Goal: Information Seeking & Learning: Learn about a topic

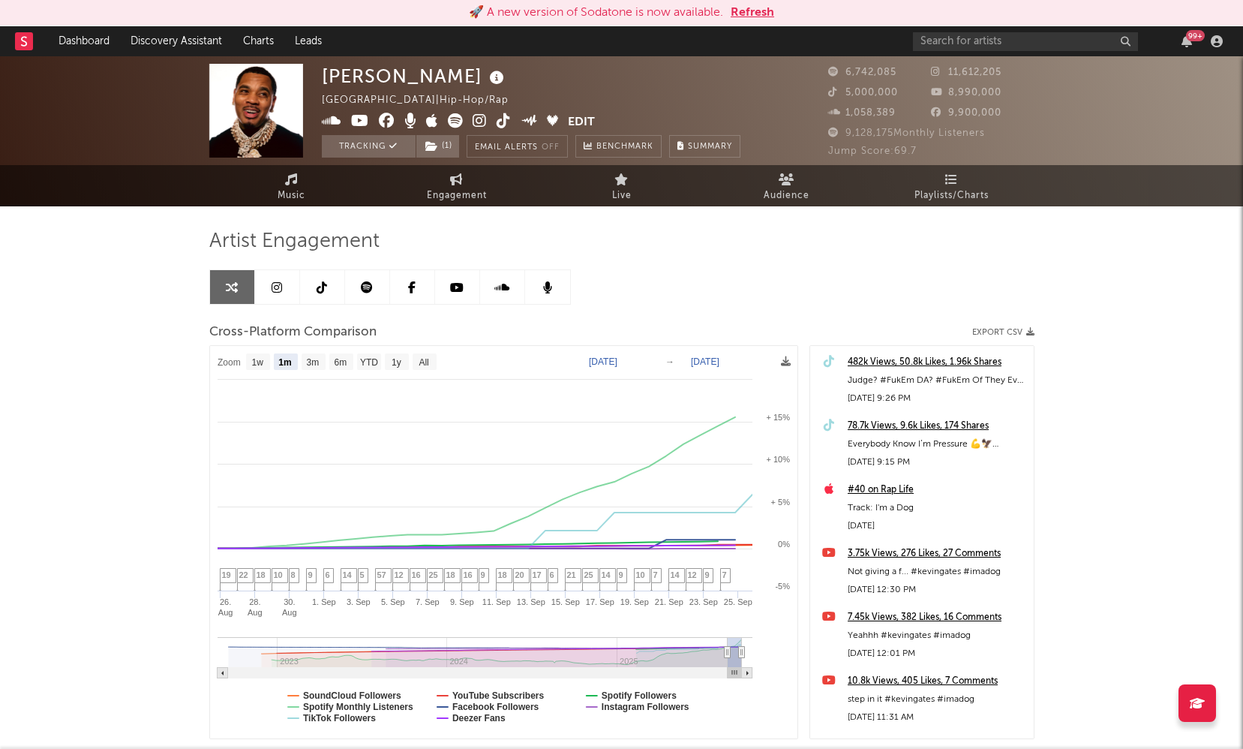
select select "1m"
click at [158, 47] on link "Discovery Assistant" at bounding box center [176, 41] width 113 height 30
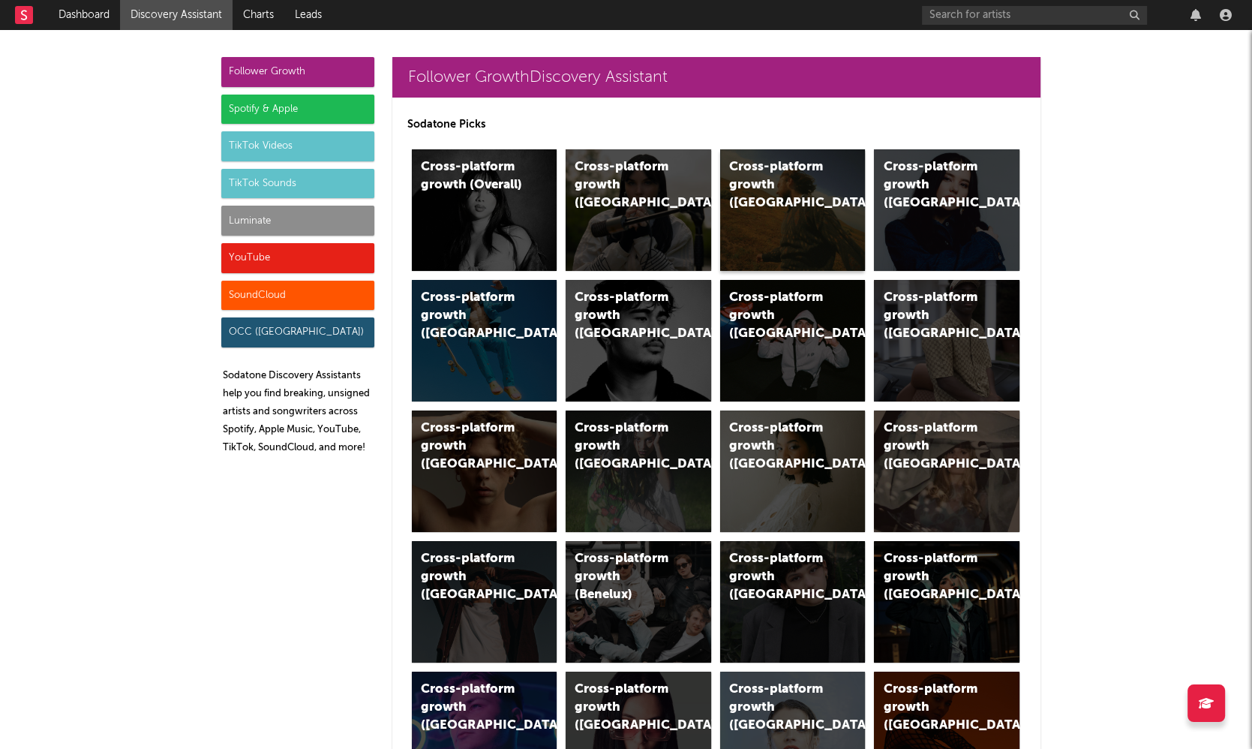
click at [758, 171] on div "Cross-platform growth (US)" at bounding box center [780, 185] width 102 height 54
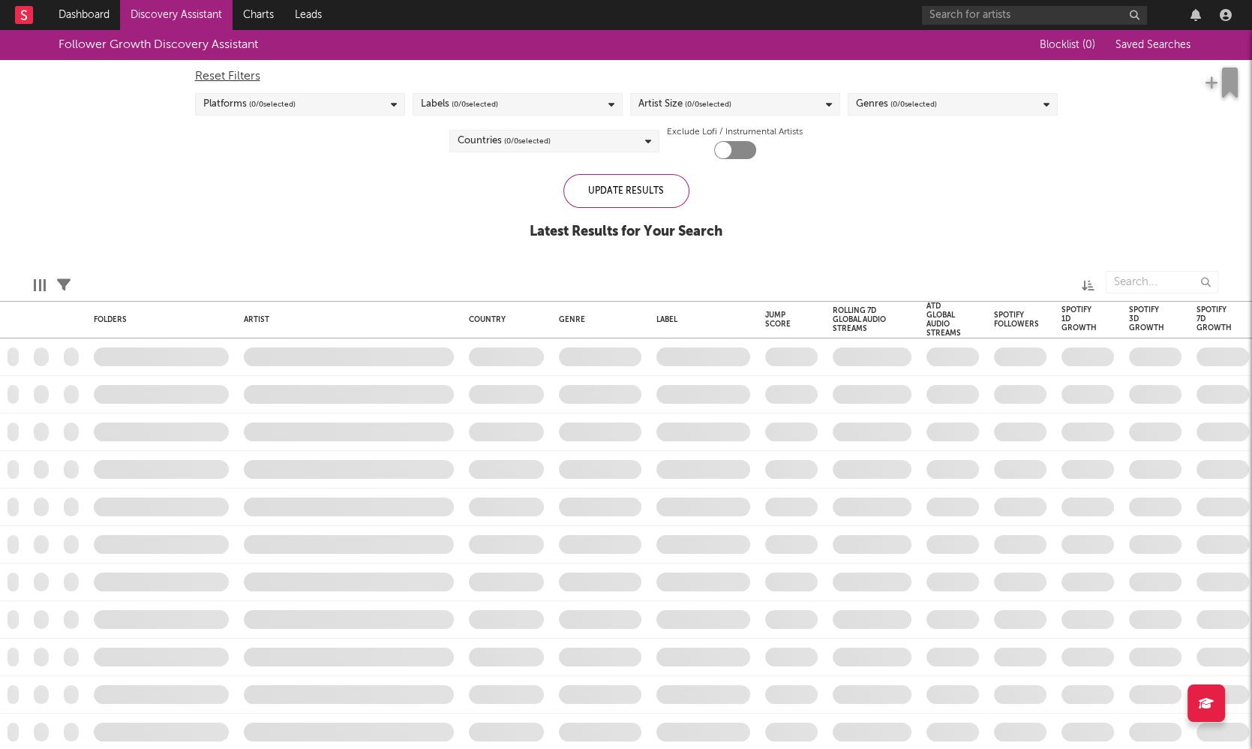
checkbox input "true"
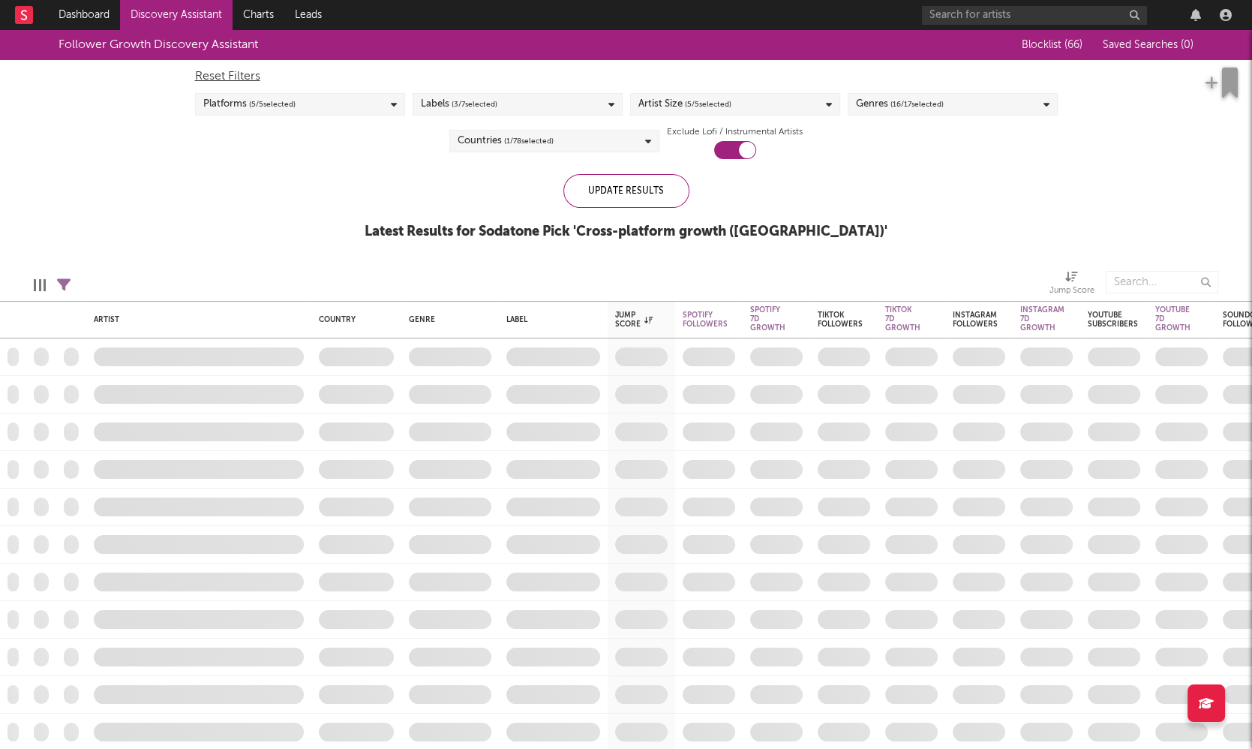
click at [829, 104] on icon at bounding box center [829, 105] width 6 height 10
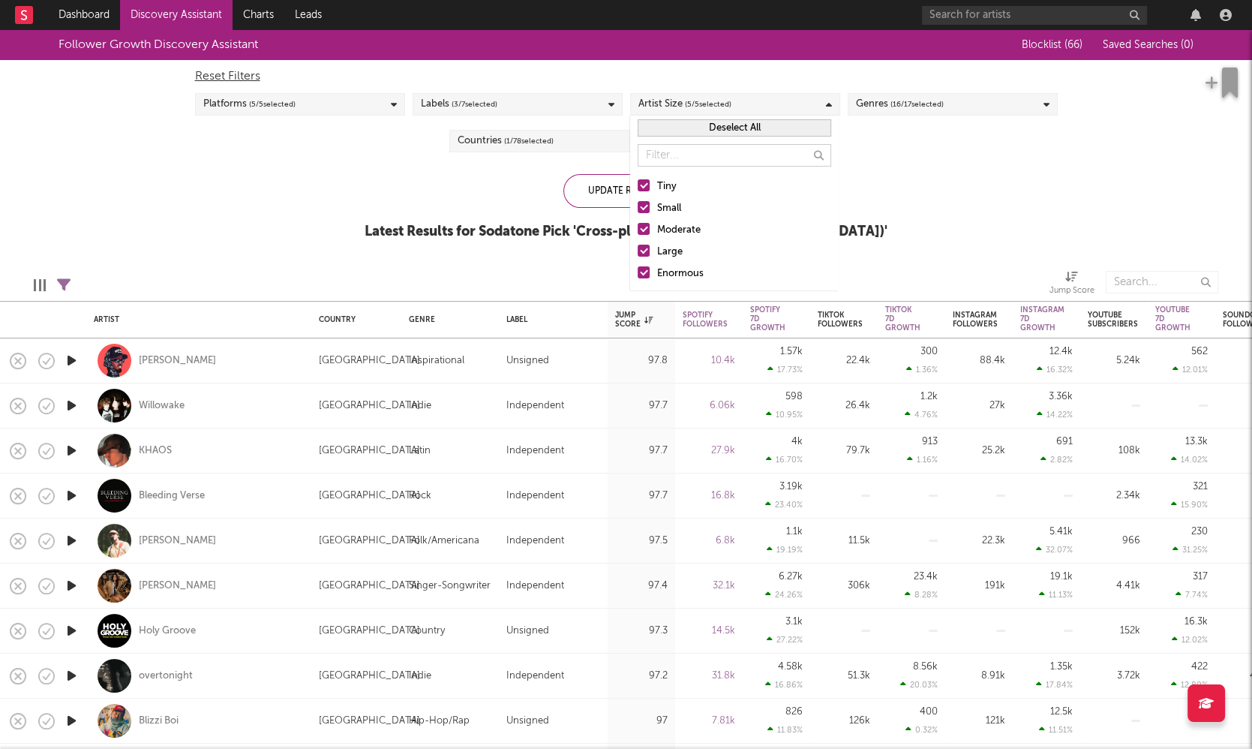
click at [670, 271] on div "Enormous" at bounding box center [744, 274] width 174 height 18
click at [638, 271] on input "Enormous" at bounding box center [638, 274] width 0 height 18
click at [666, 250] on div "Large" at bounding box center [744, 252] width 174 height 18
click at [638, 250] on input "Large" at bounding box center [638, 252] width 0 height 18
click at [678, 229] on div "Moderate" at bounding box center [744, 230] width 174 height 18
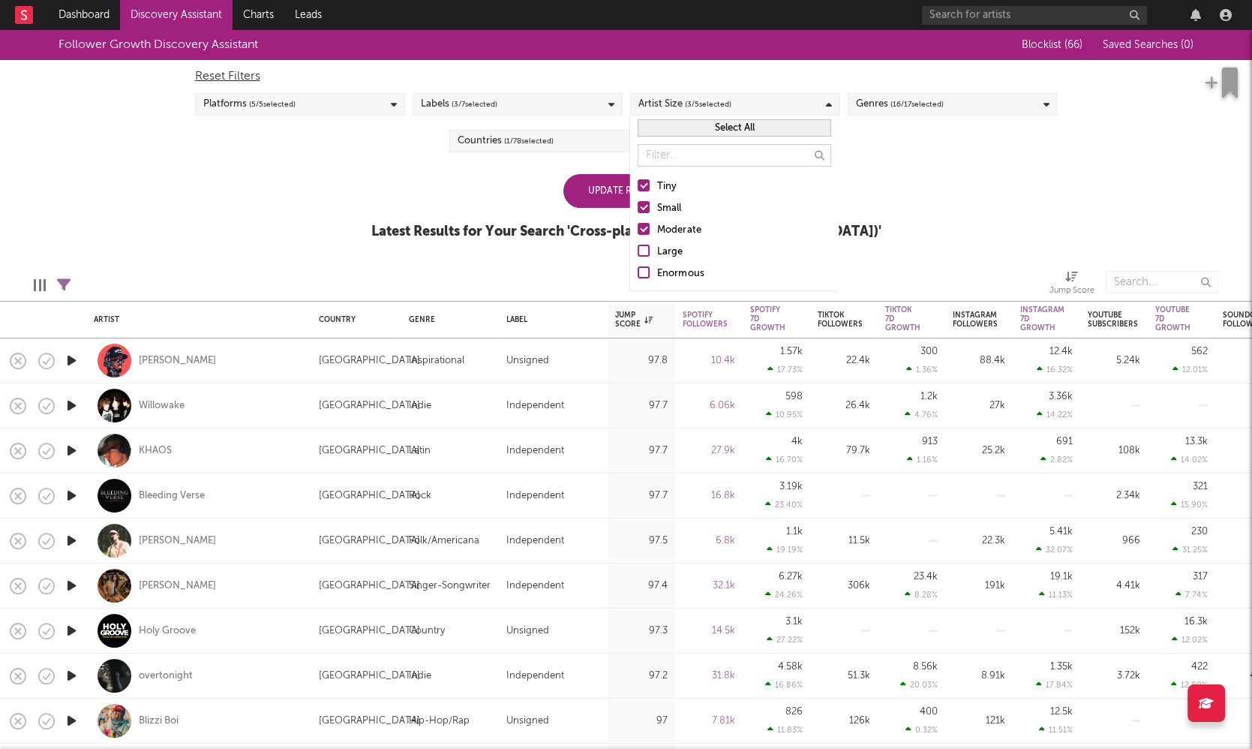
click at [638, 229] on input "Moderate" at bounding box center [638, 230] width 0 height 18
click at [667, 207] on div "Small" at bounding box center [744, 209] width 174 height 18
click at [638, 207] on input "Small" at bounding box center [638, 209] width 0 height 18
click at [431, 190] on div "Update Results Latest Results for Your Search ' Cross-platform growth (US) '" at bounding box center [626, 215] width 510 height 82
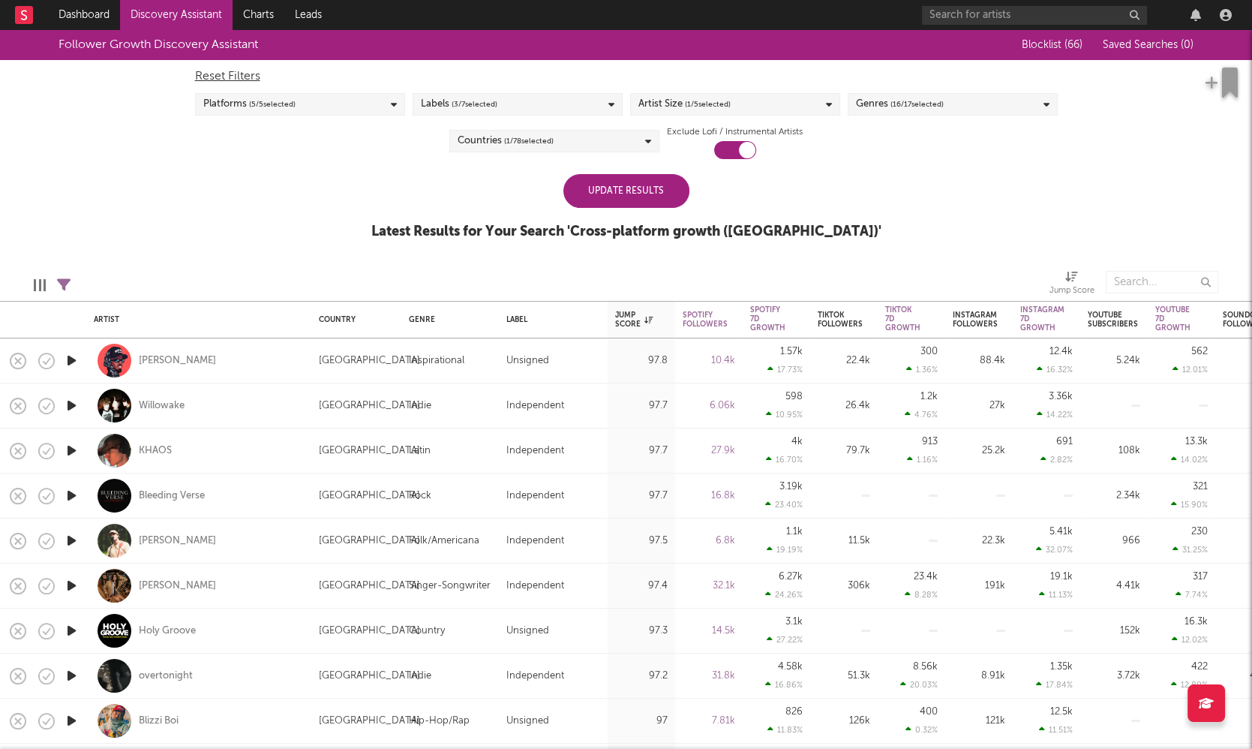
click at [593, 141] on div "Countries ( 1 / 78 selected)" at bounding box center [554, 141] width 210 height 23
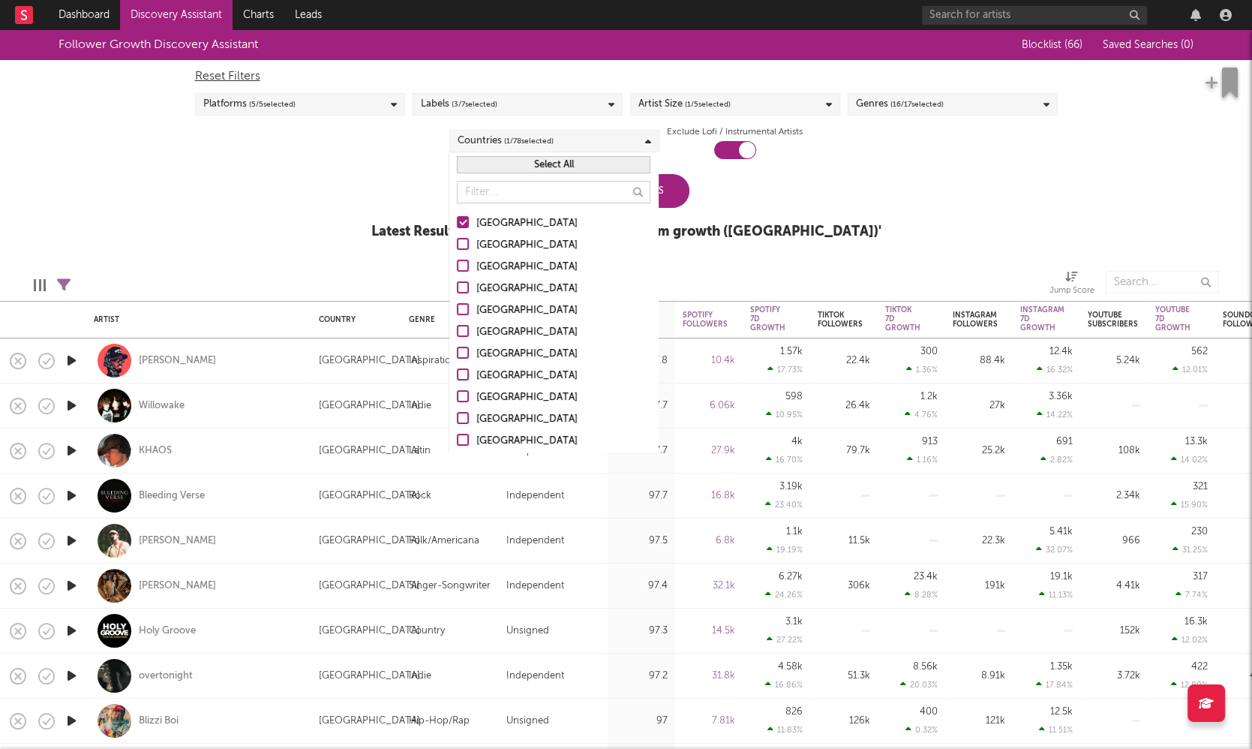
click at [506, 244] on div "Australia" at bounding box center [563, 245] width 174 height 18
click at [457, 244] on input "Australia" at bounding box center [457, 245] width 0 height 18
click at [496, 266] on div "Canada" at bounding box center [563, 267] width 174 height 18
click at [457, 266] on input "Canada" at bounding box center [457, 267] width 0 height 18
click at [501, 282] on div "United Kingdom" at bounding box center [563, 289] width 174 height 18
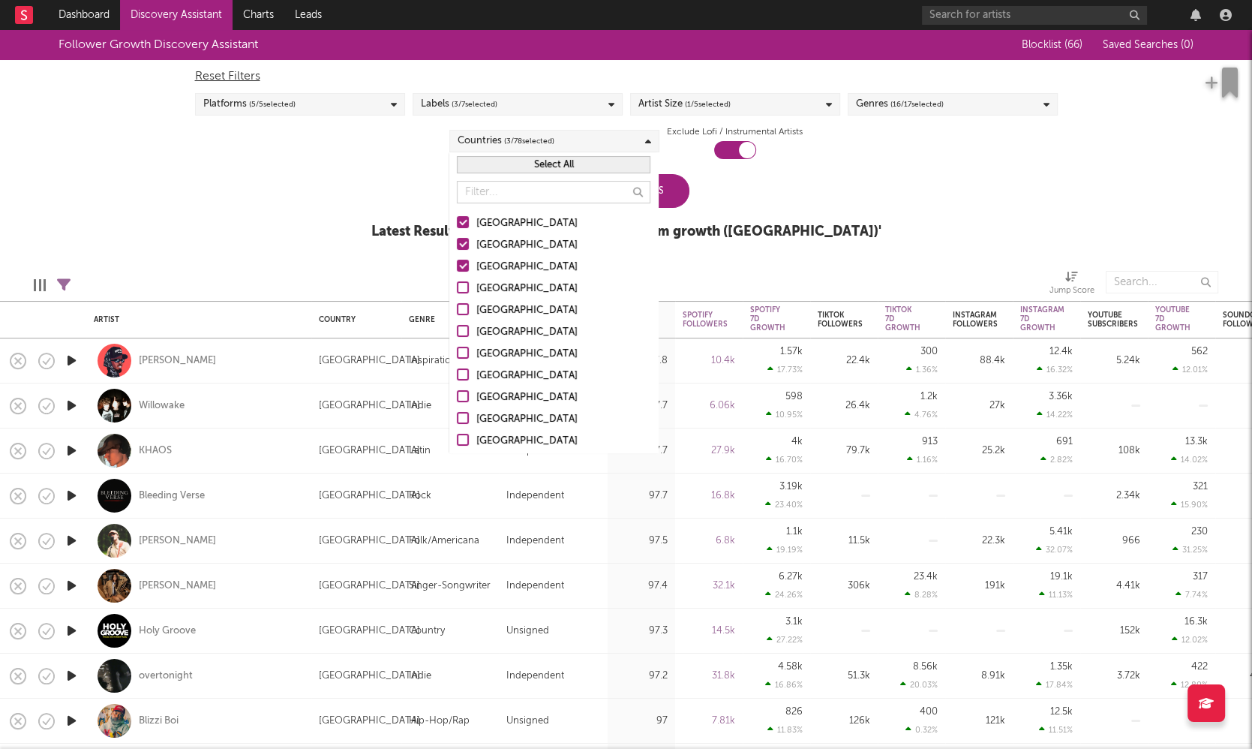
click at [457, 282] on input "United Kingdom" at bounding box center [457, 289] width 0 height 18
click at [874, 239] on div "Follower Growth Discovery Assistant Blocklist ( 66 ) Saved Searches ( 0 ) Reset…" at bounding box center [626, 143] width 1252 height 226
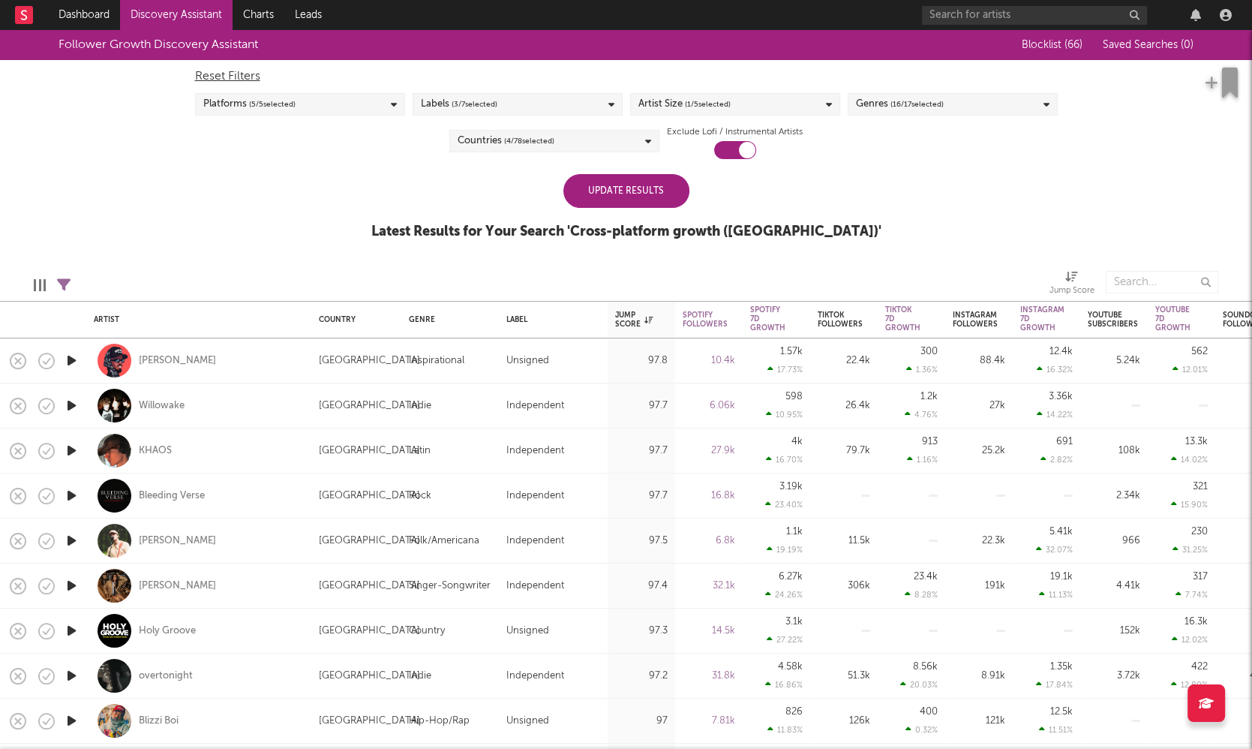
click at [643, 194] on div "Update Results" at bounding box center [626, 191] width 126 height 34
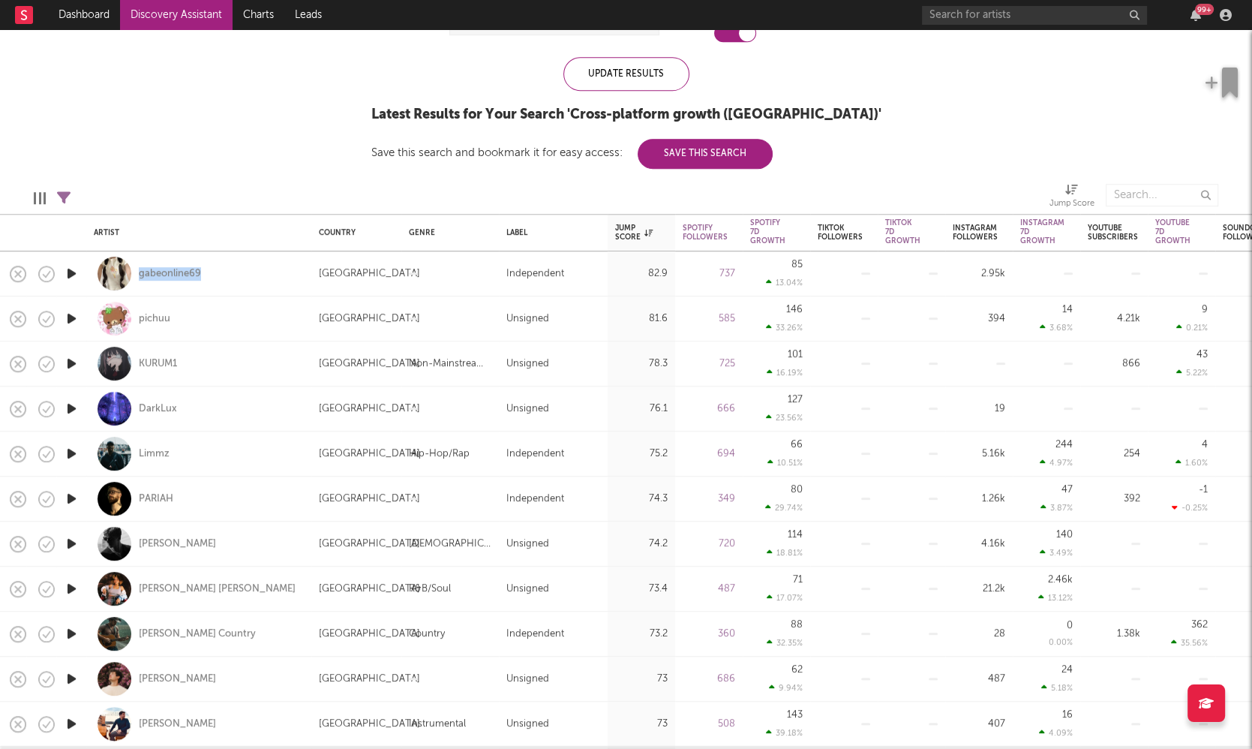
click at [73, 318] on icon "button" at bounding box center [72, 318] width 16 height 19
click at [73, 318] on icon "button" at bounding box center [71, 318] width 14 height 19
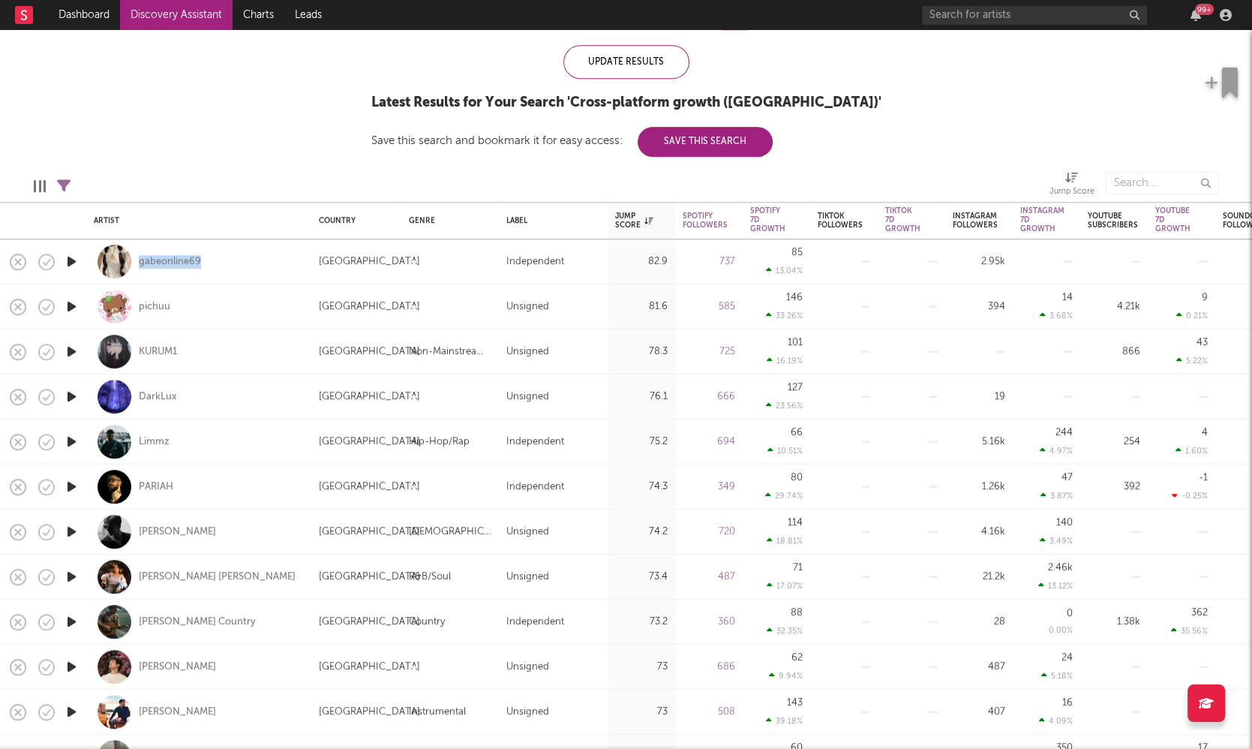
click at [72, 350] on icon "button" at bounding box center [72, 351] width 16 height 19
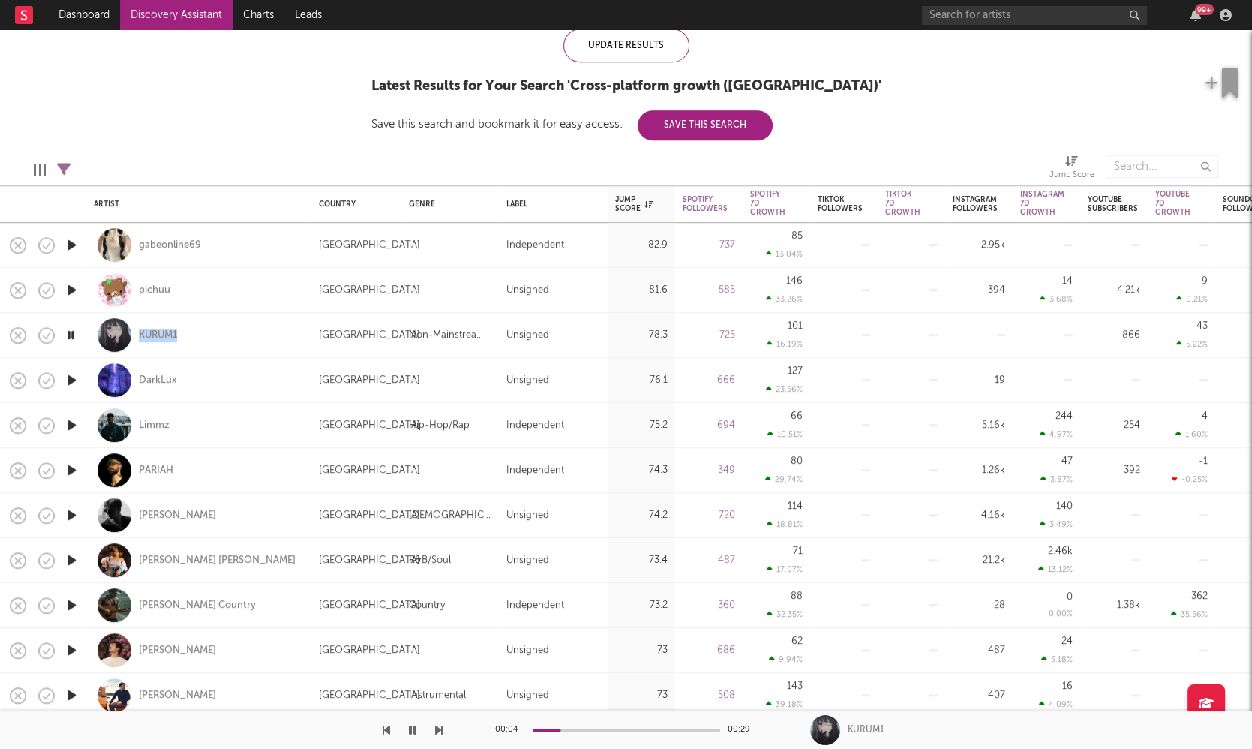
click at [68, 422] on icon "button" at bounding box center [72, 425] width 16 height 19
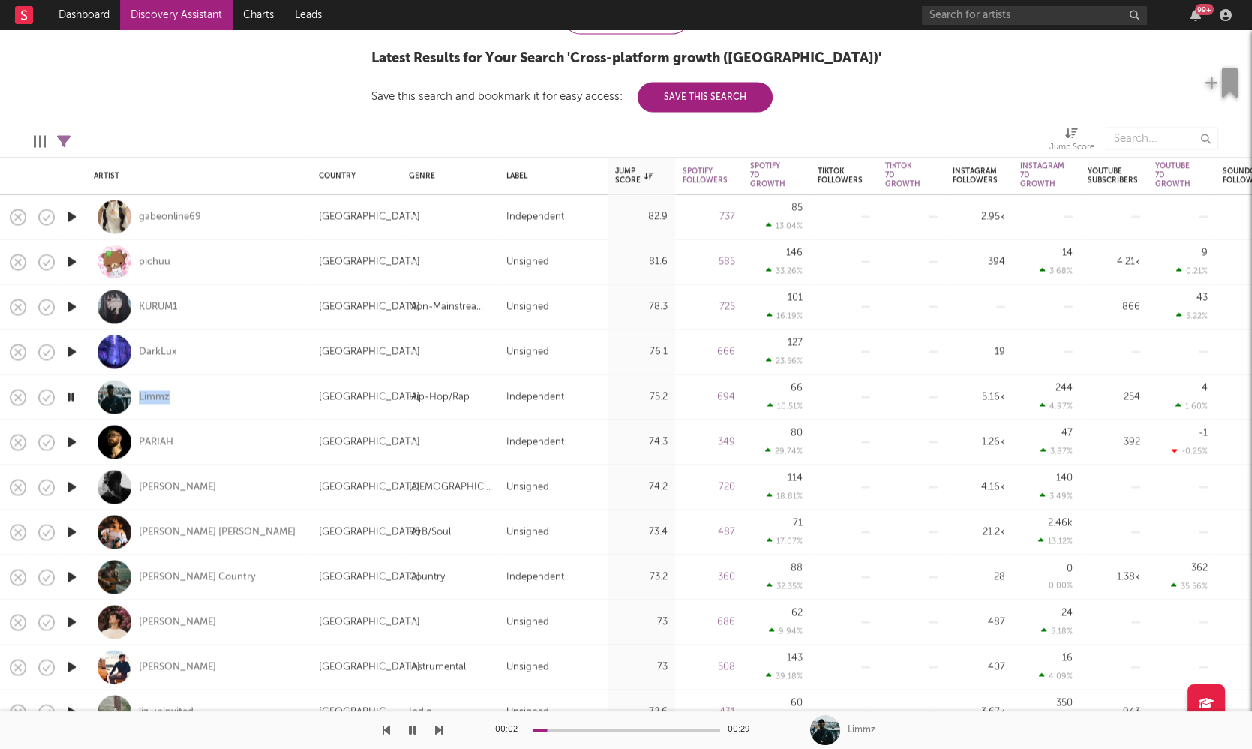
click at [72, 437] on icon "button" at bounding box center [72, 441] width 16 height 19
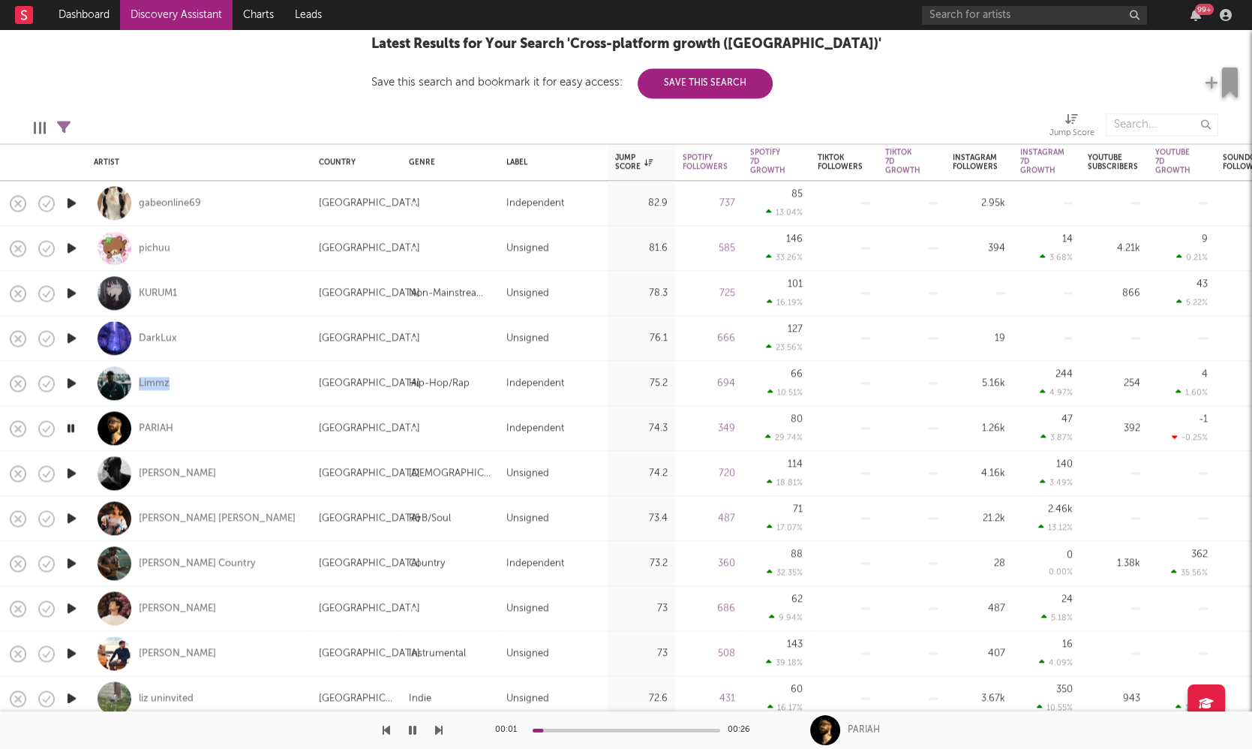
click at [71, 470] on icon "button" at bounding box center [72, 473] width 16 height 19
click at [68, 518] on icon "button" at bounding box center [72, 518] width 16 height 19
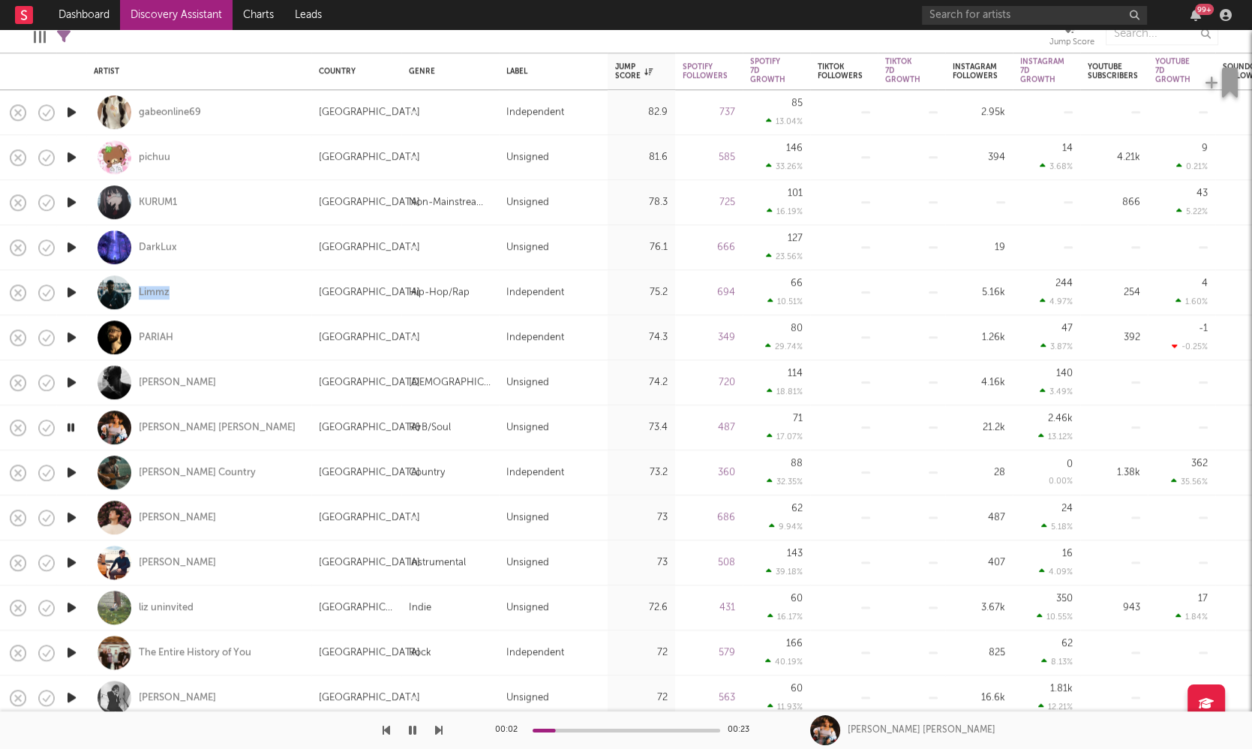
click at [75, 515] on icon "button" at bounding box center [72, 517] width 16 height 19
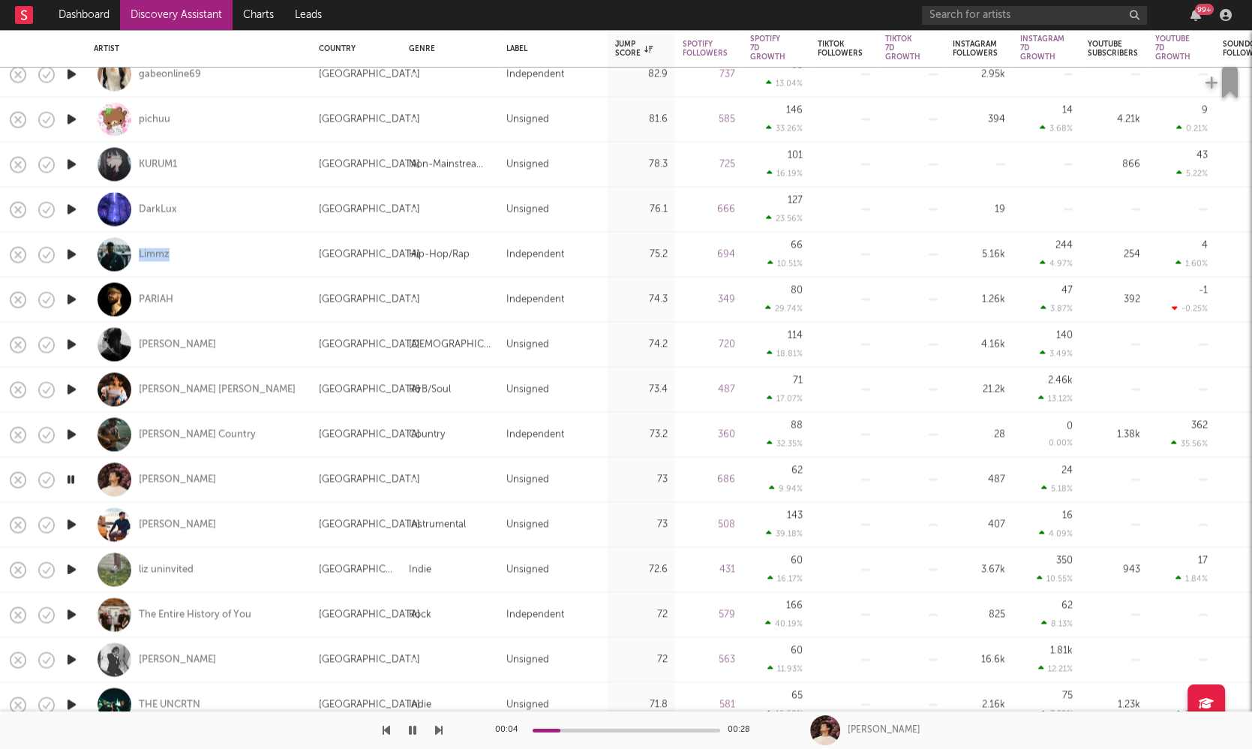
click at [72, 567] on icon "button" at bounding box center [72, 569] width 16 height 19
click at [73, 567] on icon "button" at bounding box center [71, 569] width 14 height 19
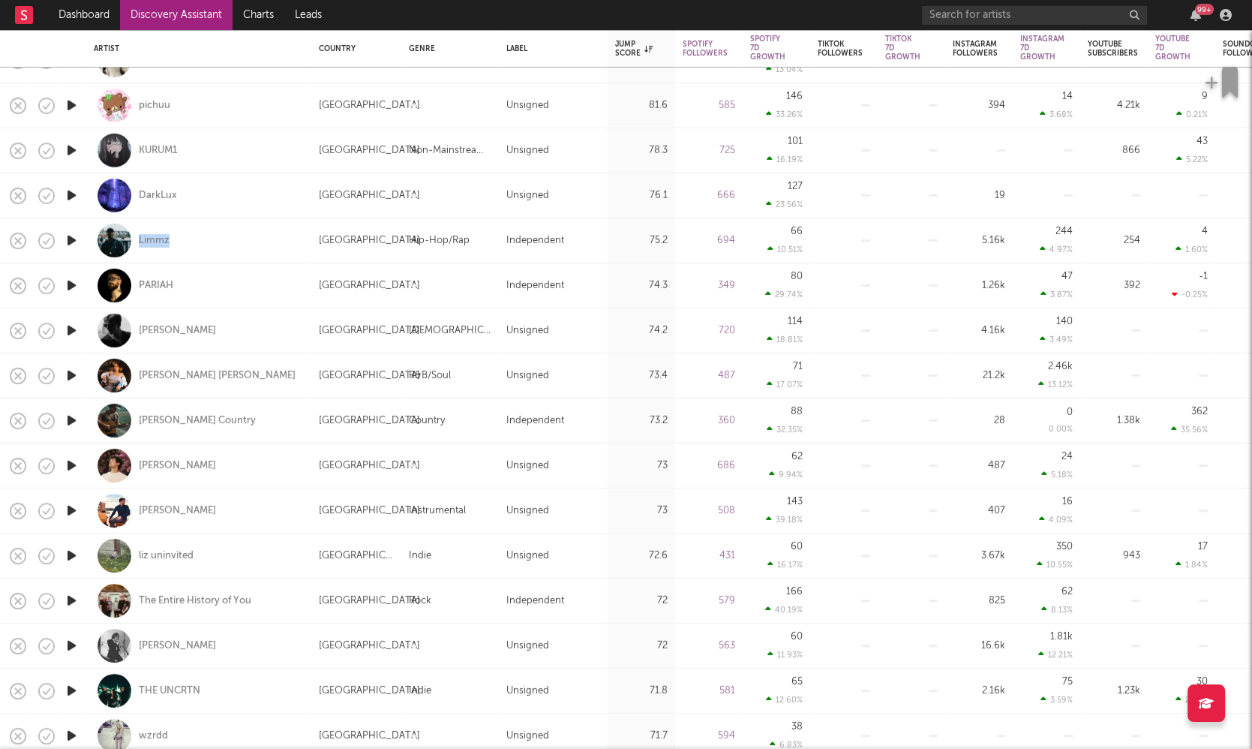
click at [73, 553] on icon "button" at bounding box center [72, 555] width 16 height 19
click at [73, 553] on icon "button" at bounding box center [71, 555] width 14 height 19
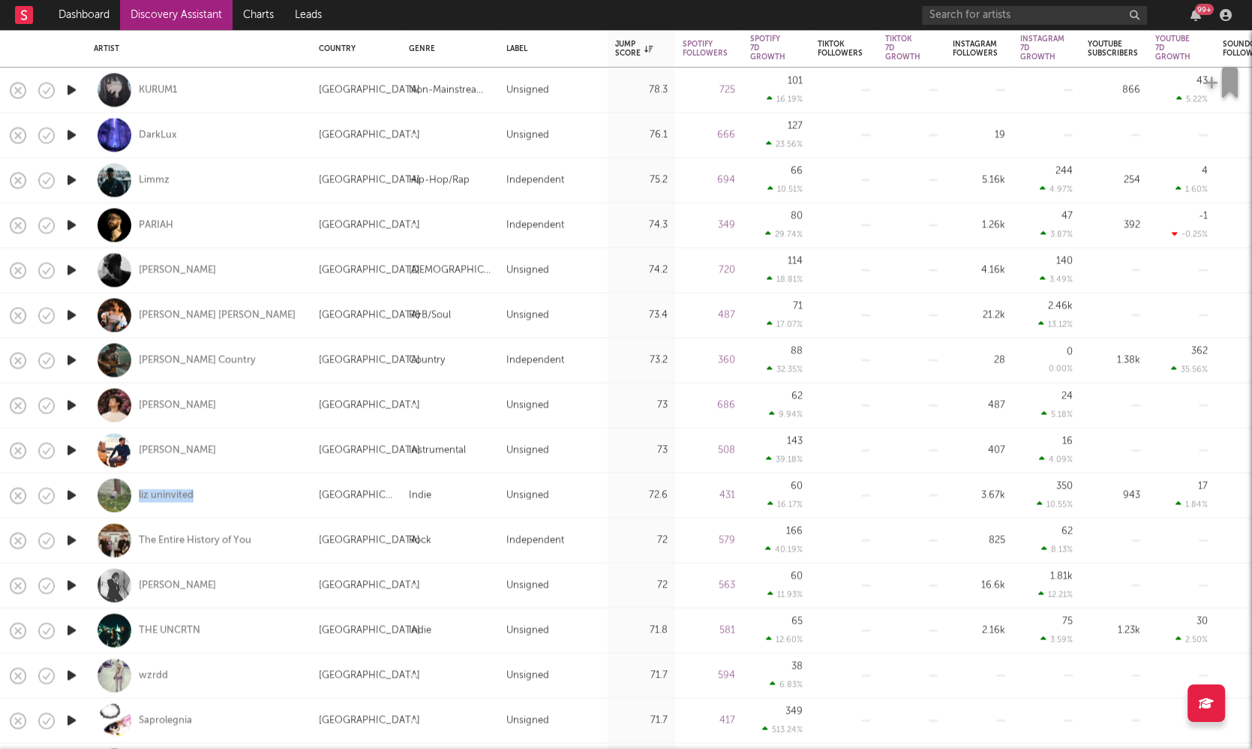
click at [74, 581] on icon "button" at bounding box center [72, 585] width 16 height 19
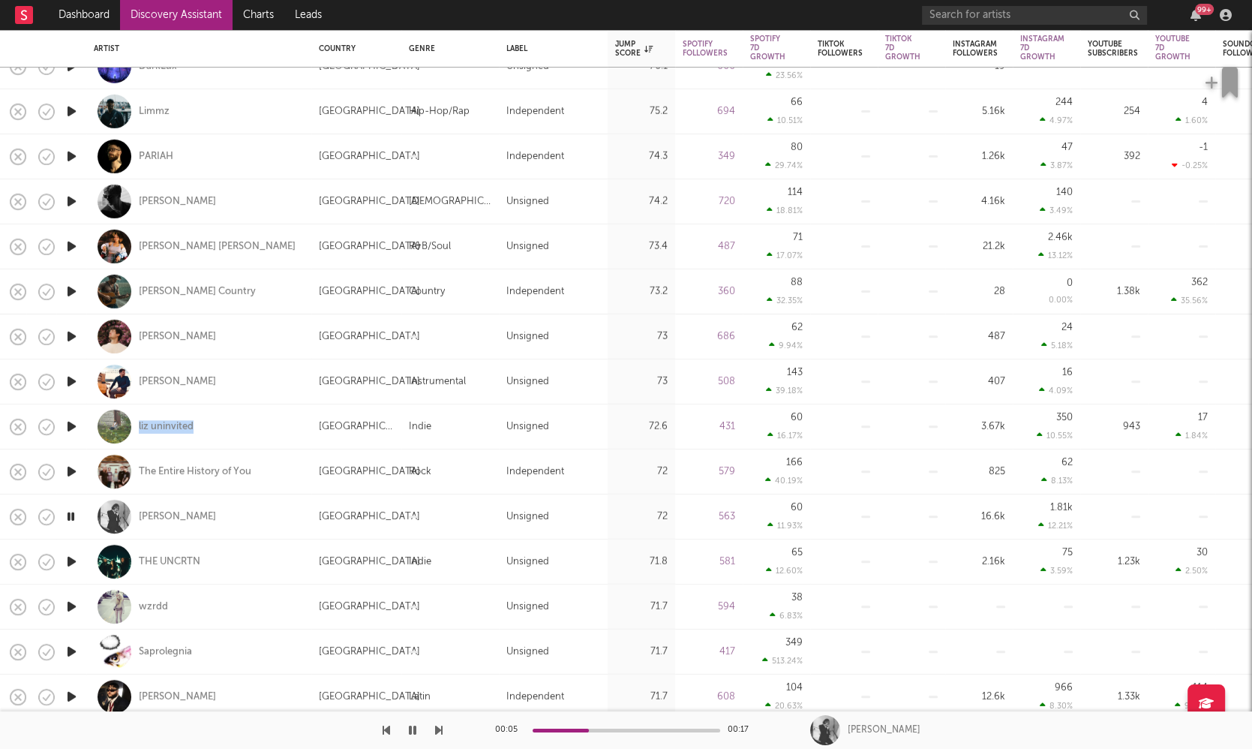
click at [71, 605] on icon "button" at bounding box center [72, 606] width 16 height 19
click at [73, 560] on icon "button" at bounding box center [72, 561] width 16 height 19
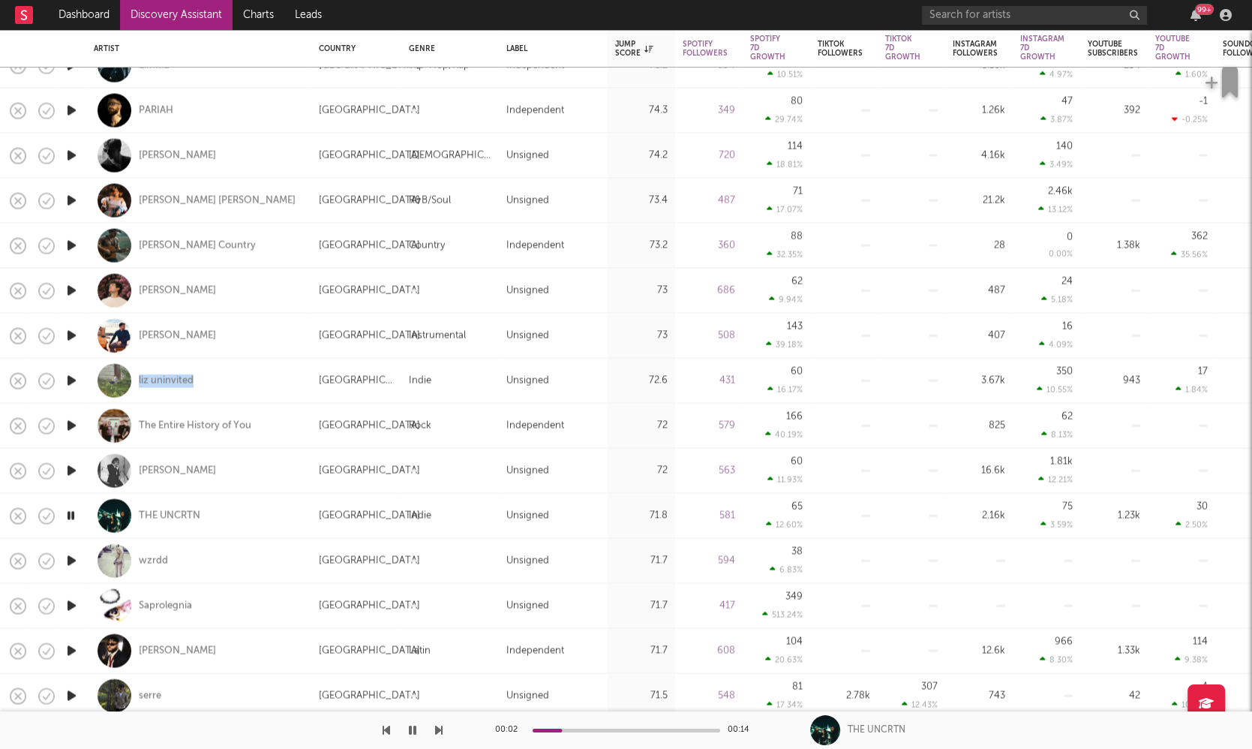
click at [71, 602] on icon "button" at bounding box center [72, 605] width 16 height 19
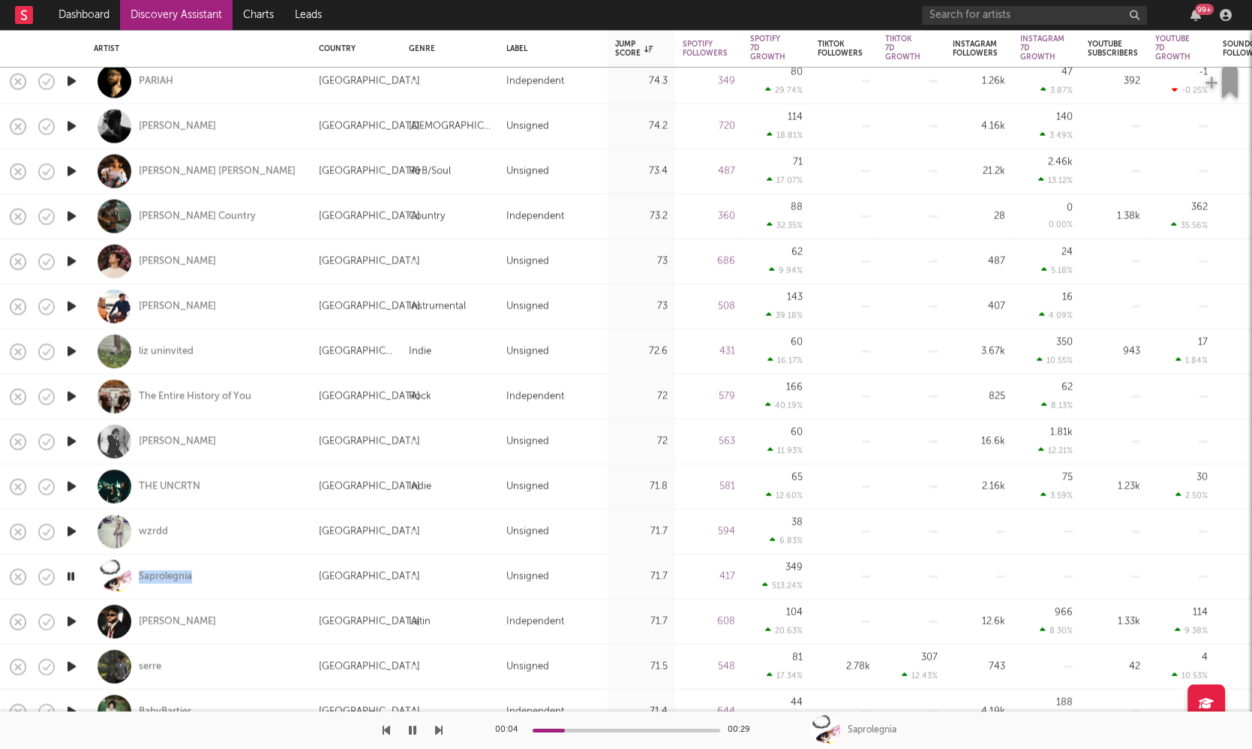
click at [73, 620] on icon "button" at bounding box center [72, 621] width 16 height 19
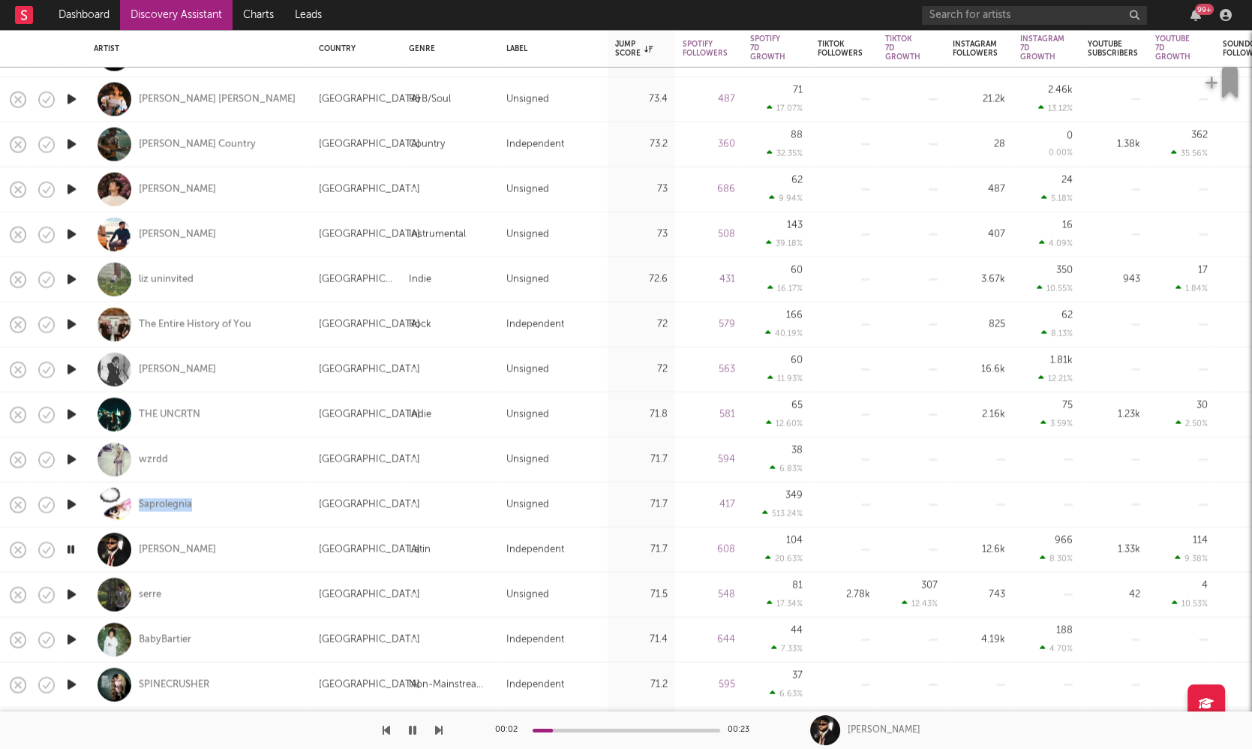
click at [73, 593] on icon "button" at bounding box center [72, 594] width 16 height 19
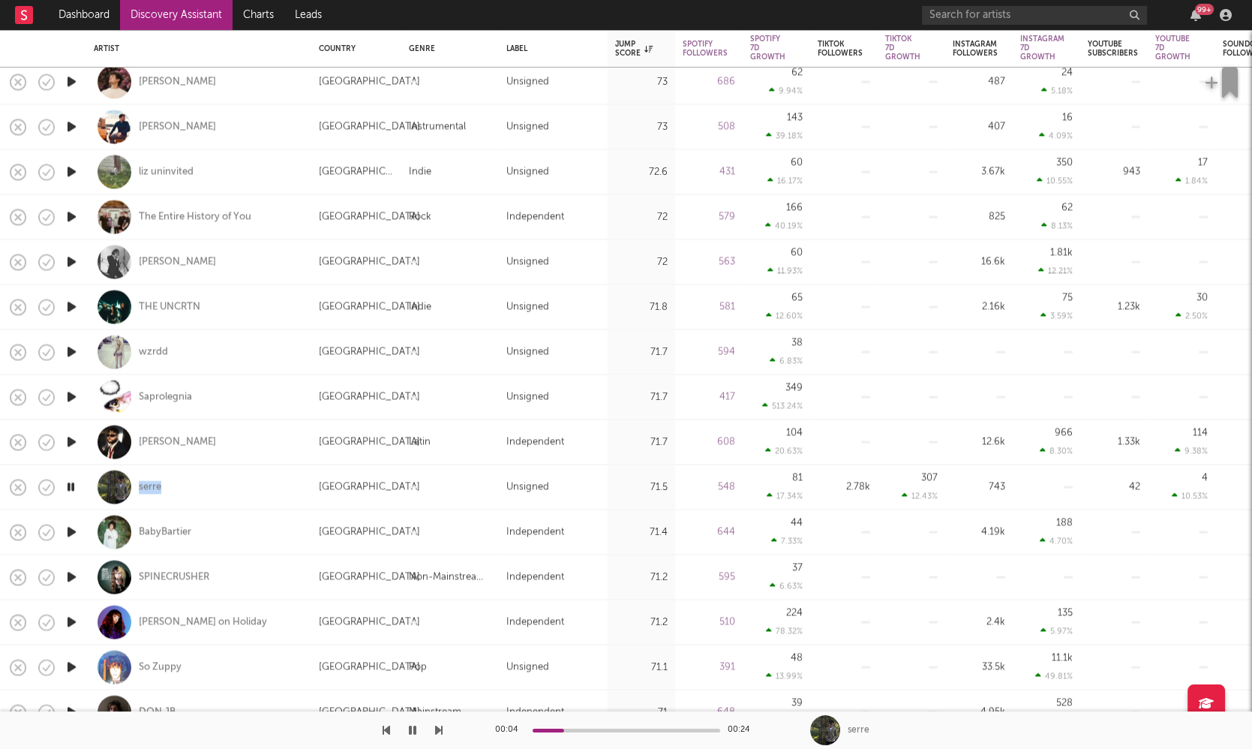
click at [69, 530] on icon "button" at bounding box center [72, 531] width 16 height 19
click at [73, 574] on icon "button" at bounding box center [72, 576] width 16 height 19
click at [68, 620] on icon "button" at bounding box center [72, 621] width 16 height 19
click at [71, 620] on icon "button" at bounding box center [71, 621] width 14 height 19
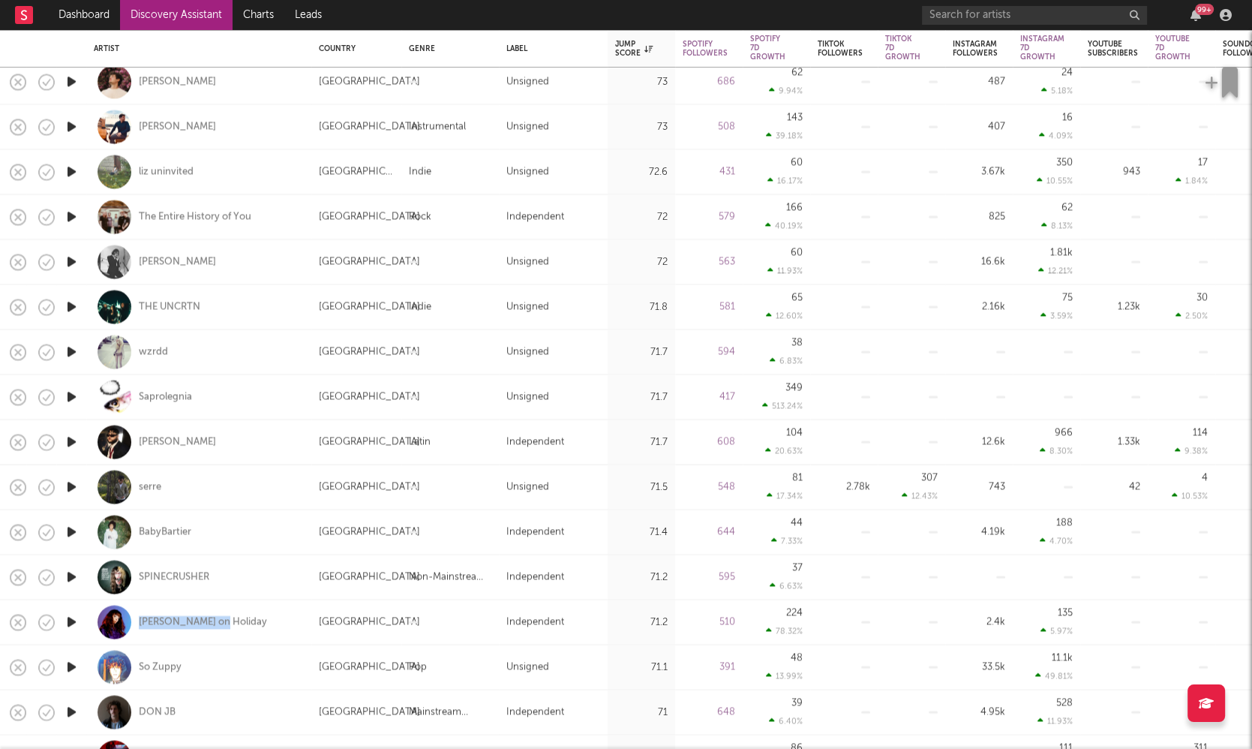
click at [70, 665] on icon "button" at bounding box center [72, 666] width 16 height 19
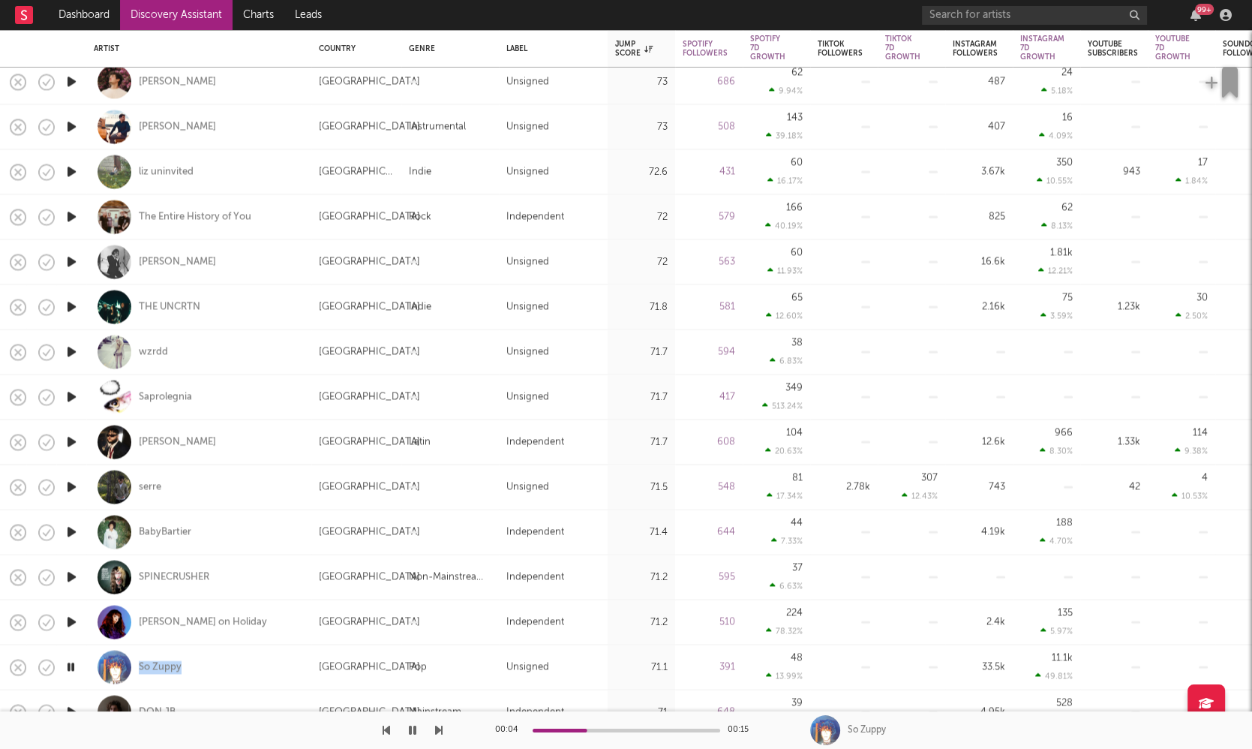
click at [70, 667] on icon "button" at bounding box center [71, 666] width 14 height 19
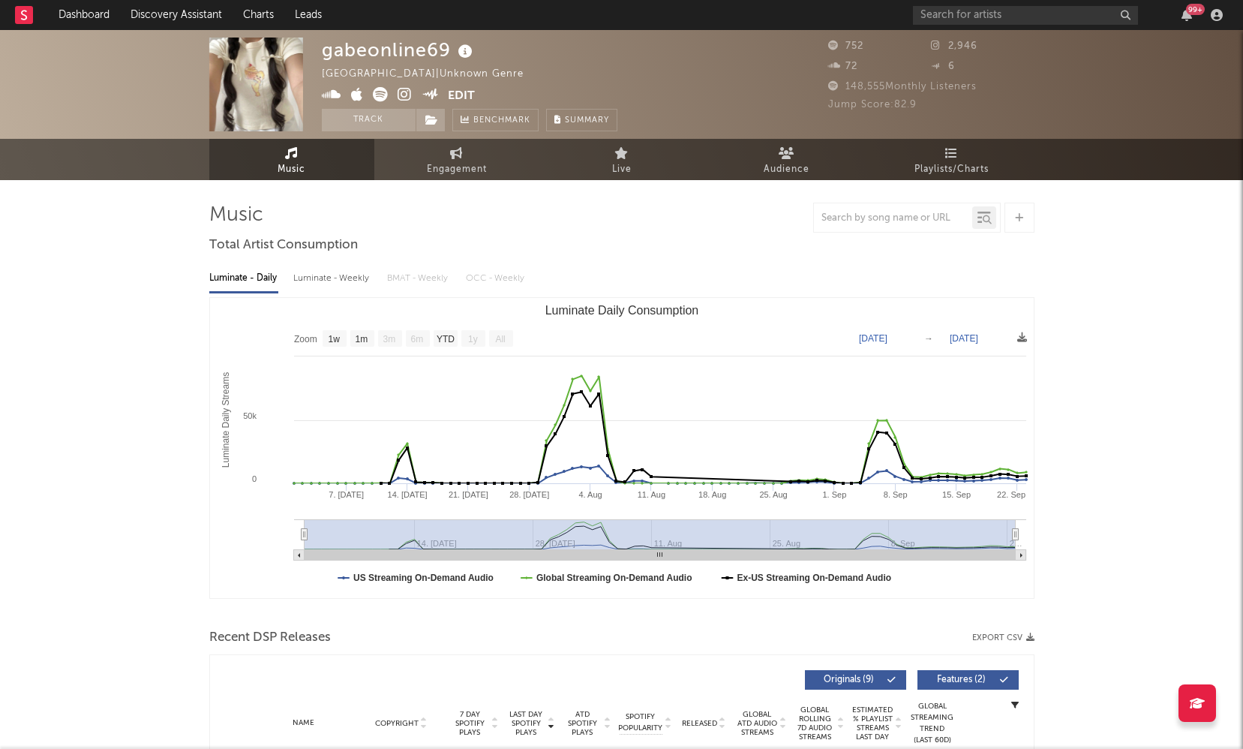
select select "1w"
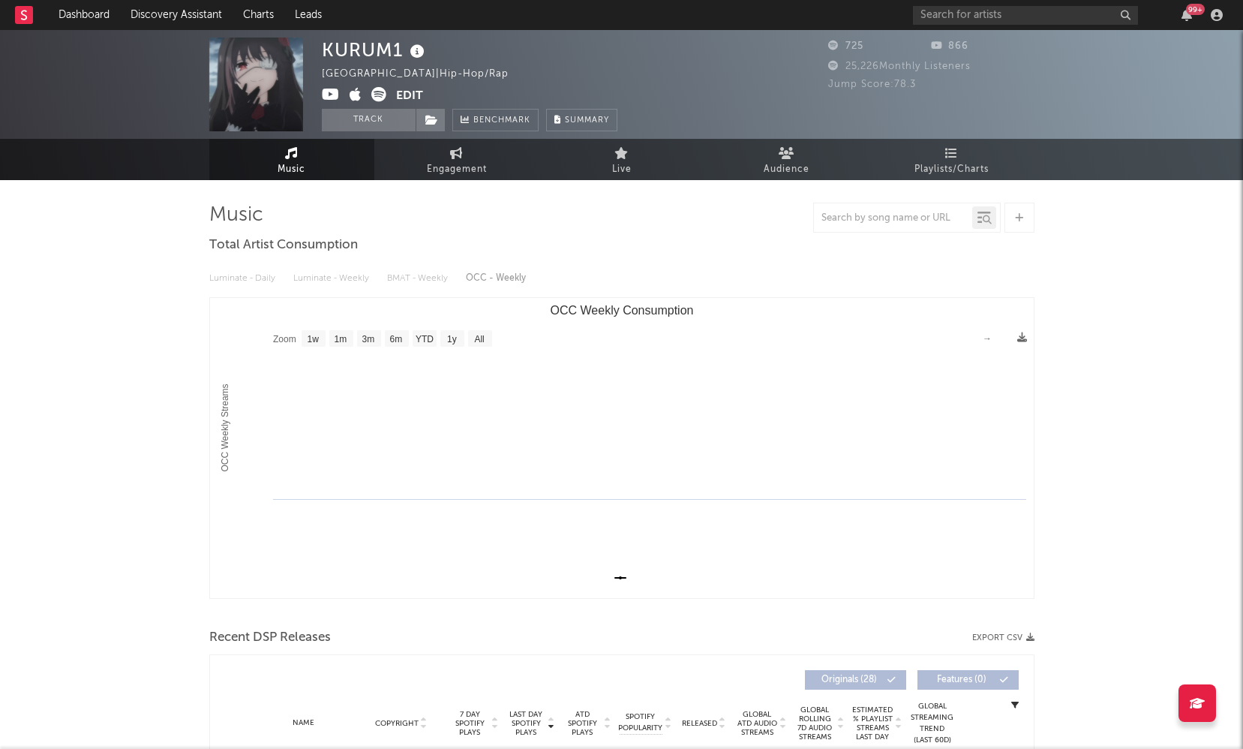
select select "1w"
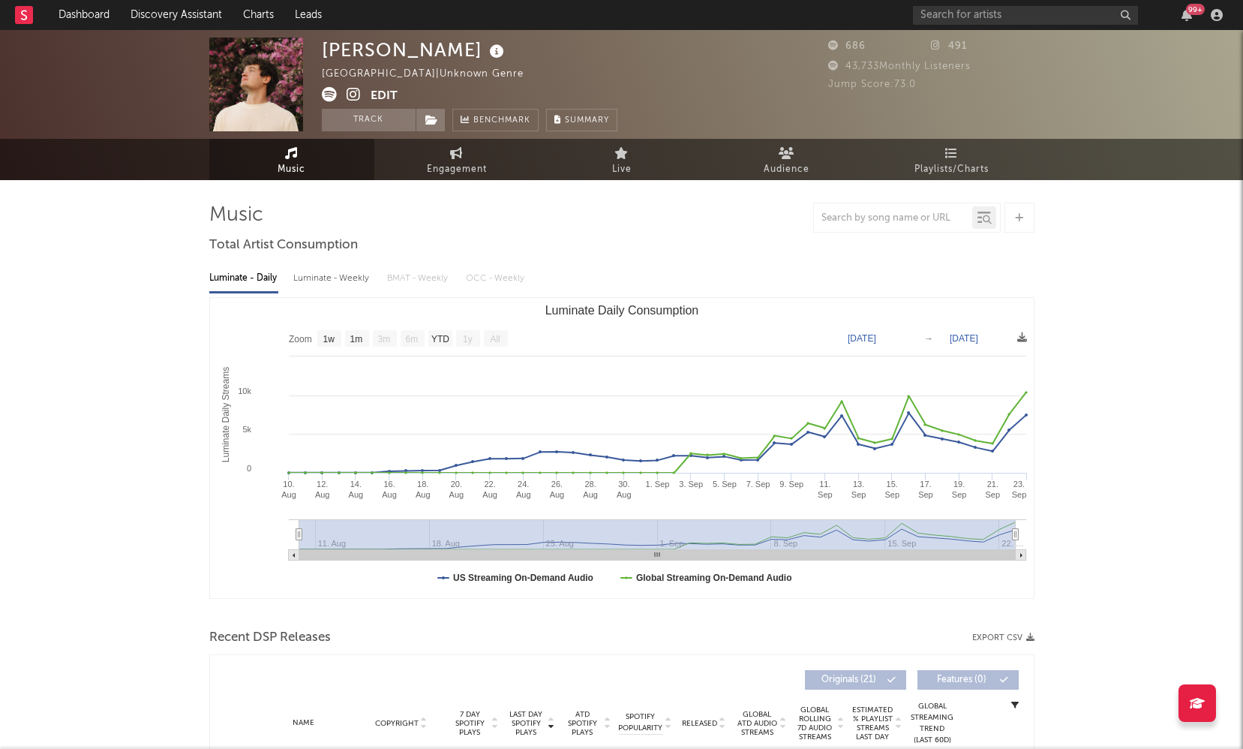
select select "1w"
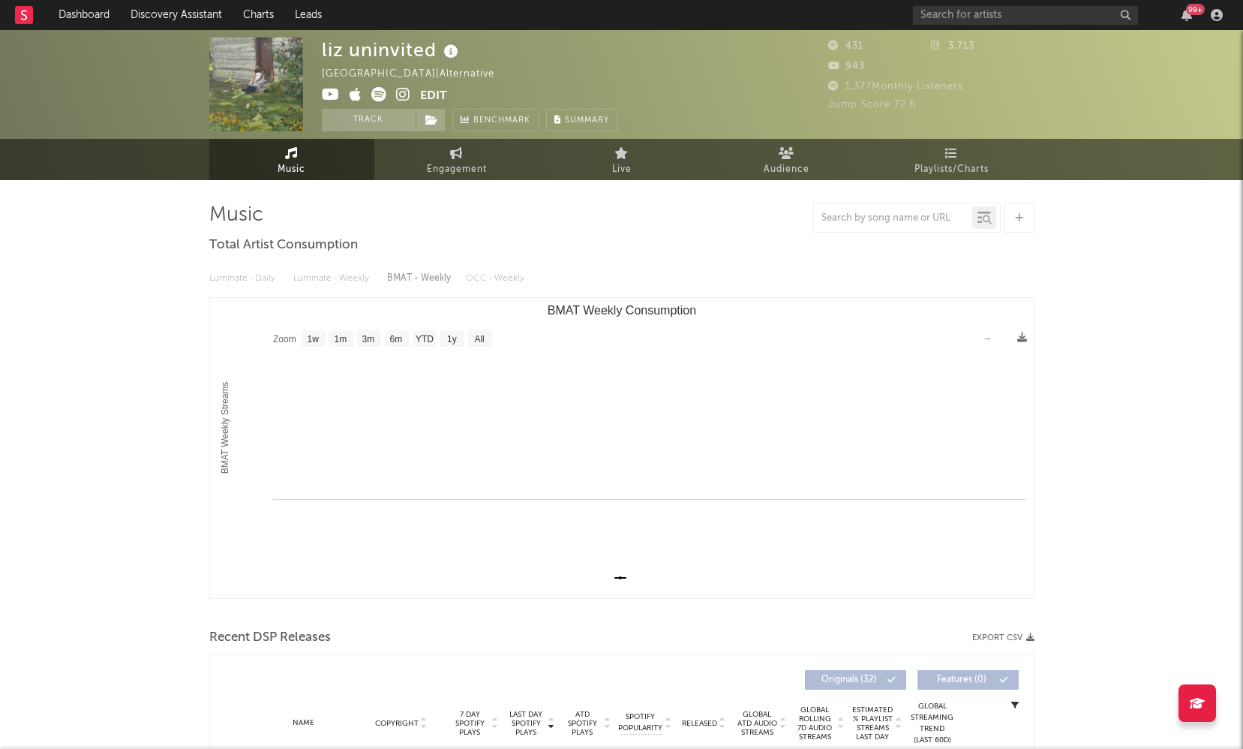
select select "1w"
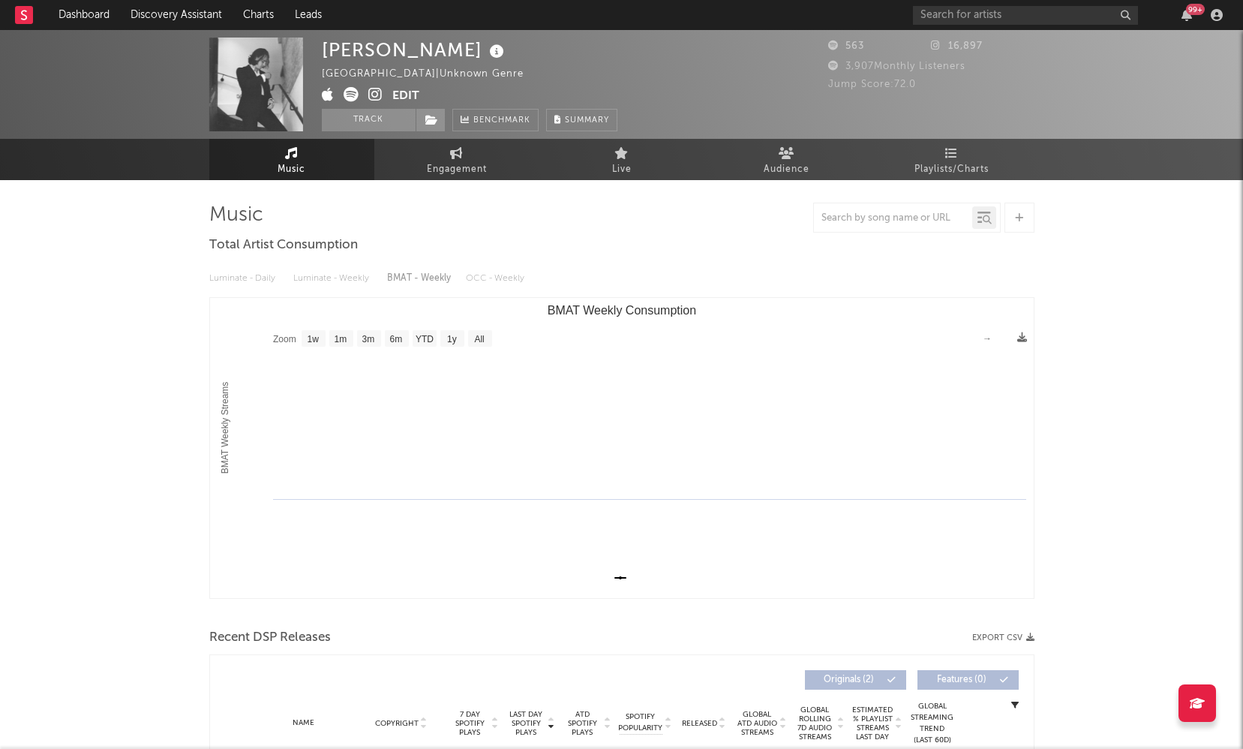
select select "1w"
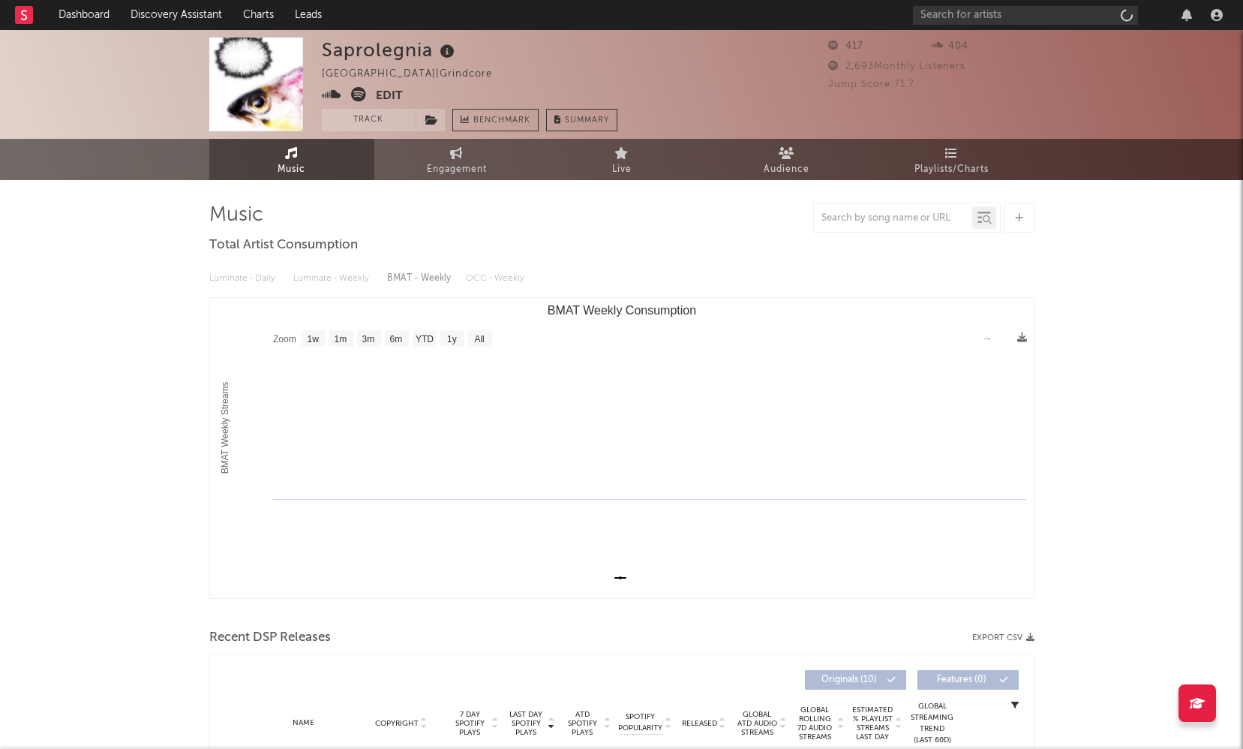
select select "1w"
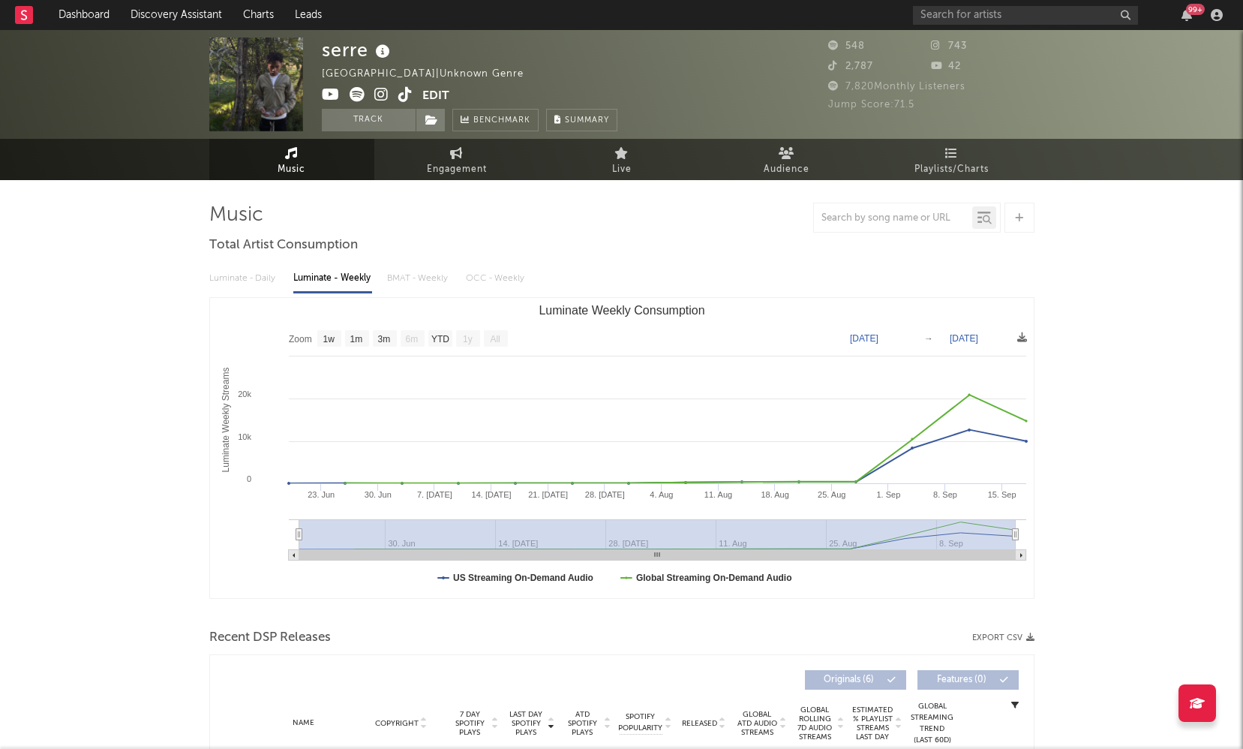
select select "1w"
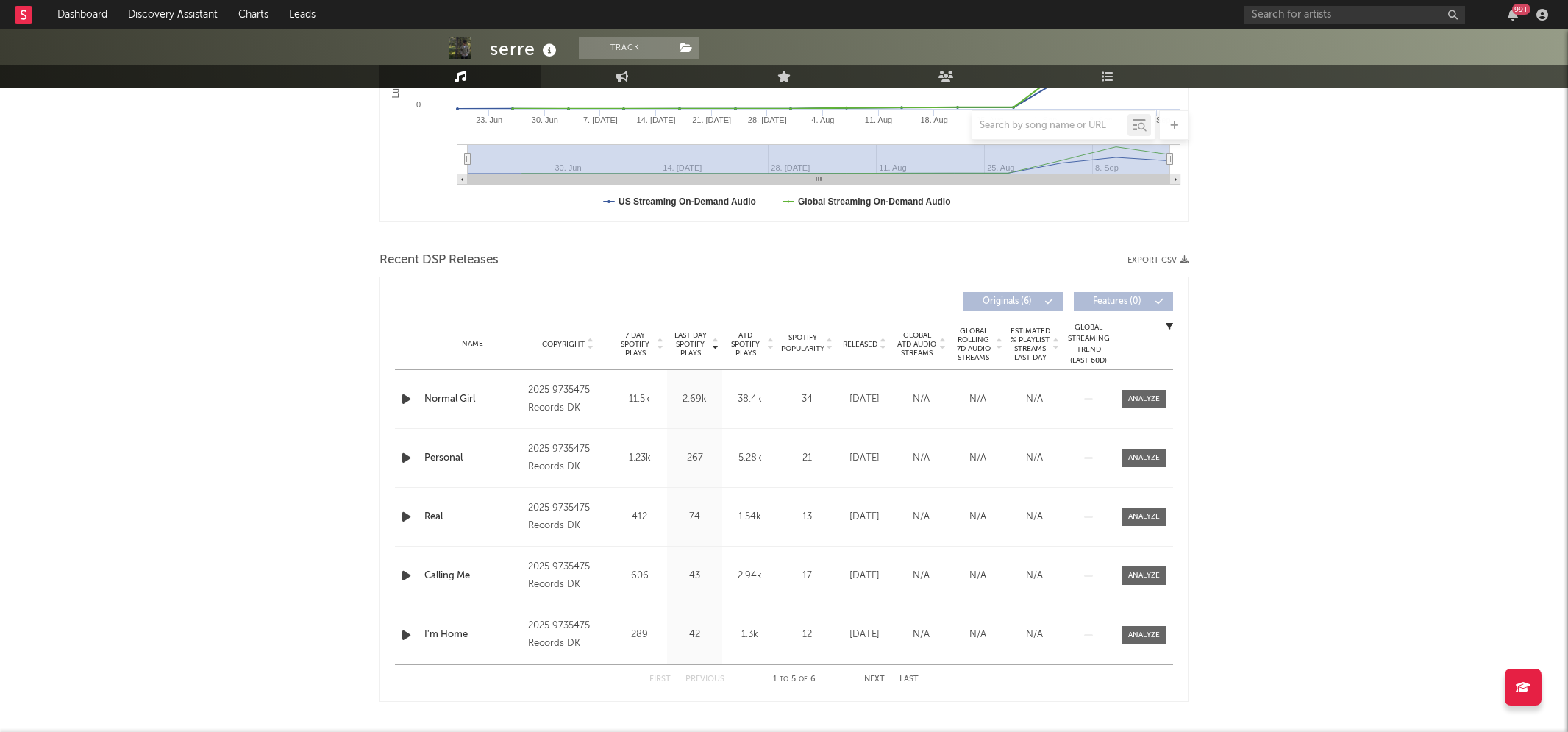
scroll to position [367, 0]
click at [404, 396] on icon "button" at bounding box center [407, 397] width 16 height 19
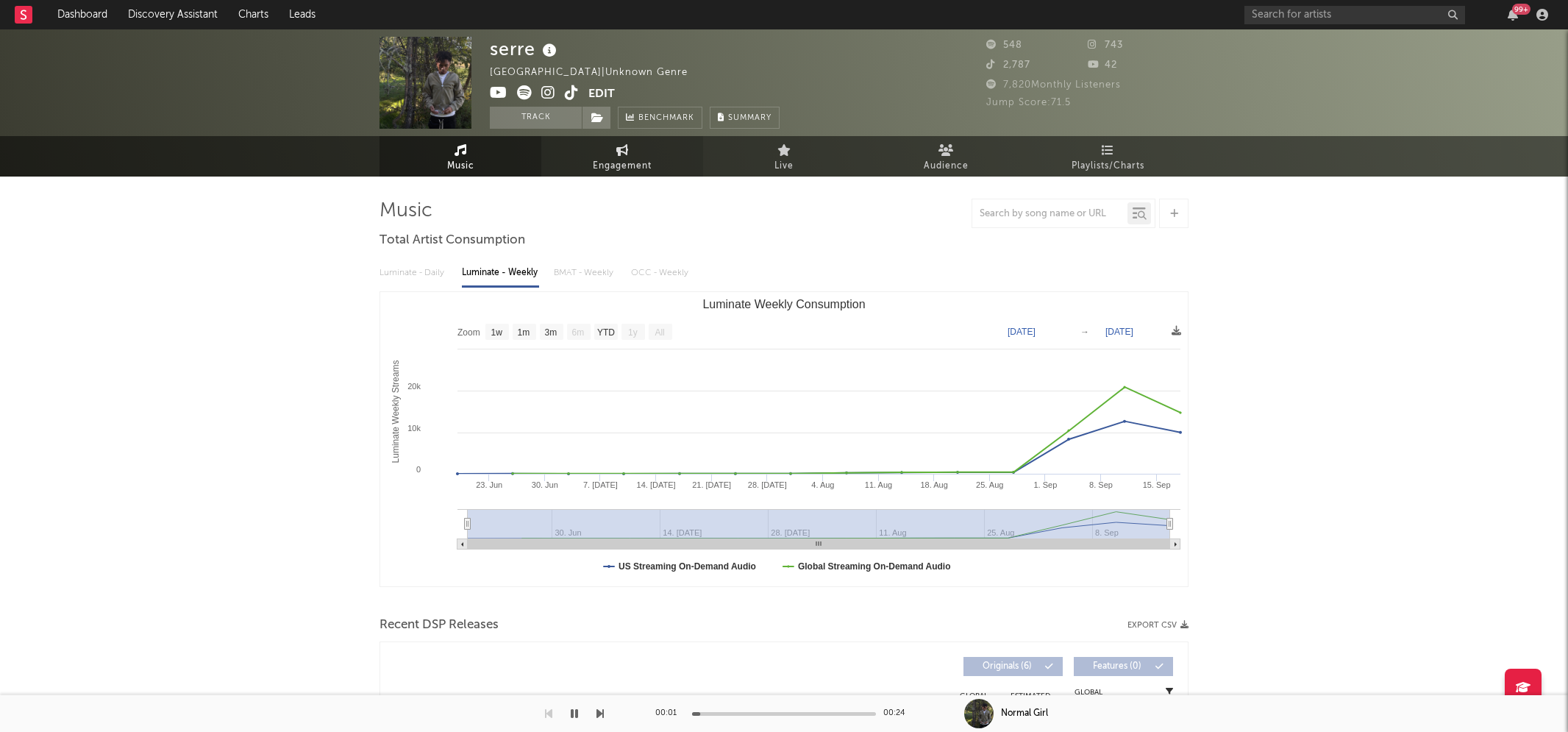
click at [587, 168] on link "Engagement" at bounding box center [622, 156] width 162 height 40
select select "1w"
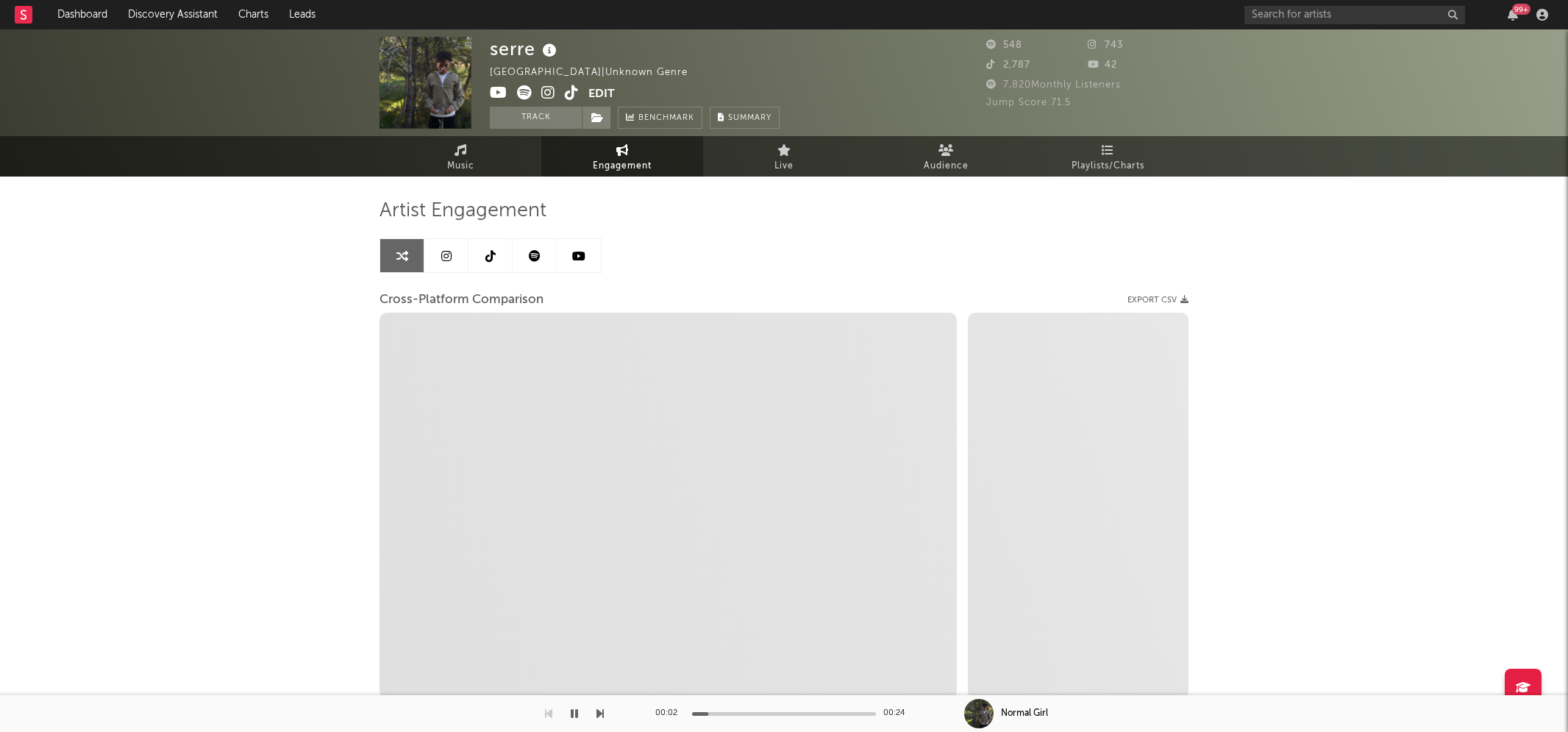
click at [548, 91] on icon at bounding box center [548, 92] width 14 height 15
select select "1m"
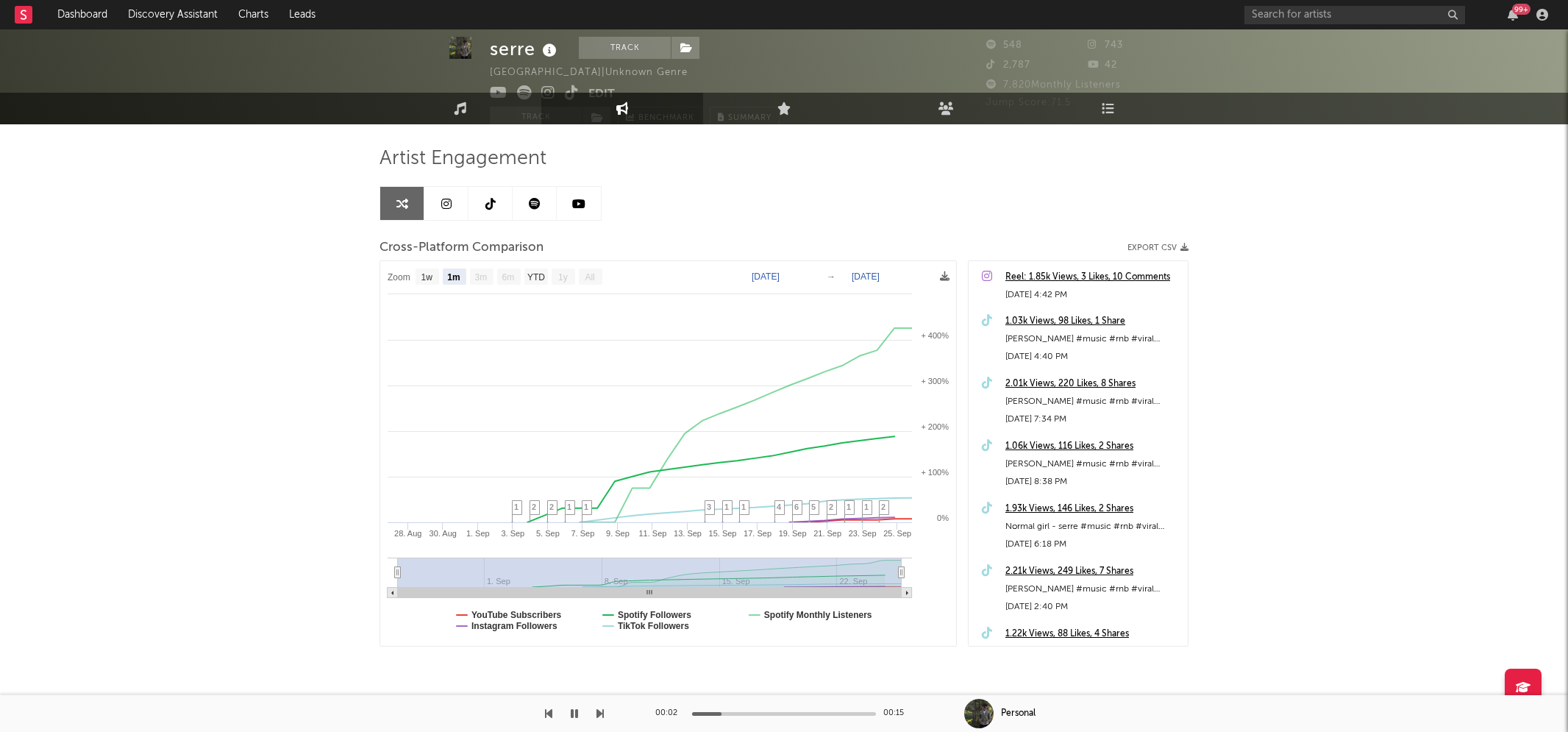
scroll to position [70, 0]
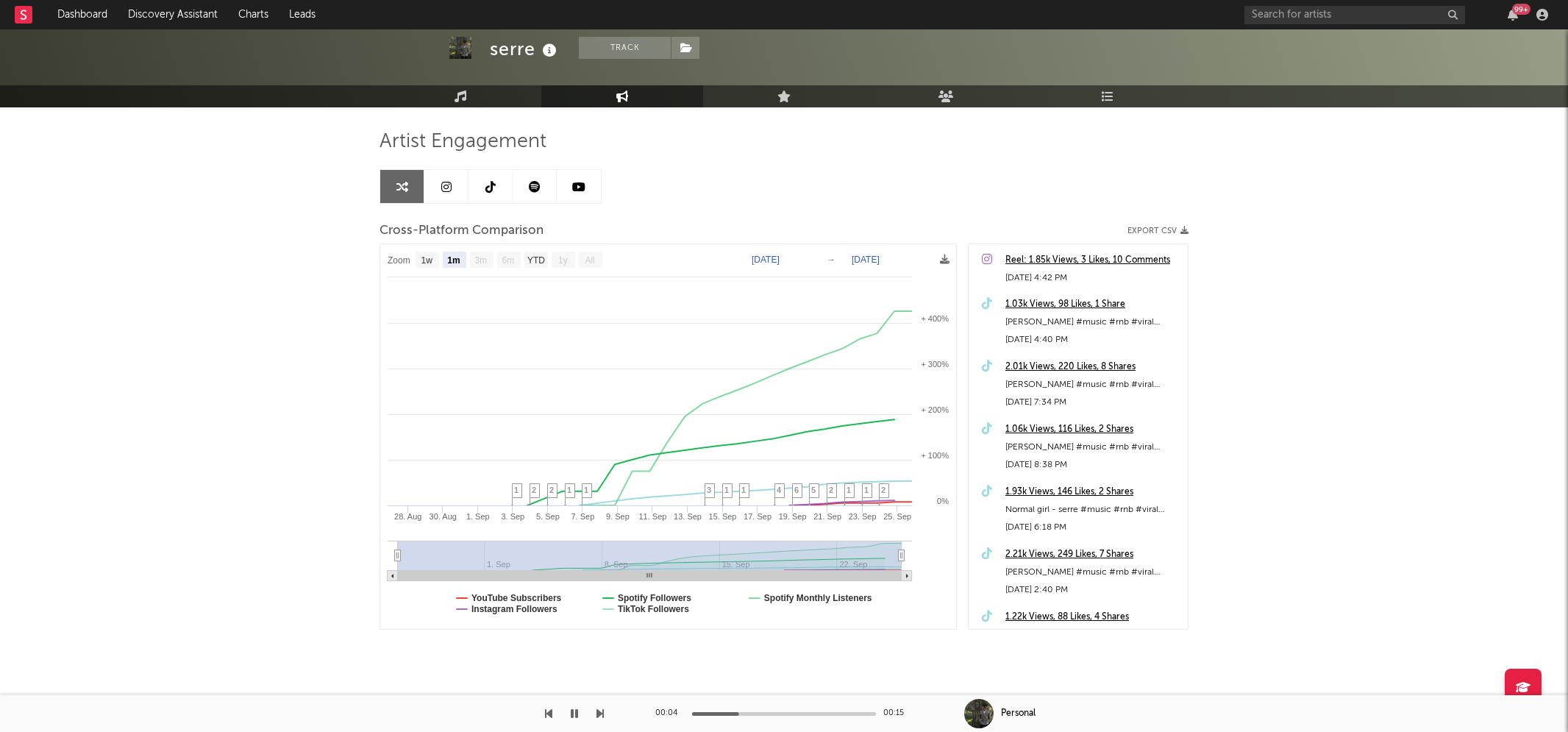
click at [573, 711] on icon "button" at bounding box center [575, 714] width 8 height 12
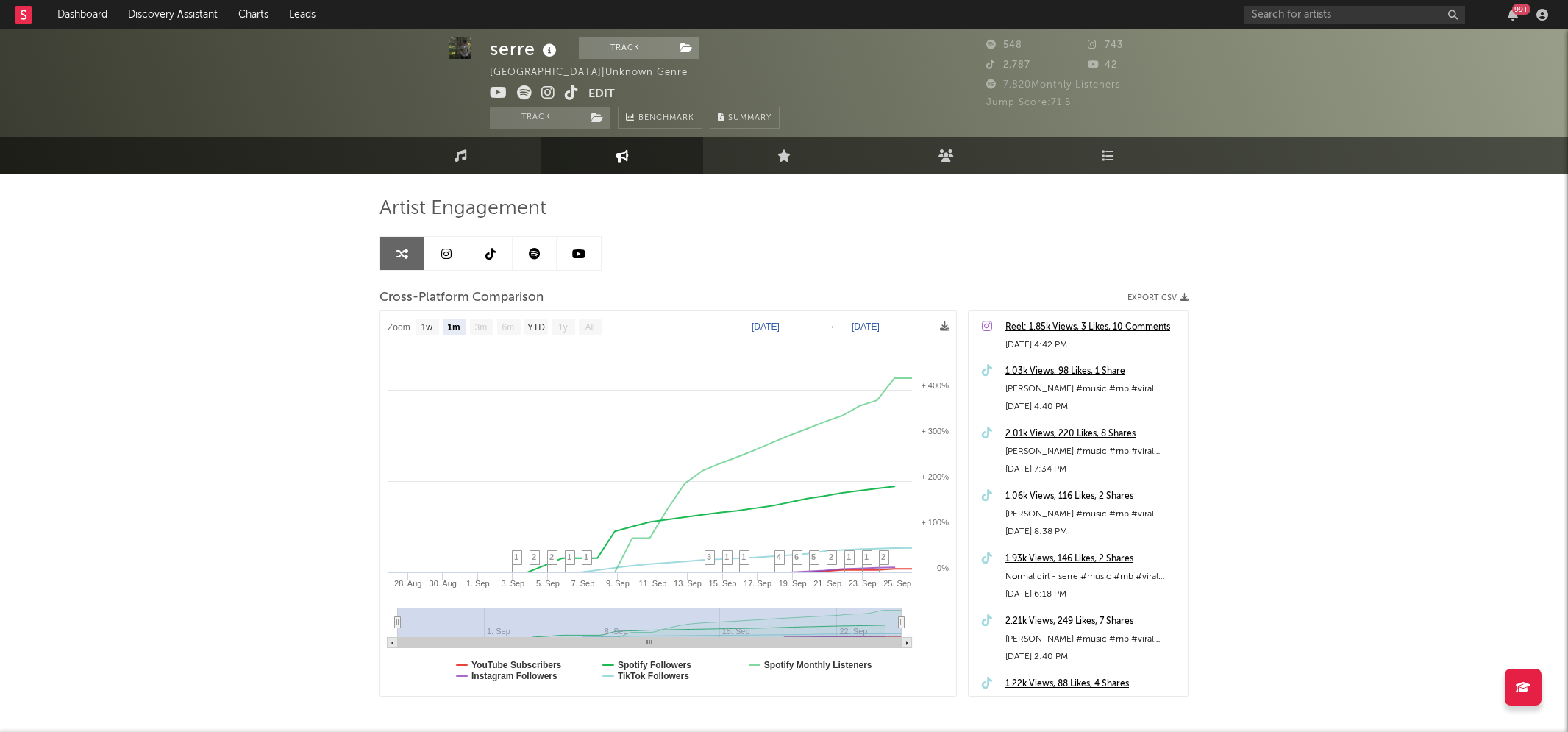
scroll to position [0, 0]
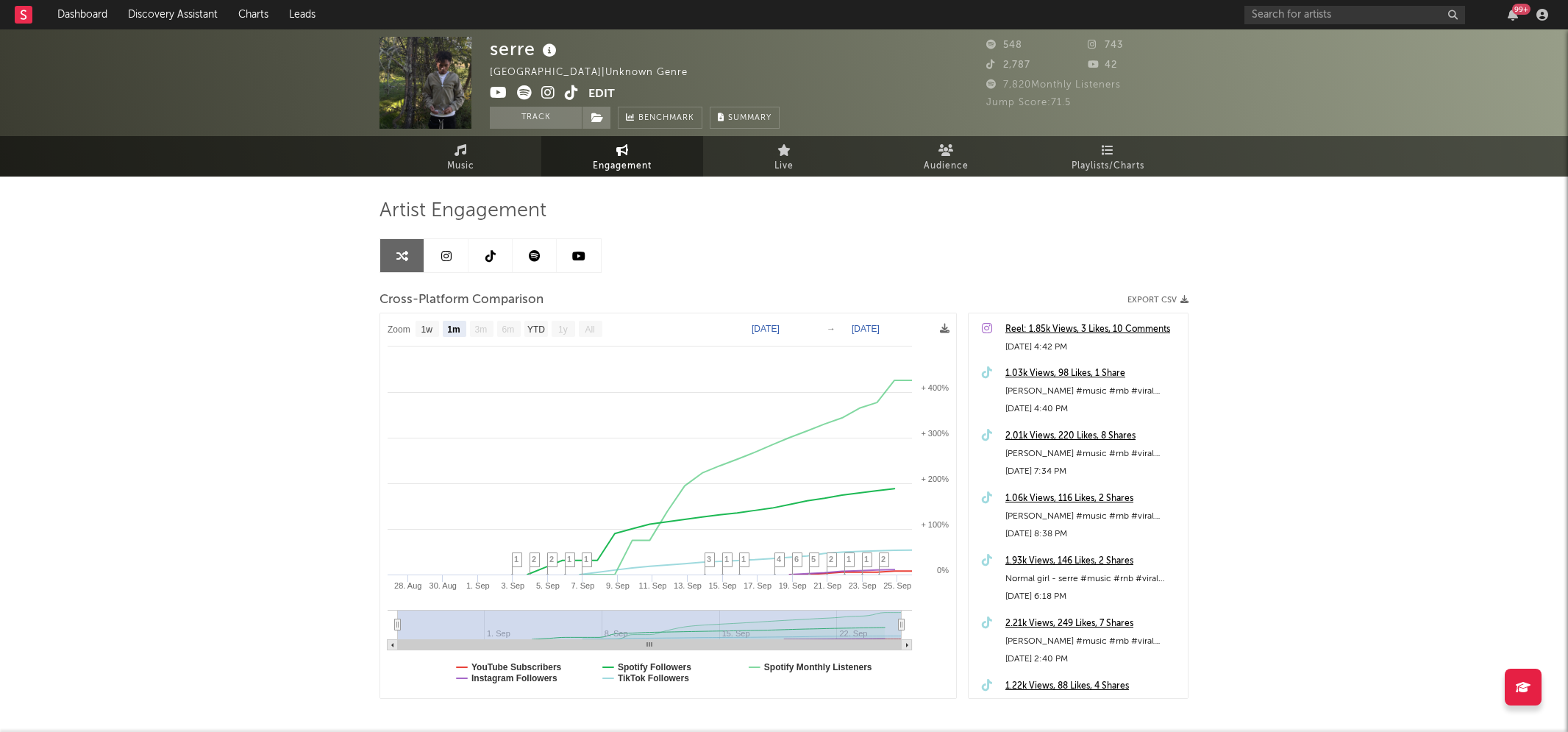
click at [502, 90] on icon at bounding box center [499, 92] width 18 height 15
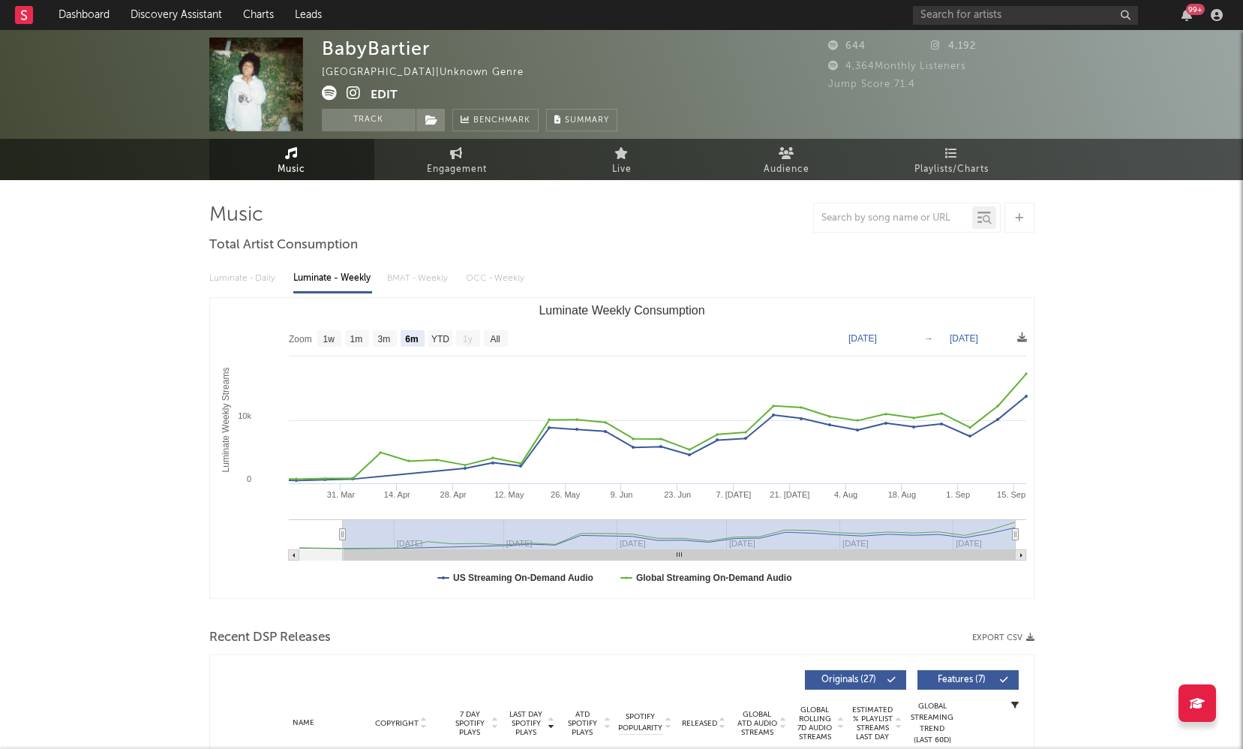
select select "6m"
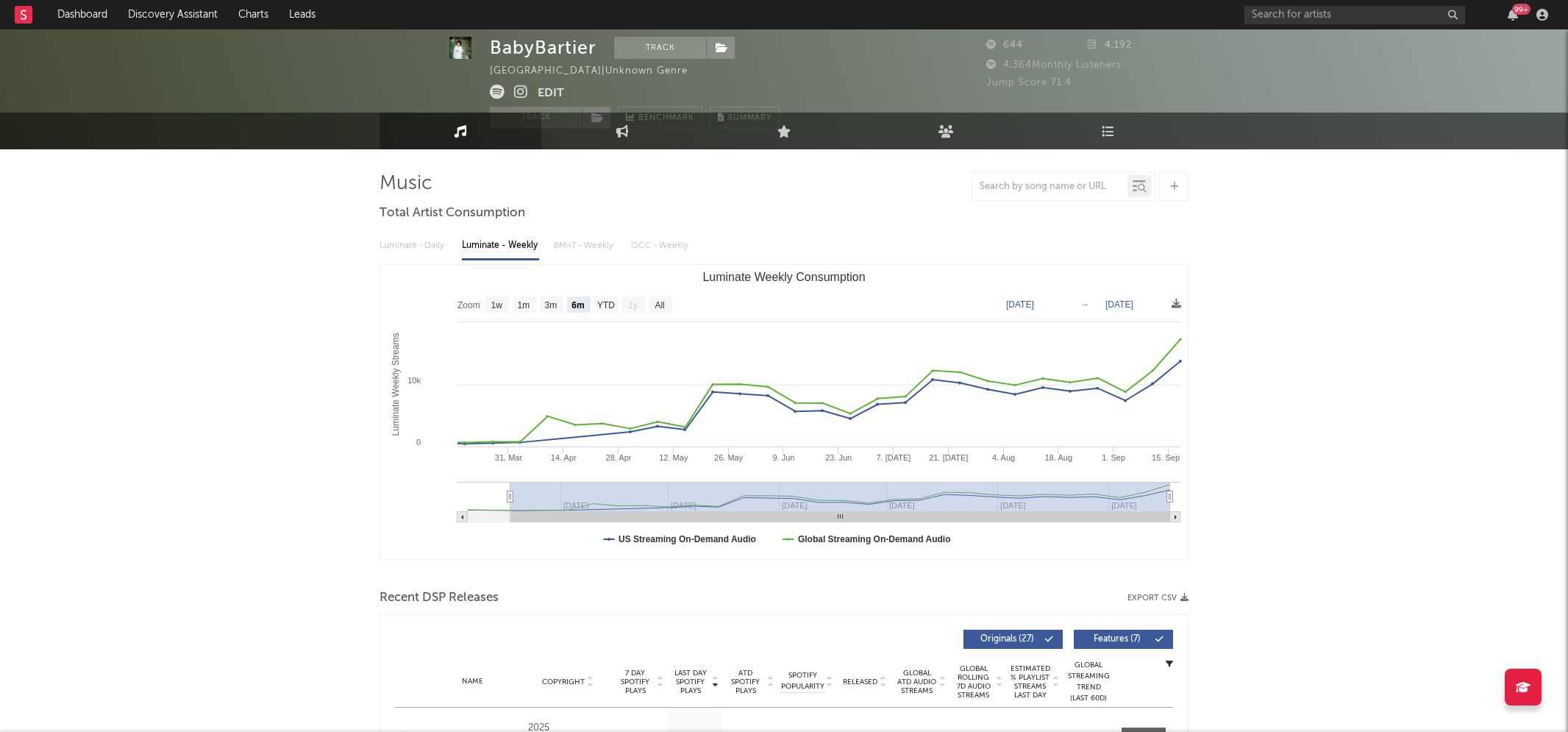
scroll to position [215, 0]
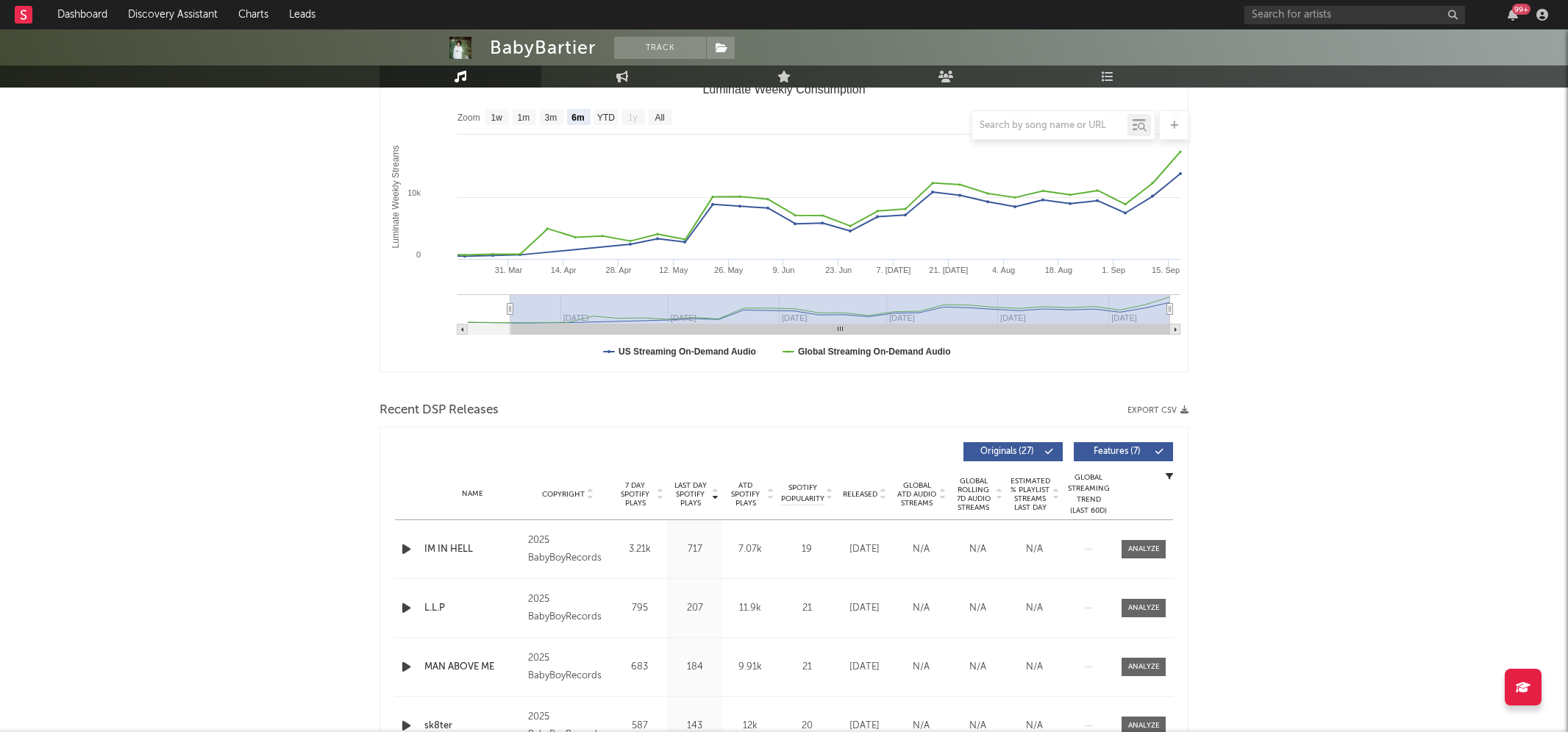
click at [404, 548] on icon "button" at bounding box center [407, 549] width 16 height 19
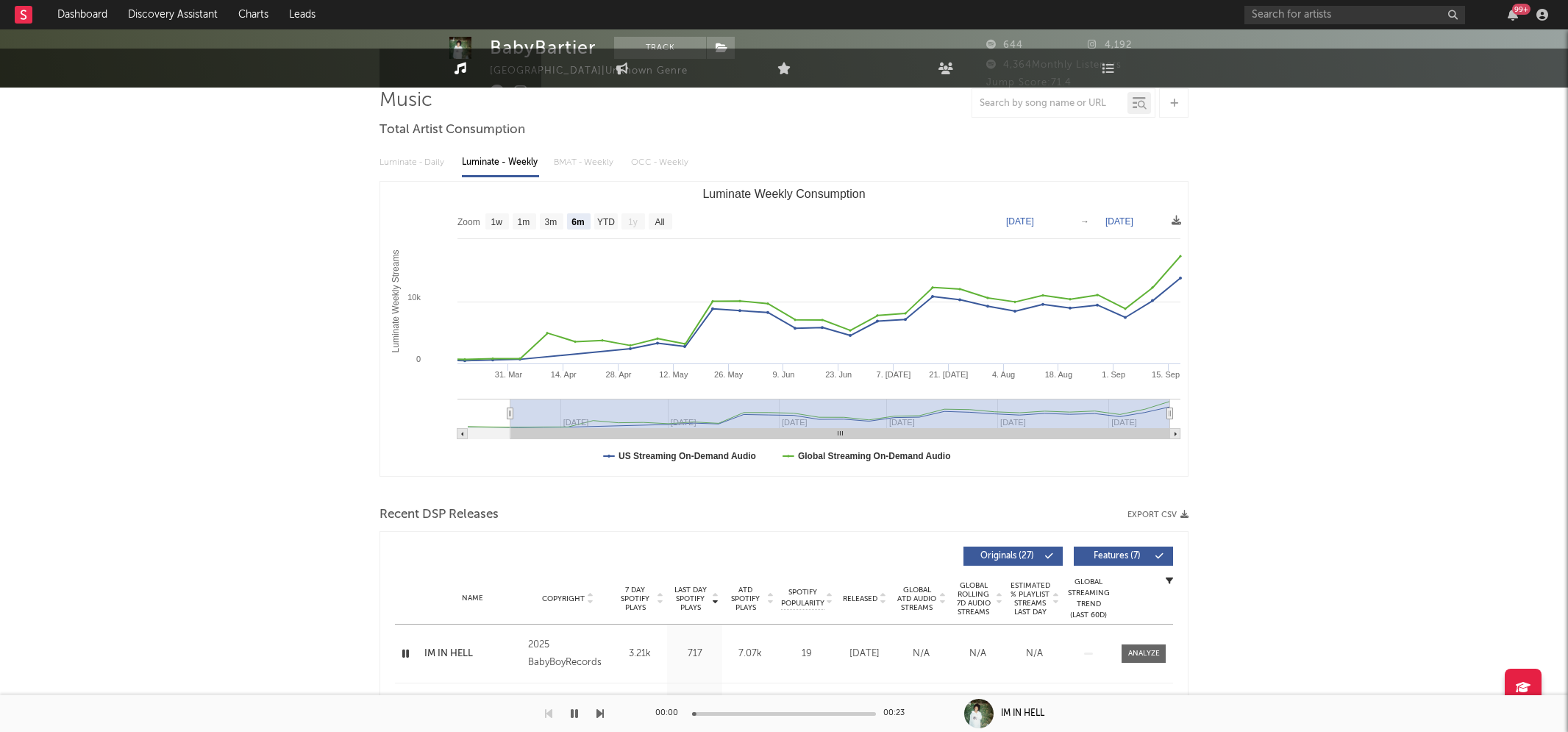
scroll to position [0, 0]
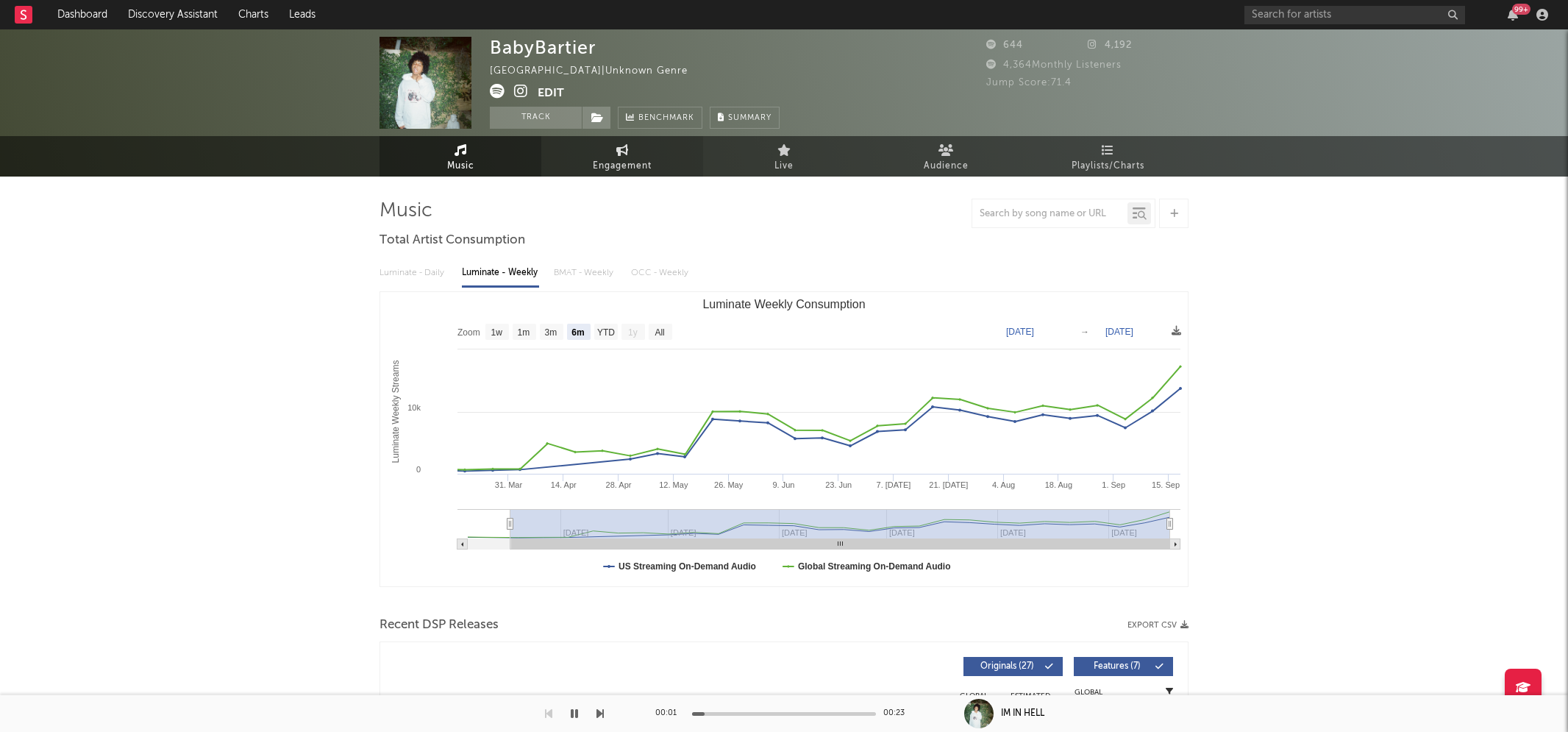
click at [629, 158] on span "Engagement" at bounding box center [623, 167] width 59 height 18
select select "1w"
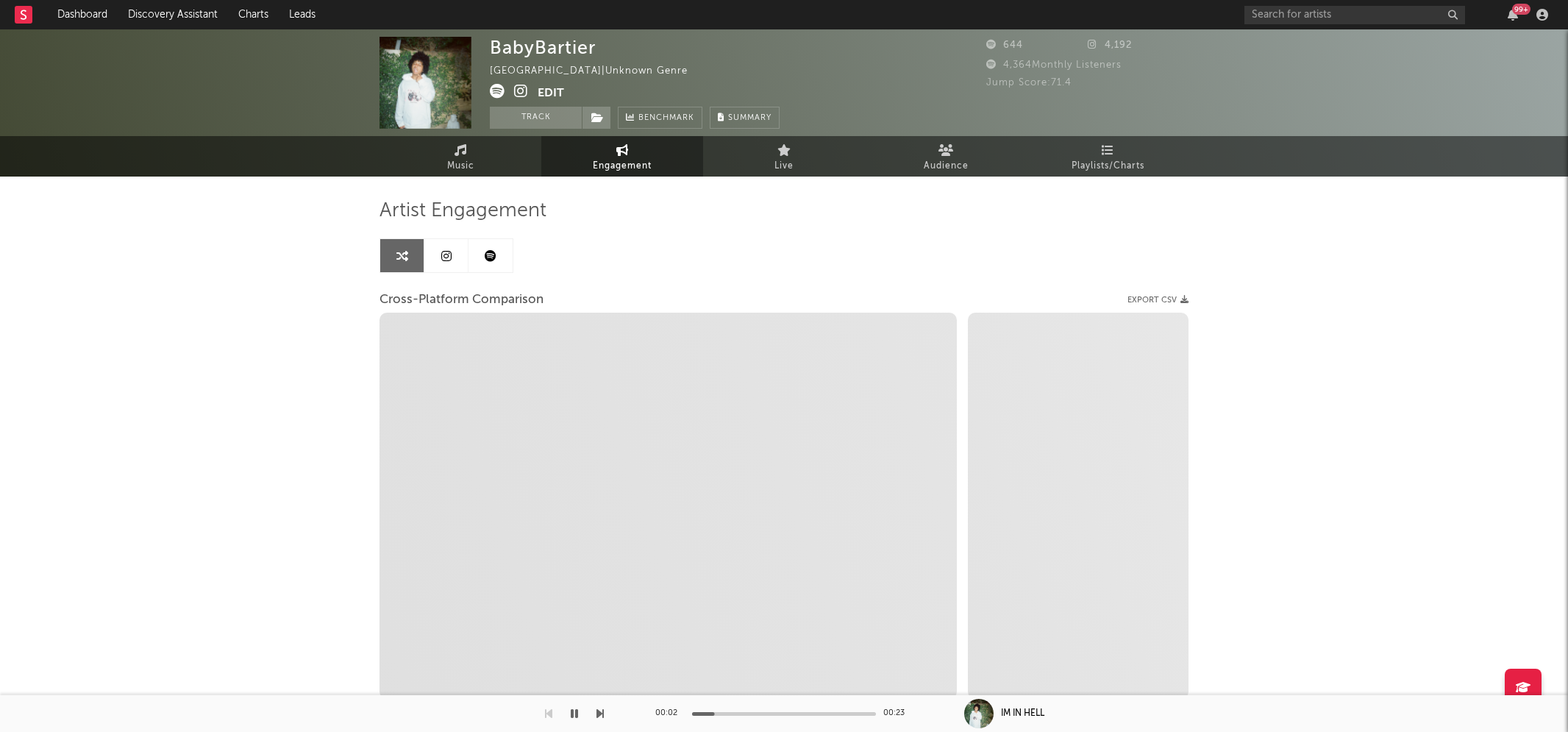
click at [517, 90] on icon at bounding box center [521, 91] width 14 height 15
select select "1m"
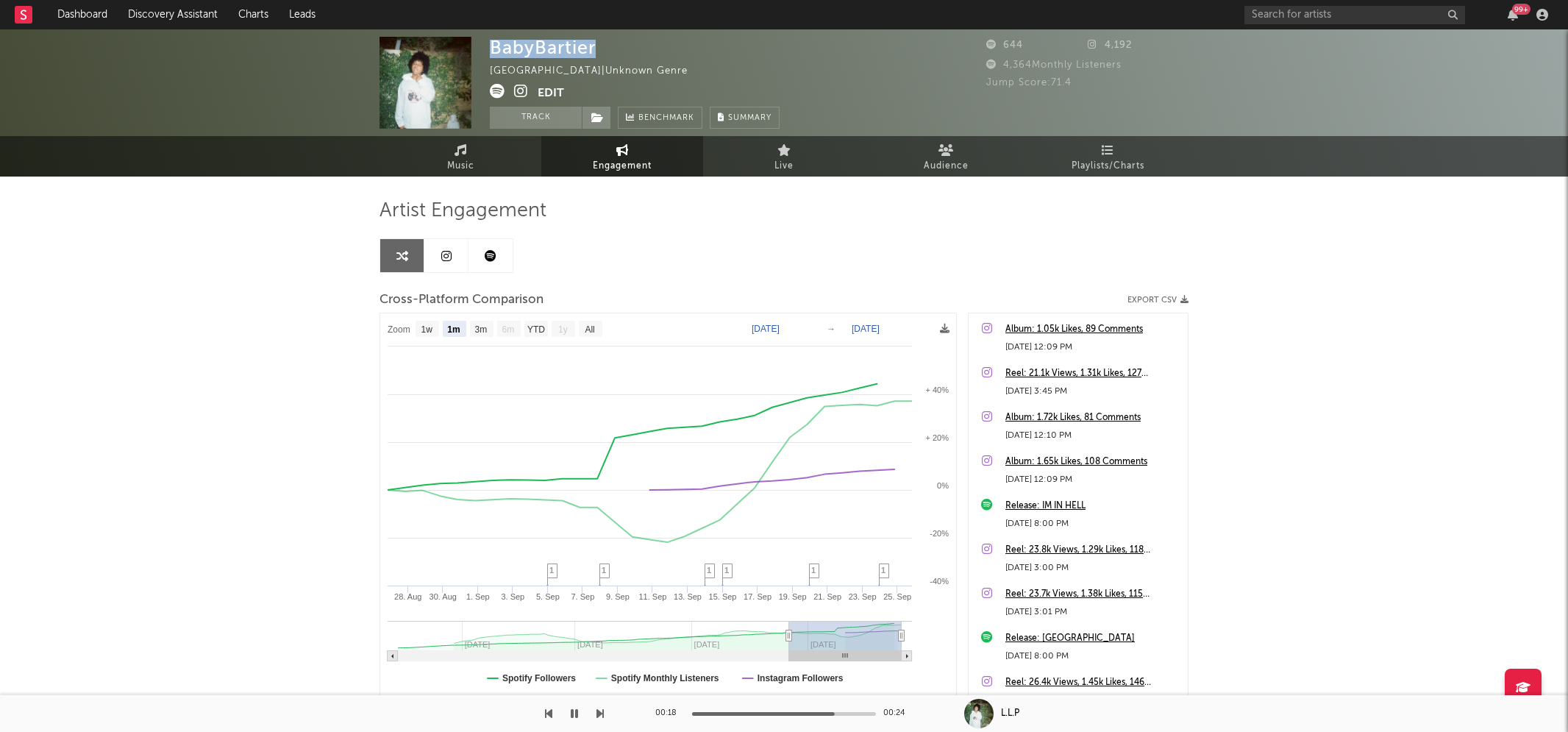
drag, startPoint x: 491, startPoint y: 46, endPoint x: 596, endPoint y: 47, distance: 105.0
click at [596, 47] on div "BabyBartier United States | Unknown Genre Edit Track Benchmark Summary" at bounding box center [635, 83] width 290 height 92
copy div "BabyBartier"
click at [573, 712] on icon "button" at bounding box center [575, 714] width 8 height 12
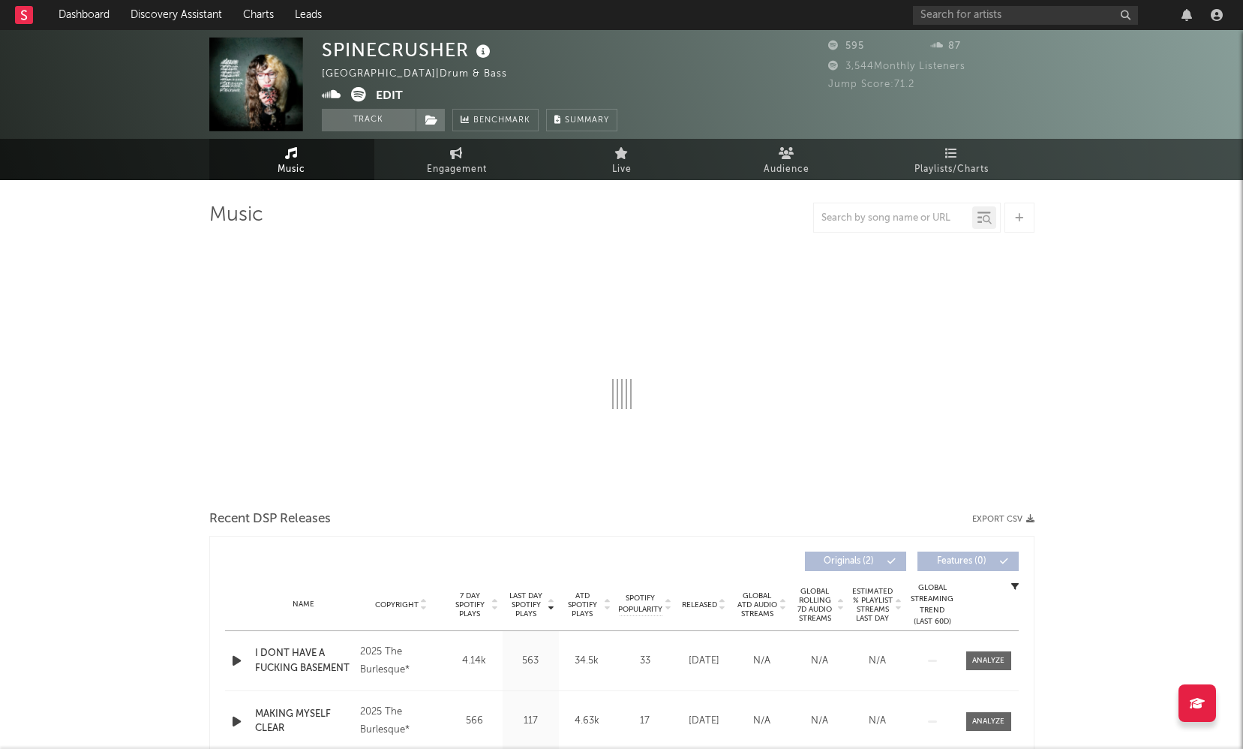
select select "1w"
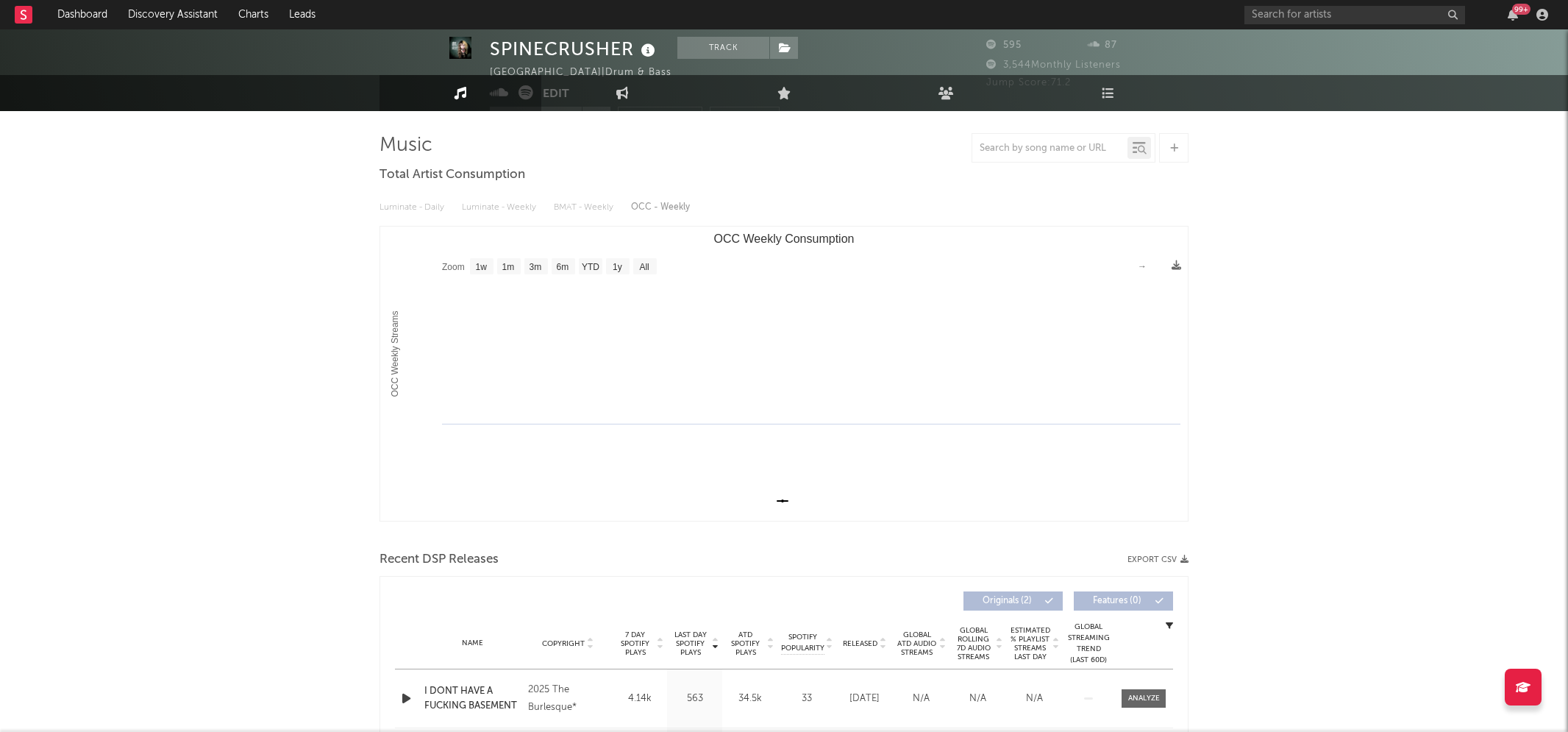
scroll to position [346, 0]
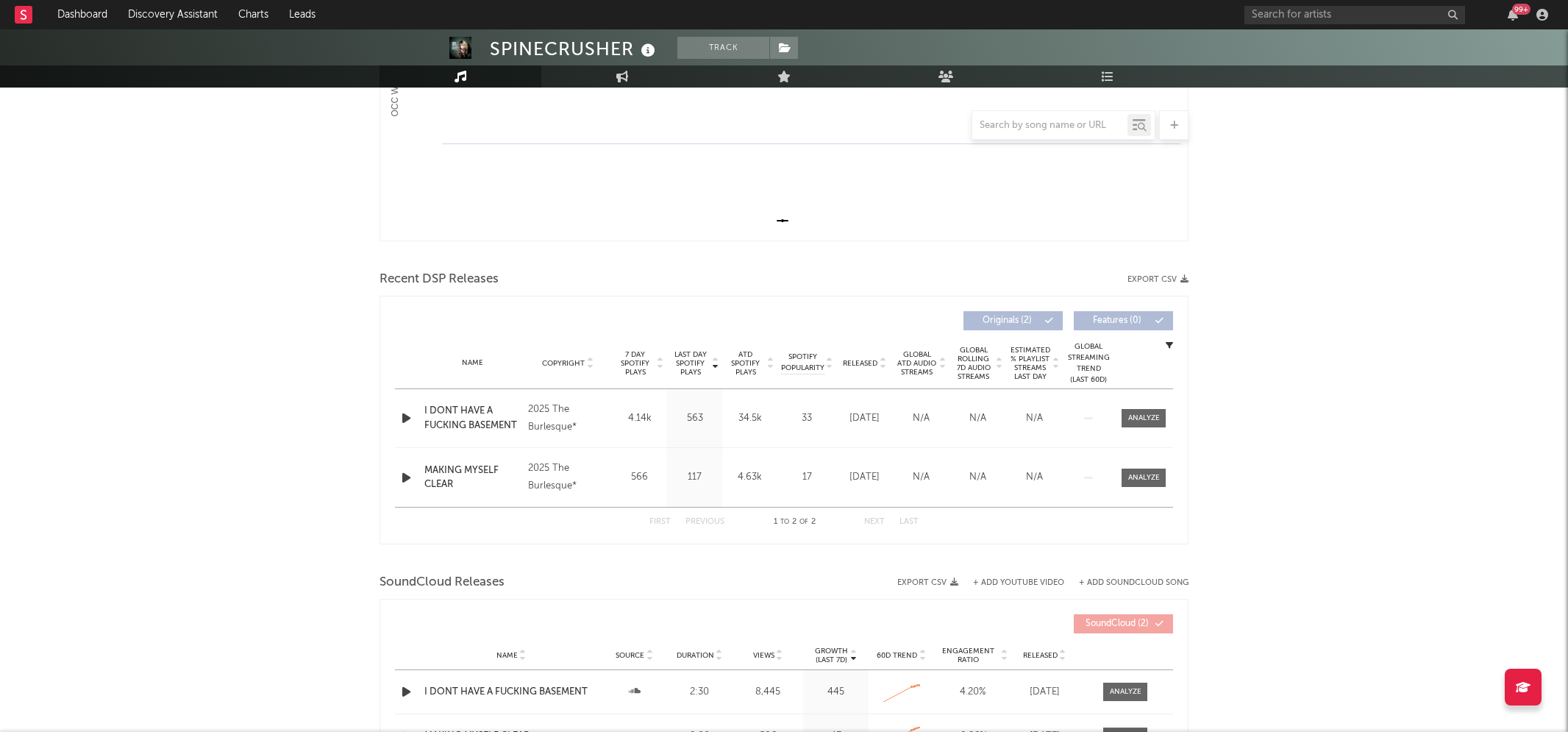
click at [395, 411] on div at bounding box center [408, 418] width 25 height 19
click at [406, 415] on icon "button" at bounding box center [407, 418] width 16 height 19
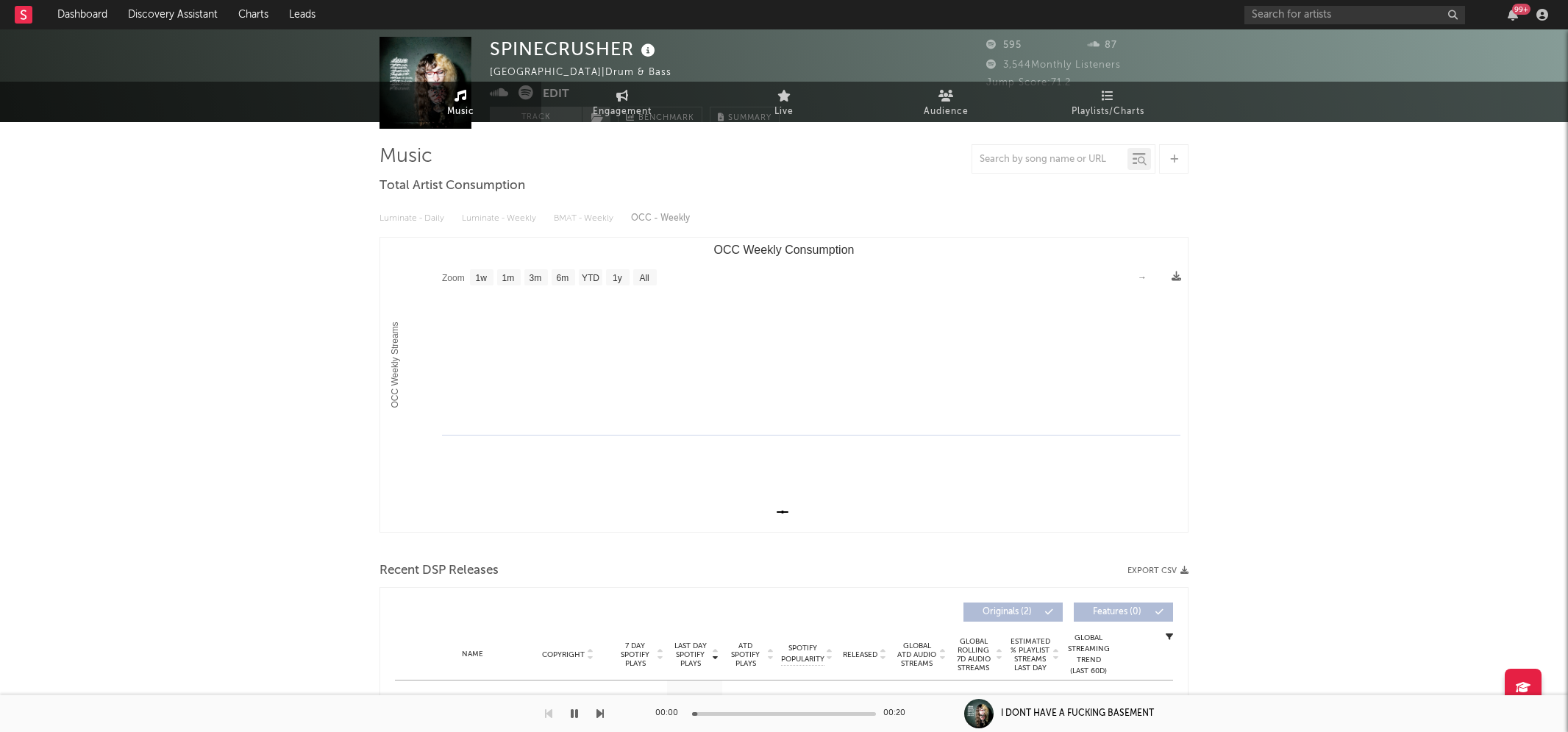
scroll to position [0, 0]
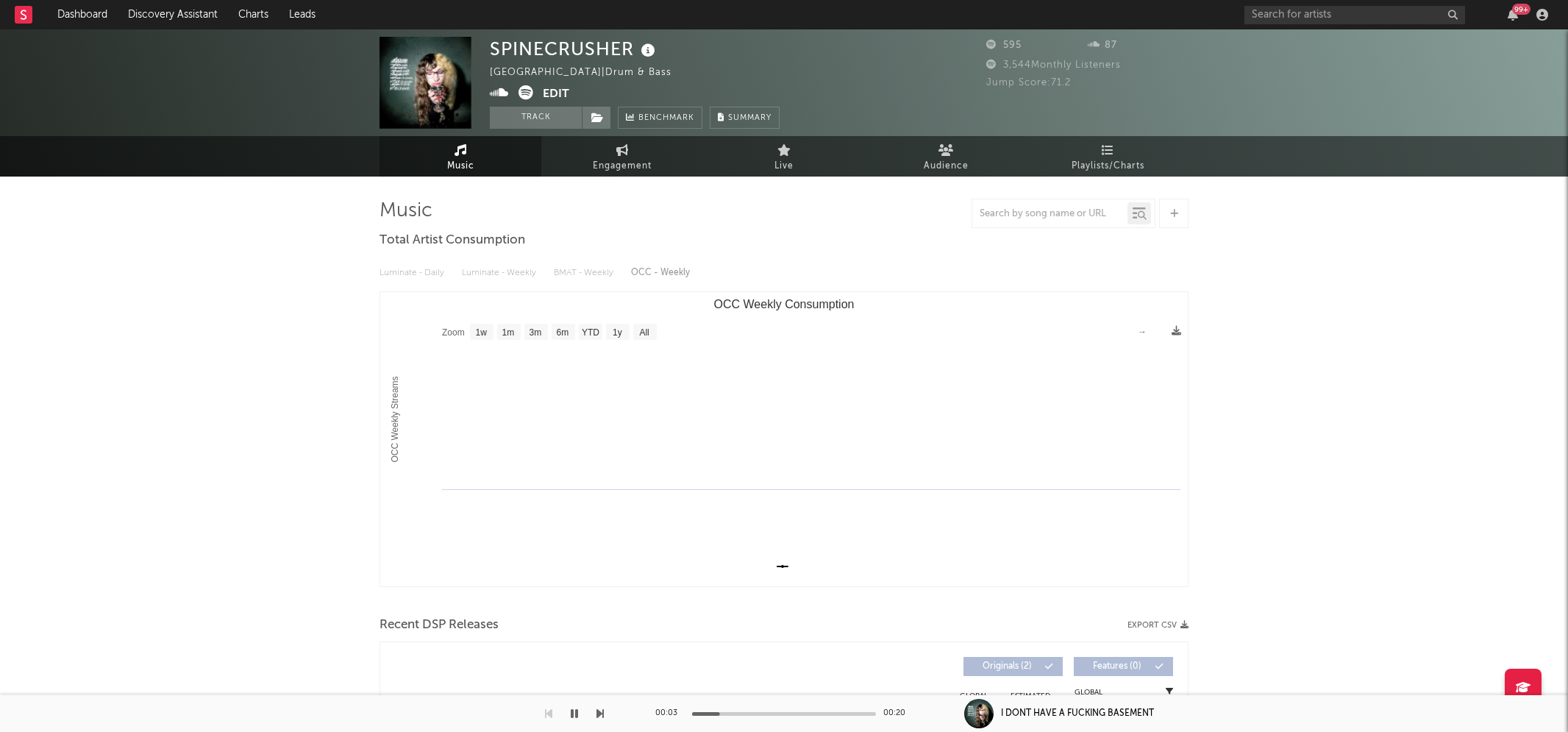
click at [501, 93] on icon at bounding box center [500, 92] width 20 height 15
drag, startPoint x: 491, startPoint y: 49, endPoint x: 641, endPoint y: 42, distance: 150.2
click at [641, 42] on div "SPINECRUSHER" at bounding box center [575, 49] width 170 height 25
copy div "SPINECRUSHER"
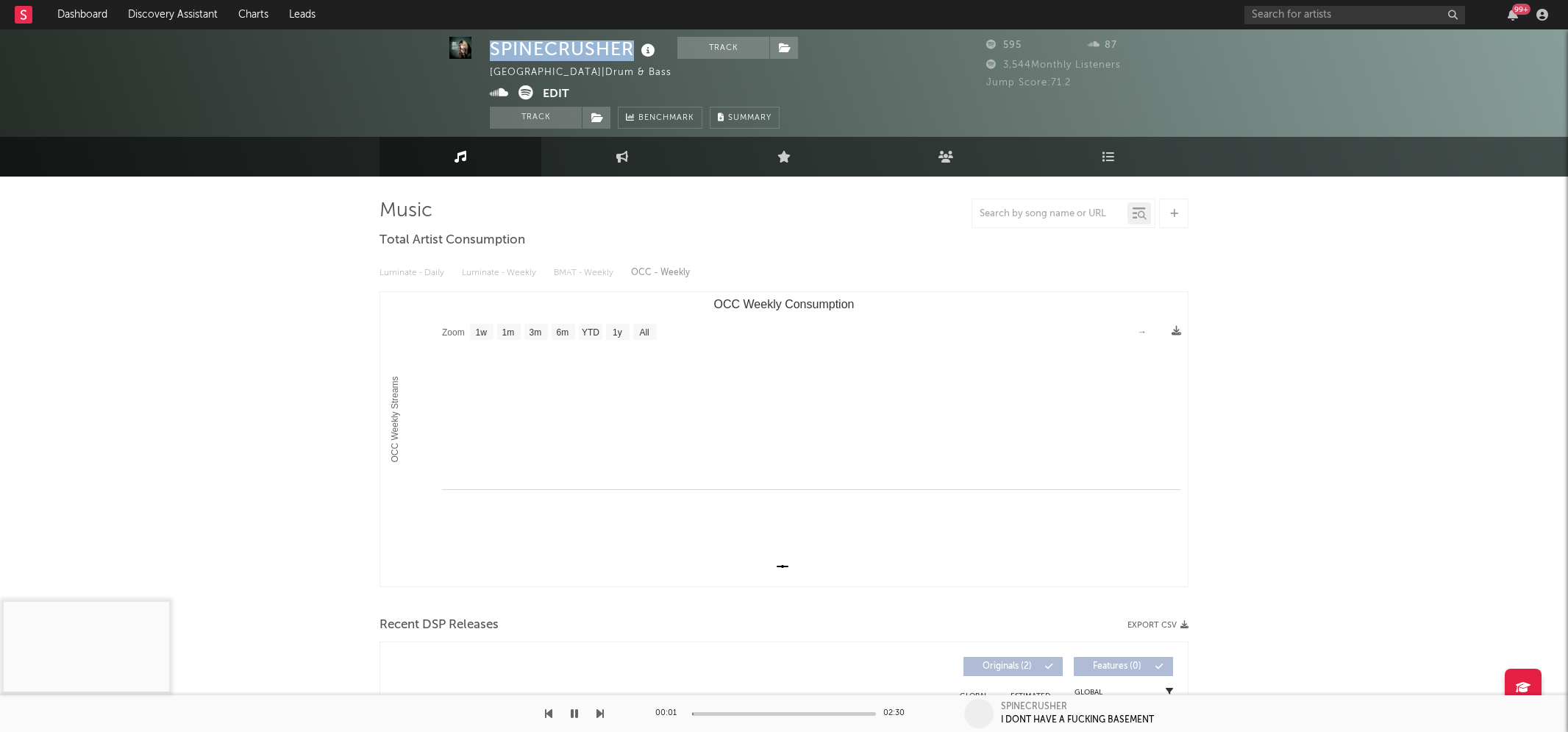
scroll to position [335, 0]
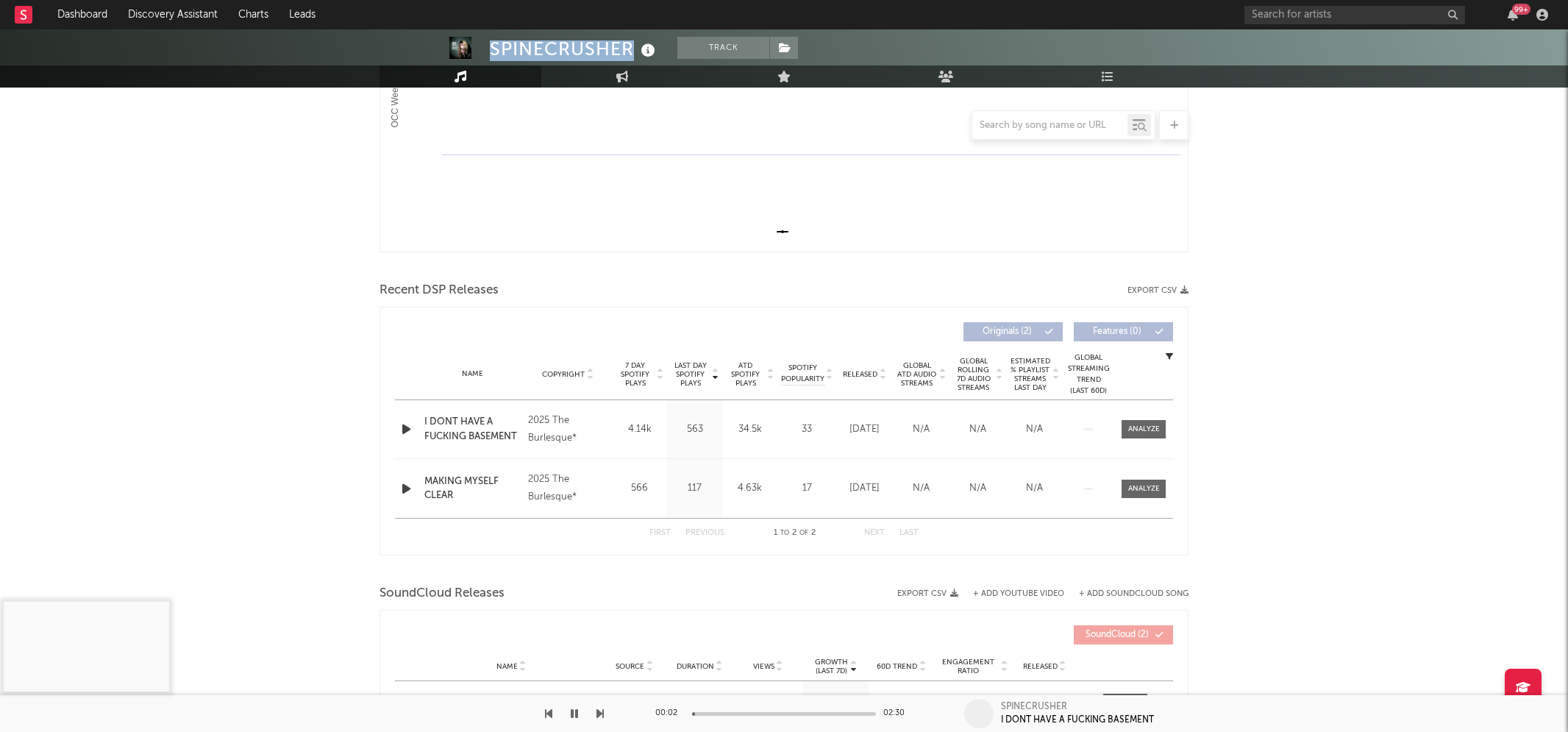
click at [573, 711] on icon "button" at bounding box center [575, 714] width 8 height 12
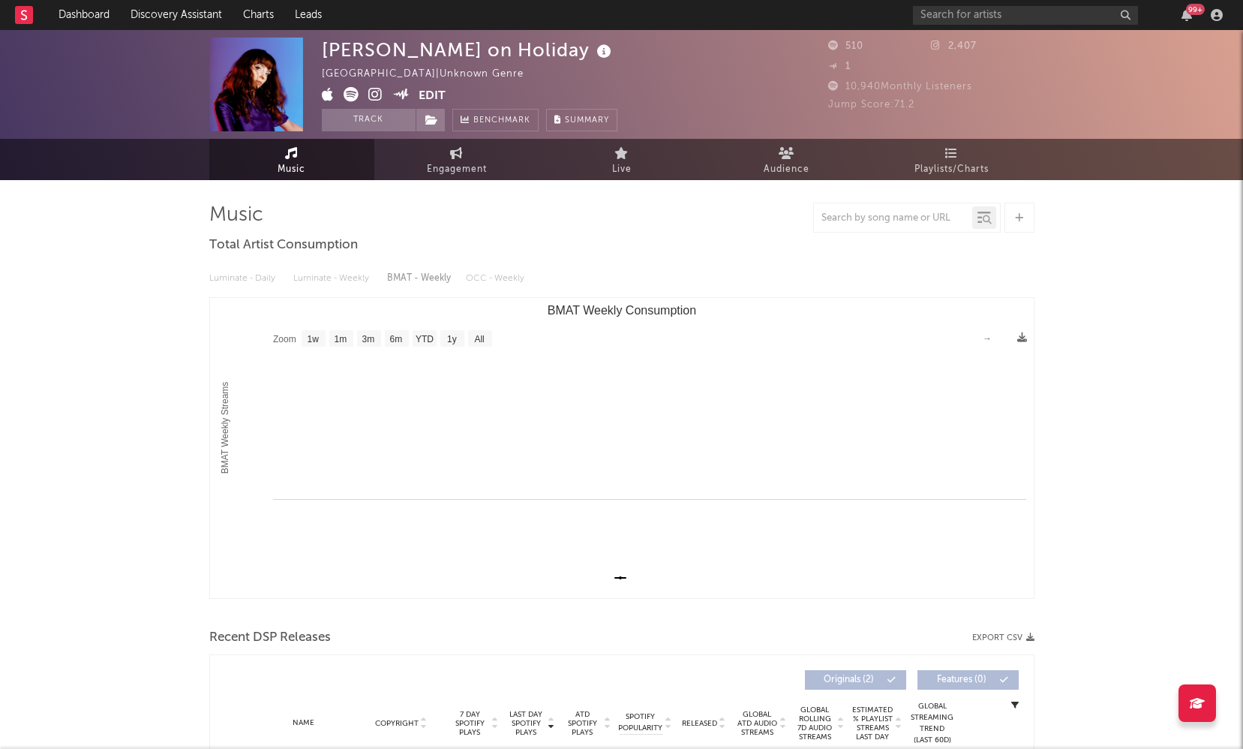
select select "1w"
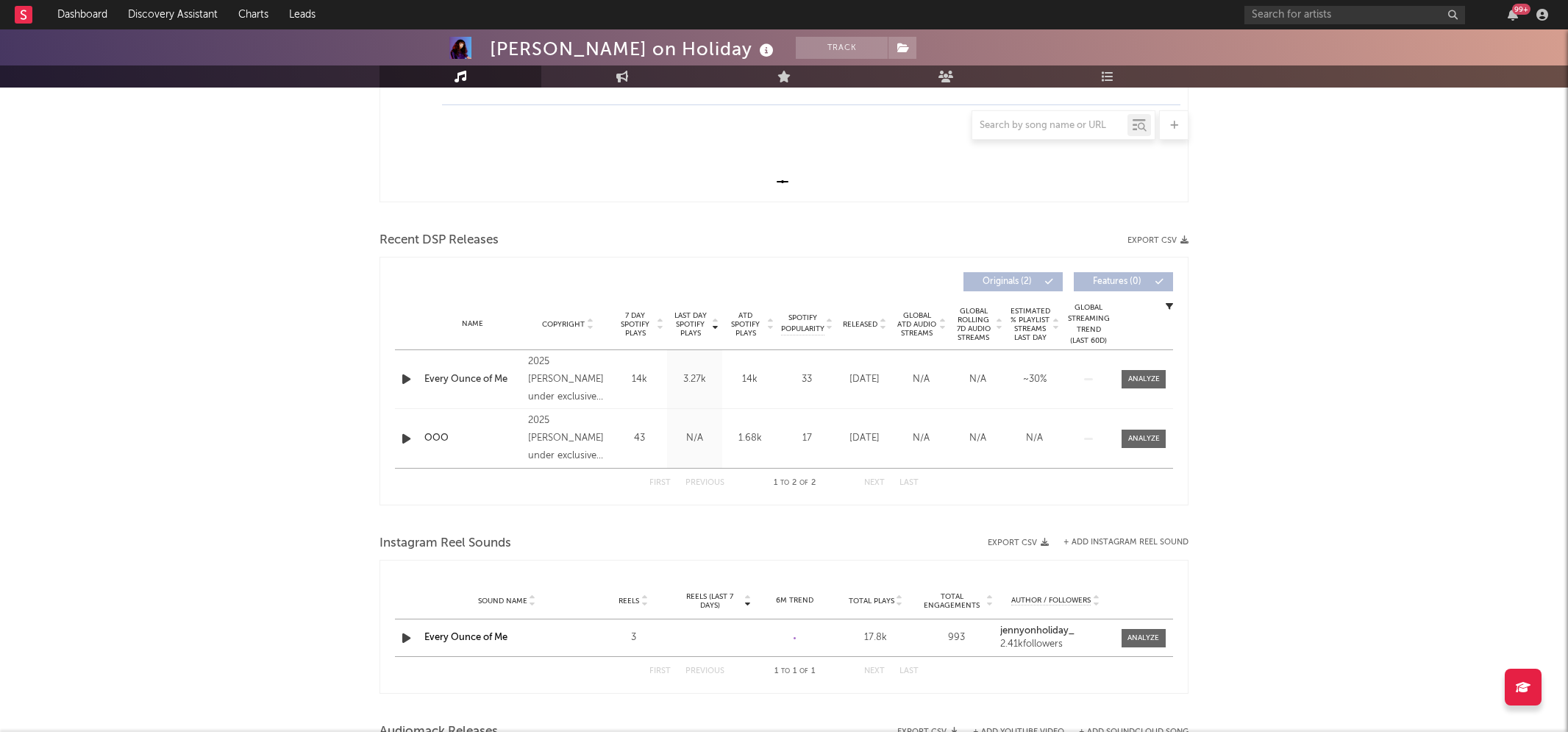
scroll to position [388, 0]
click at [402, 371] on icon "button" at bounding box center [407, 376] width 16 height 19
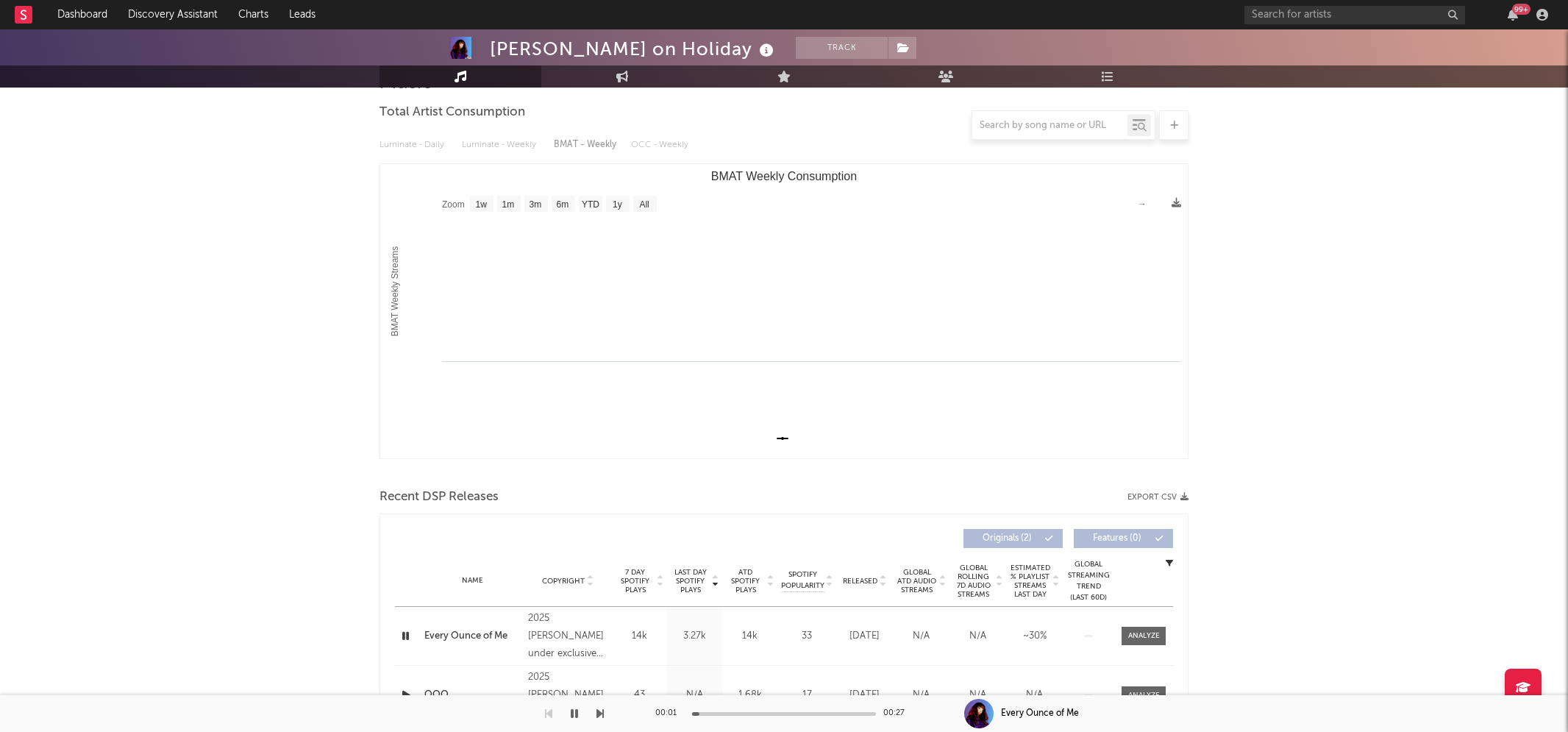
scroll to position [0, 0]
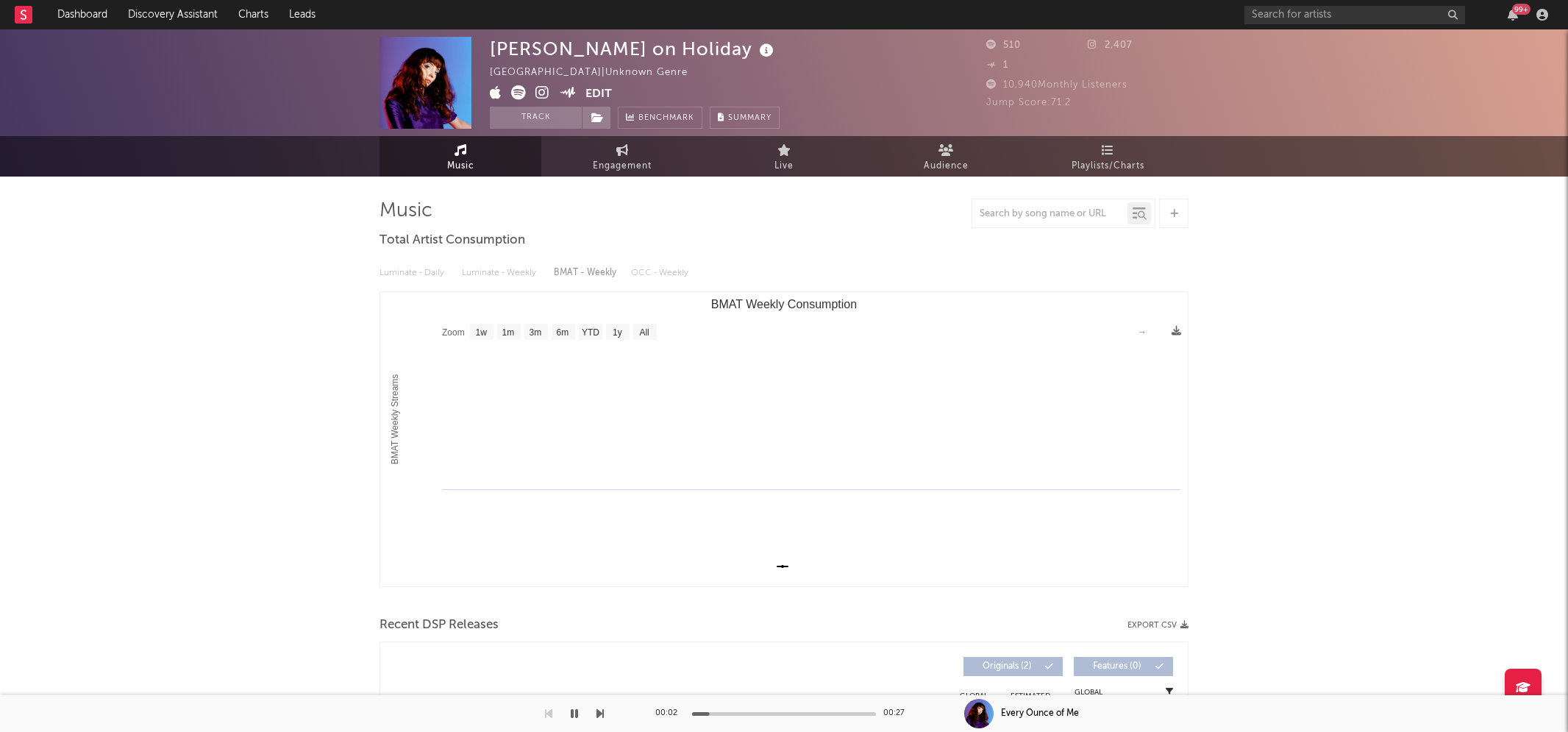
click at [543, 93] on icon at bounding box center [542, 92] width 14 height 15
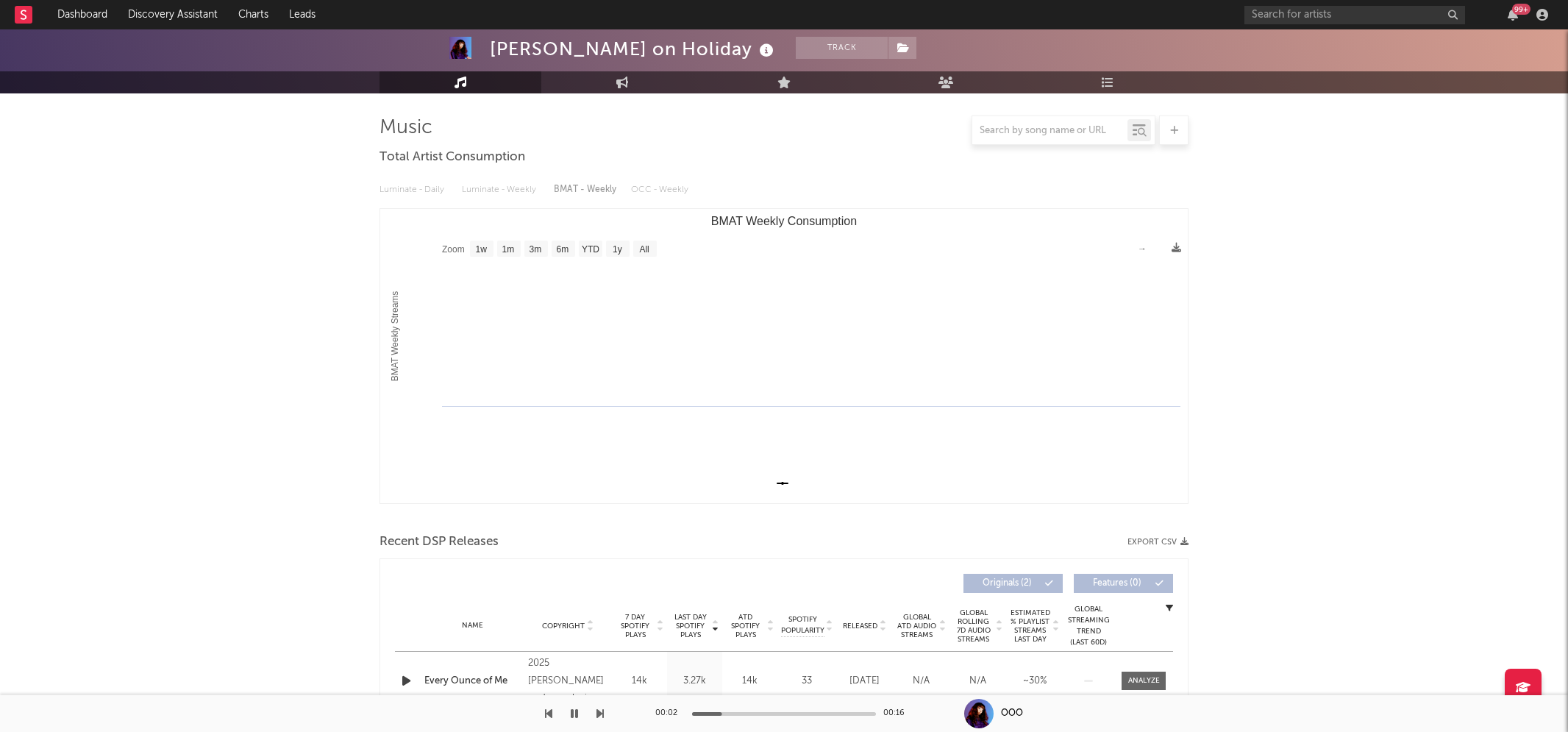
scroll to position [358, 0]
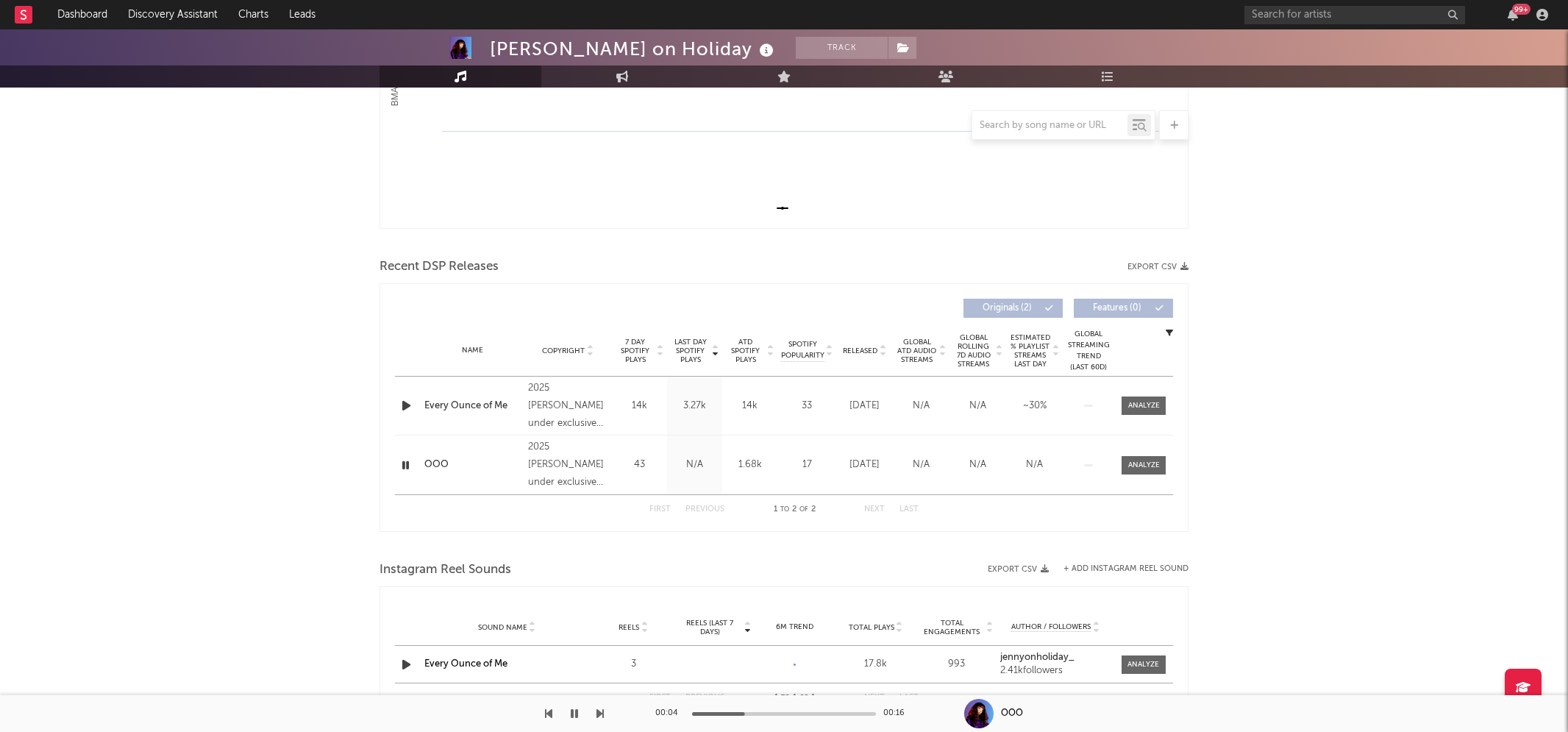
click at [571, 708] on icon "button" at bounding box center [575, 714] width 8 height 12
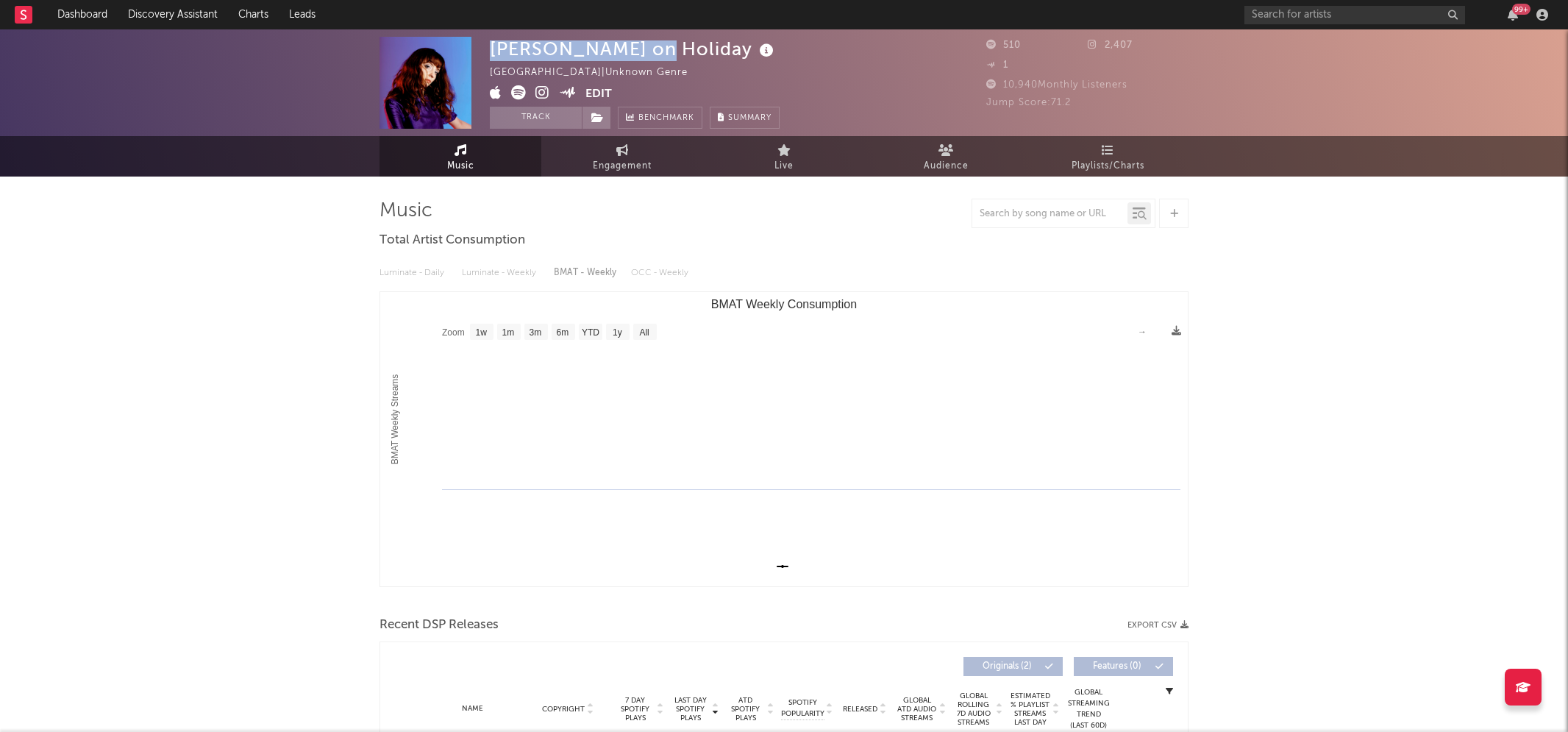
drag, startPoint x: 490, startPoint y: 51, endPoint x: 647, endPoint y: 50, distance: 157.0
click at [647, 50] on div "Jenny on Holiday" at bounding box center [633, 49] width 287 height 25
copy div "Jenny on Holiday"
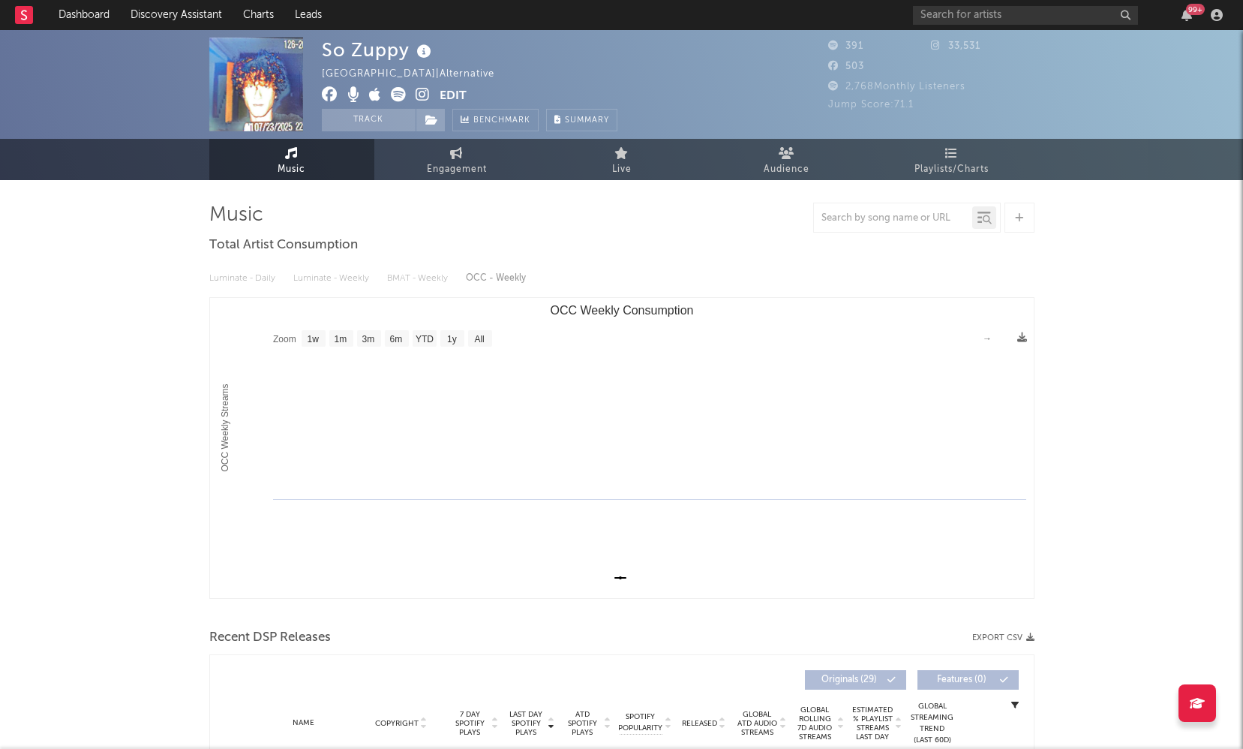
select select "1w"
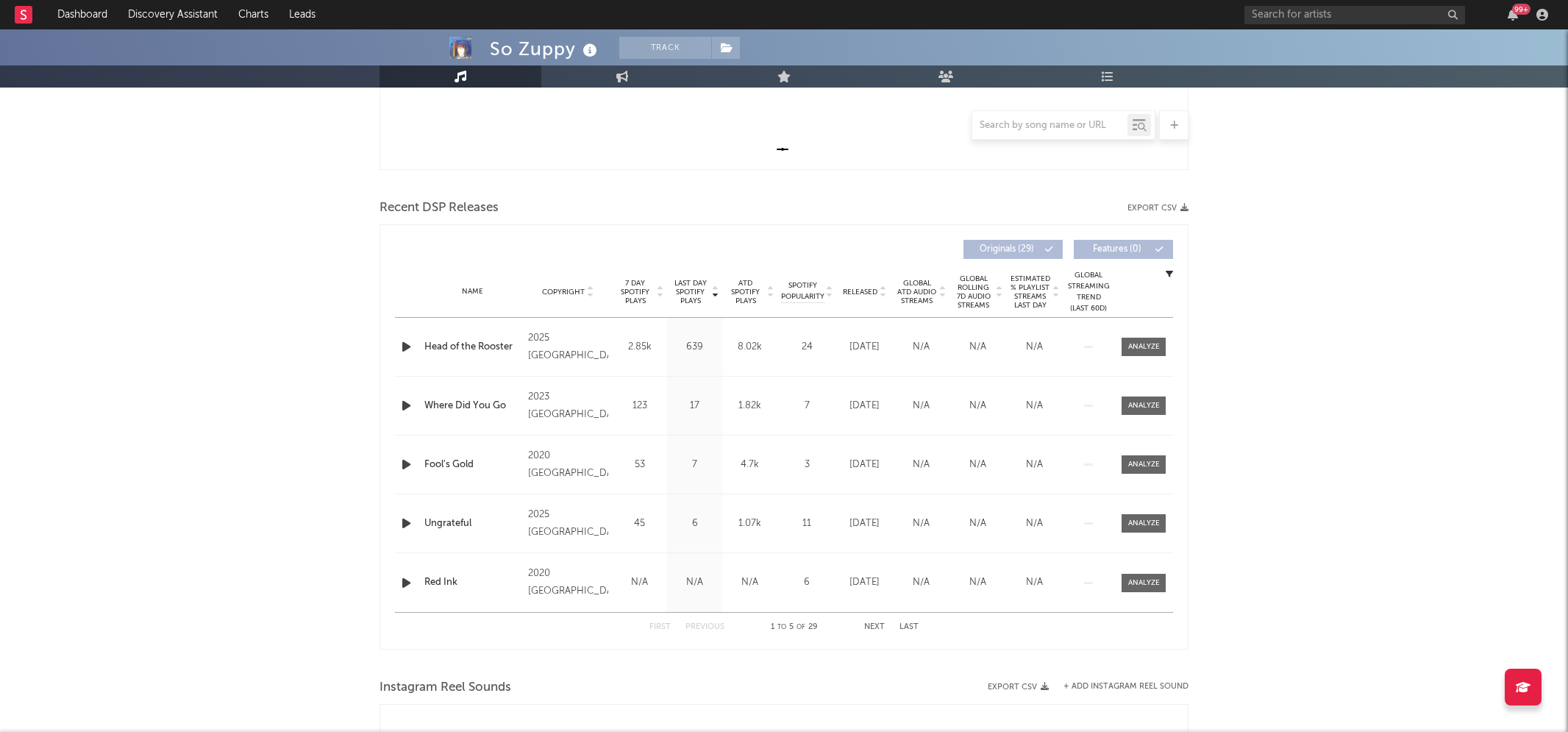
scroll to position [421, 0]
click at [402, 343] on icon "button" at bounding box center [407, 343] width 16 height 19
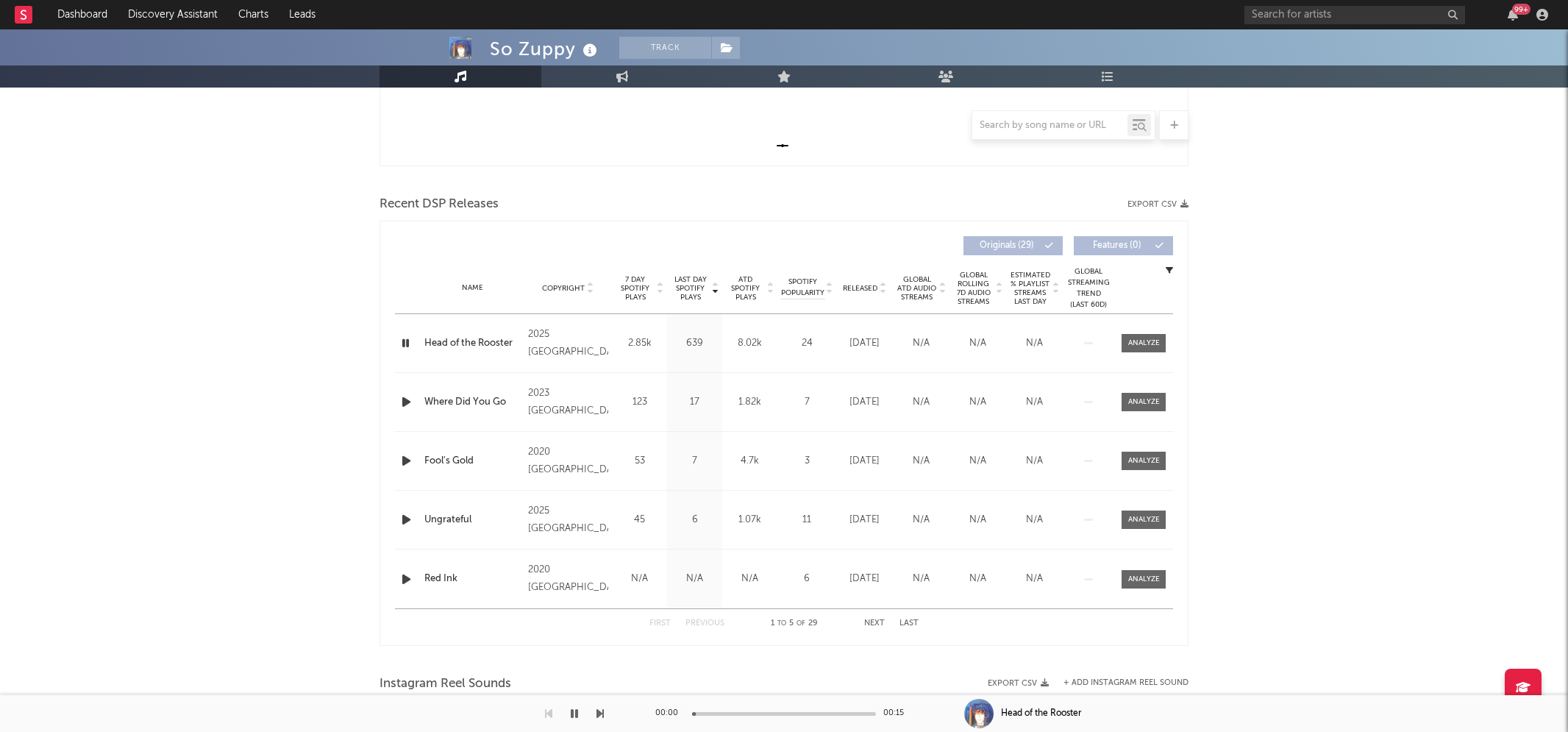
scroll to position [0, 0]
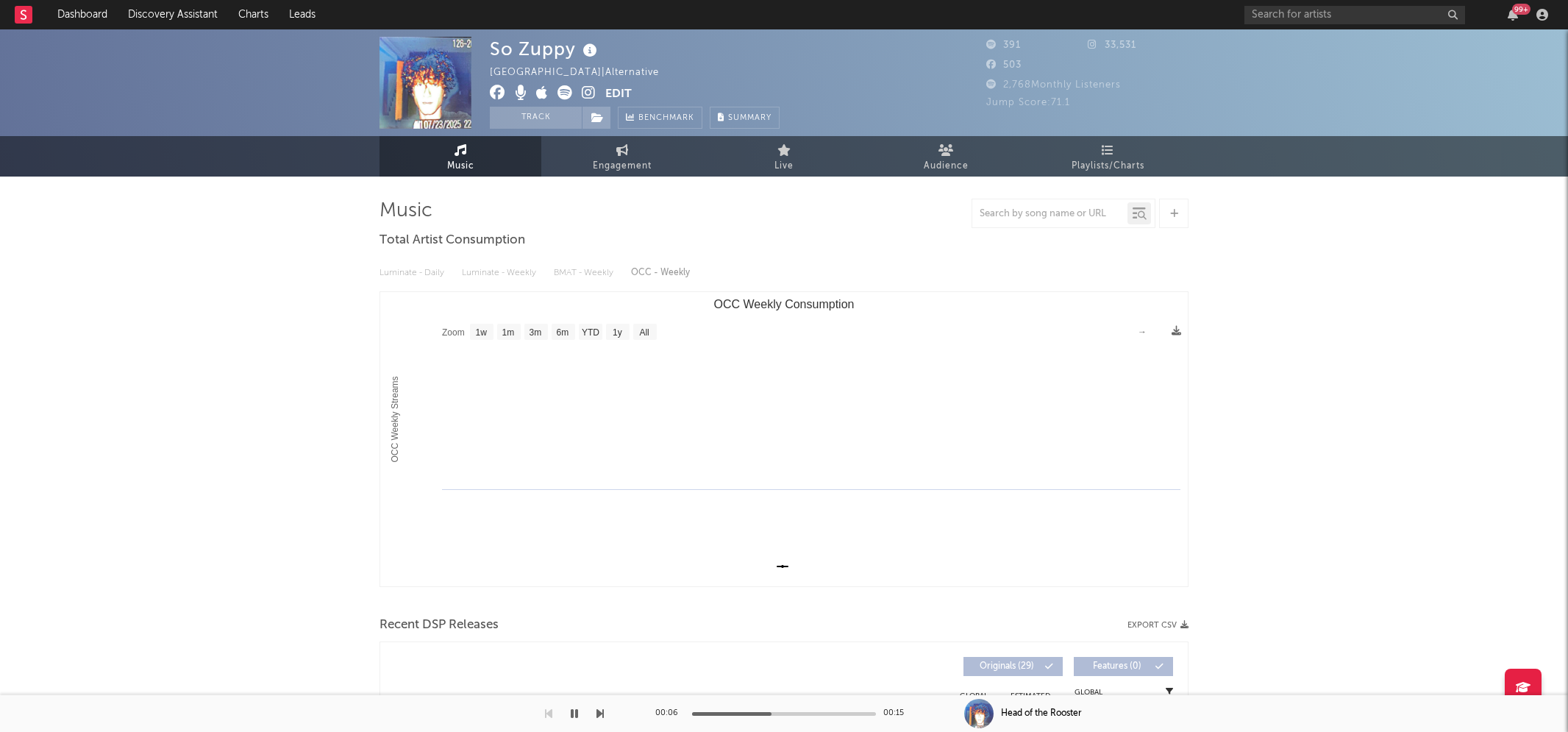
click at [576, 714] on icon "button" at bounding box center [575, 714] width 8 height 12
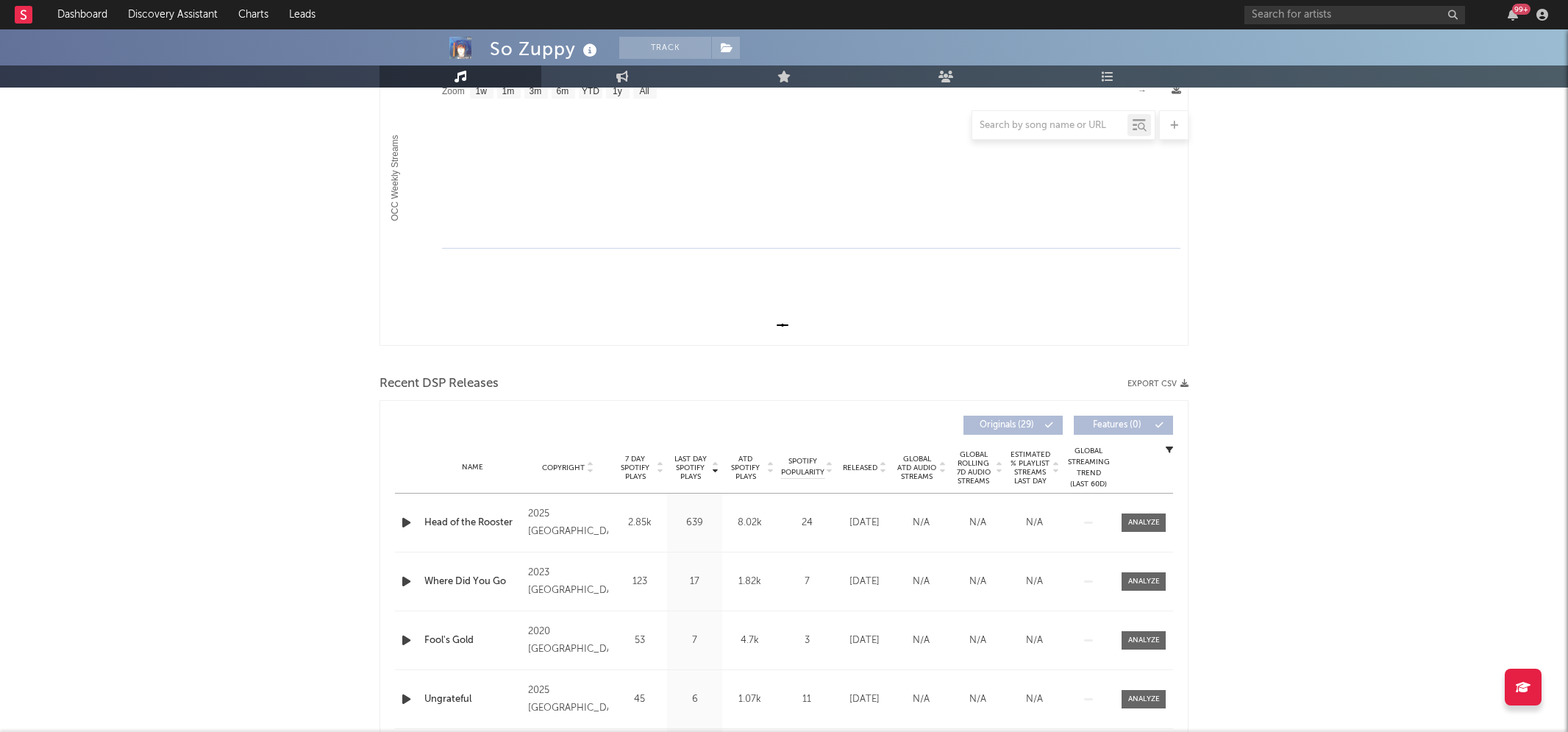
scroll to position [242, 0]
click at [402, 520] on icon "button" at bounding box center [407, 522] width 16 height 19
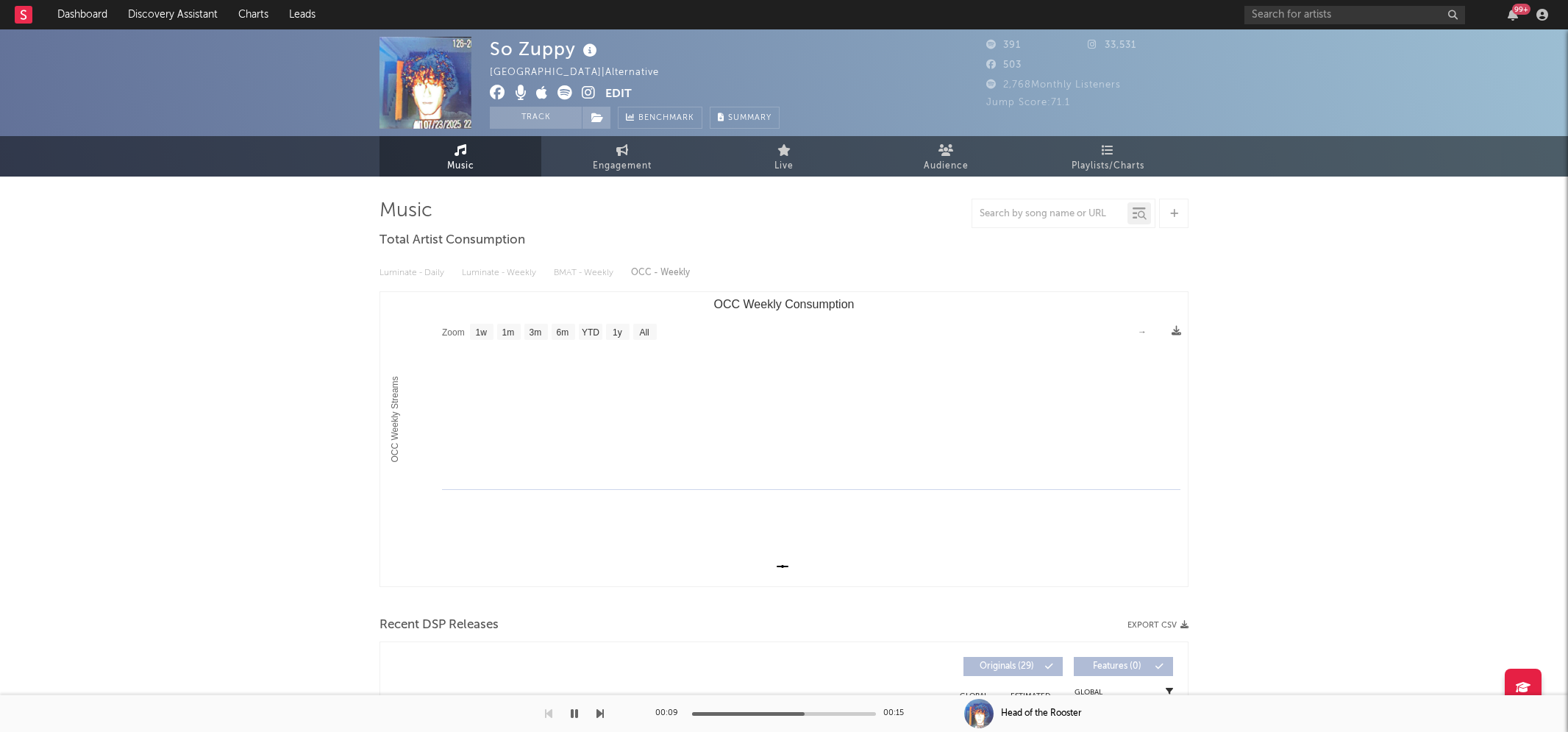
click at [587, 95] on icon at bounding box center [588, 92] width 14 height 15
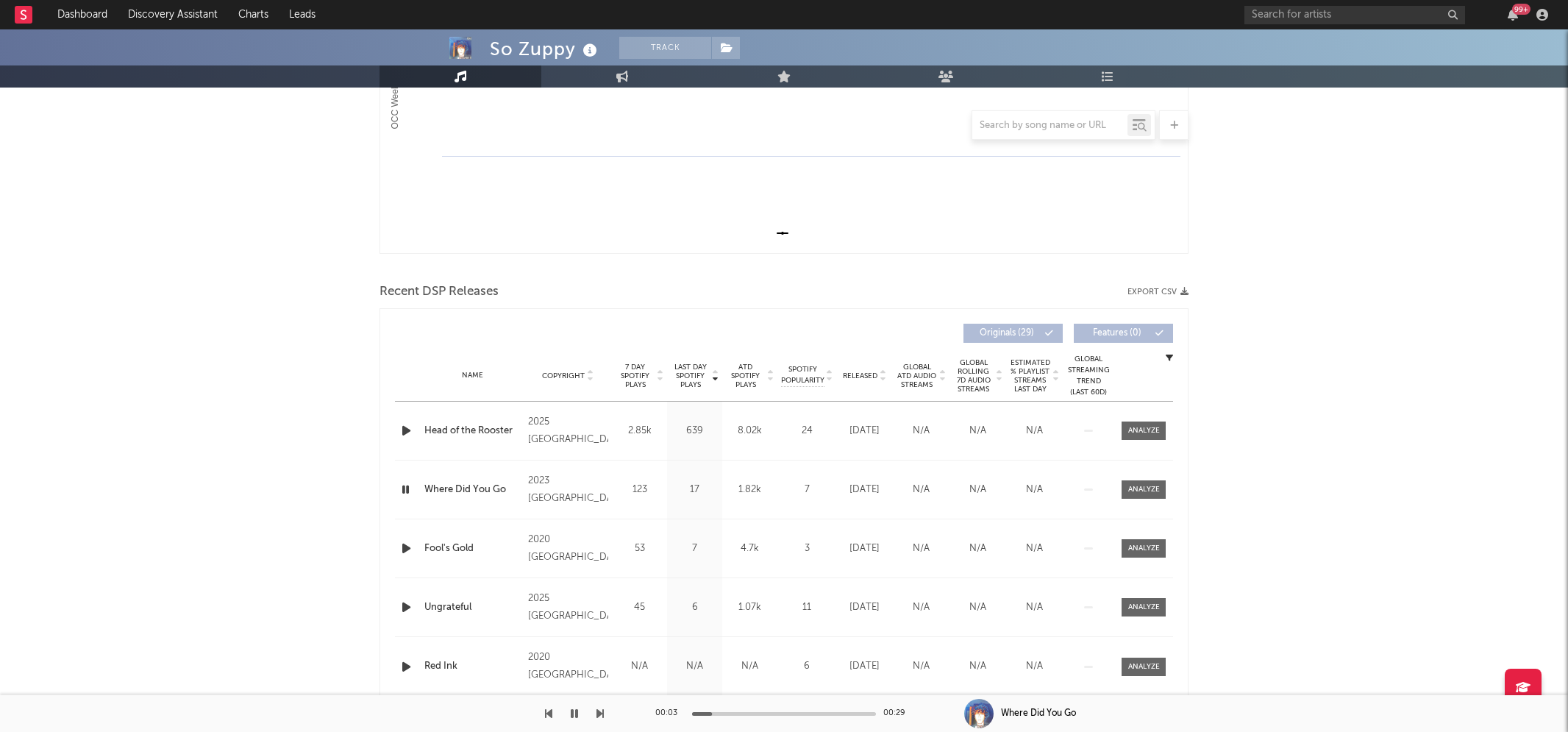
scroll to position [335, 0]
click at [405, 547] on icon "button" at bounding box center [407, 548] width 16 height 19
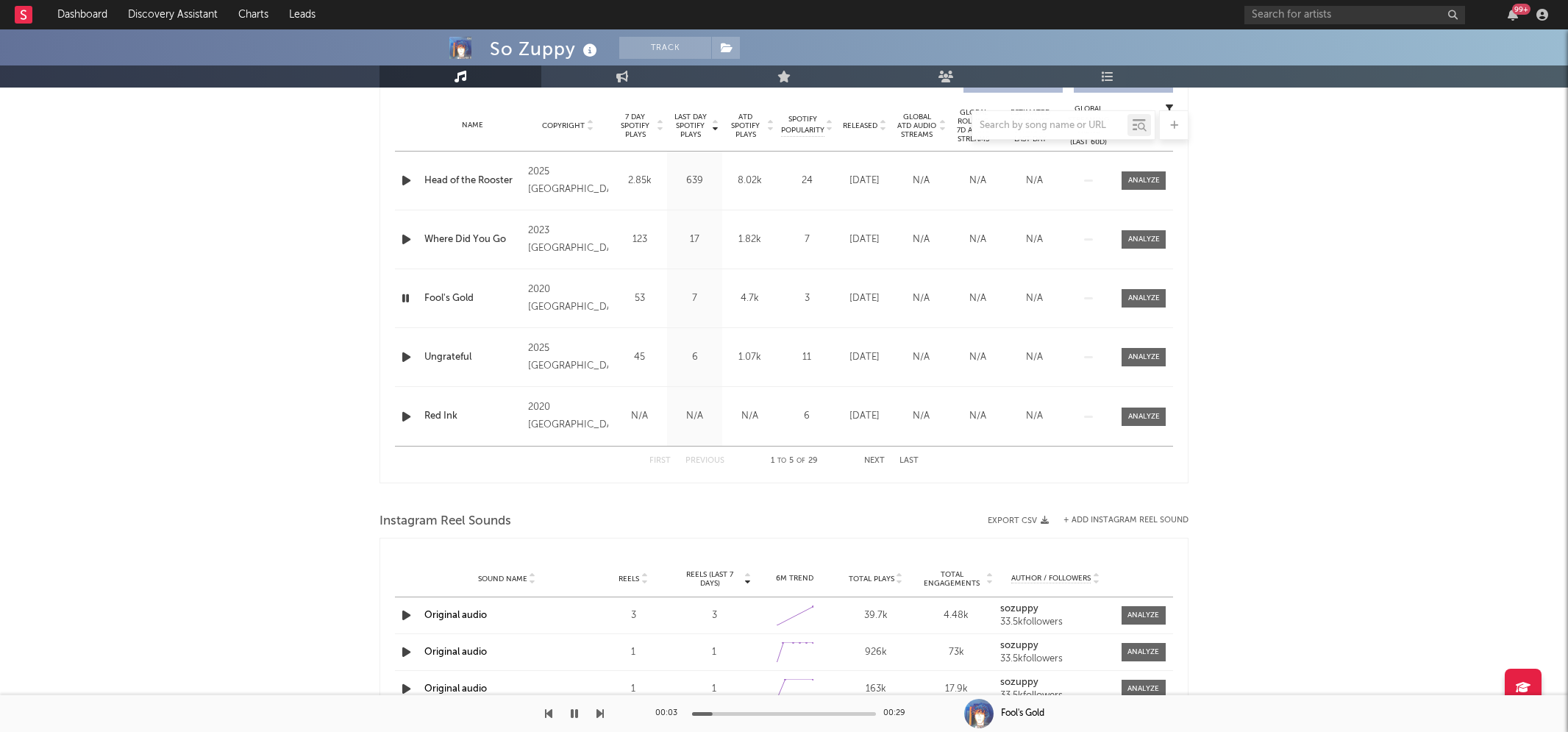
scroll to position [585, 0]
click at [777, 712] on div at bounding box center [784, 714] width 184 height 4
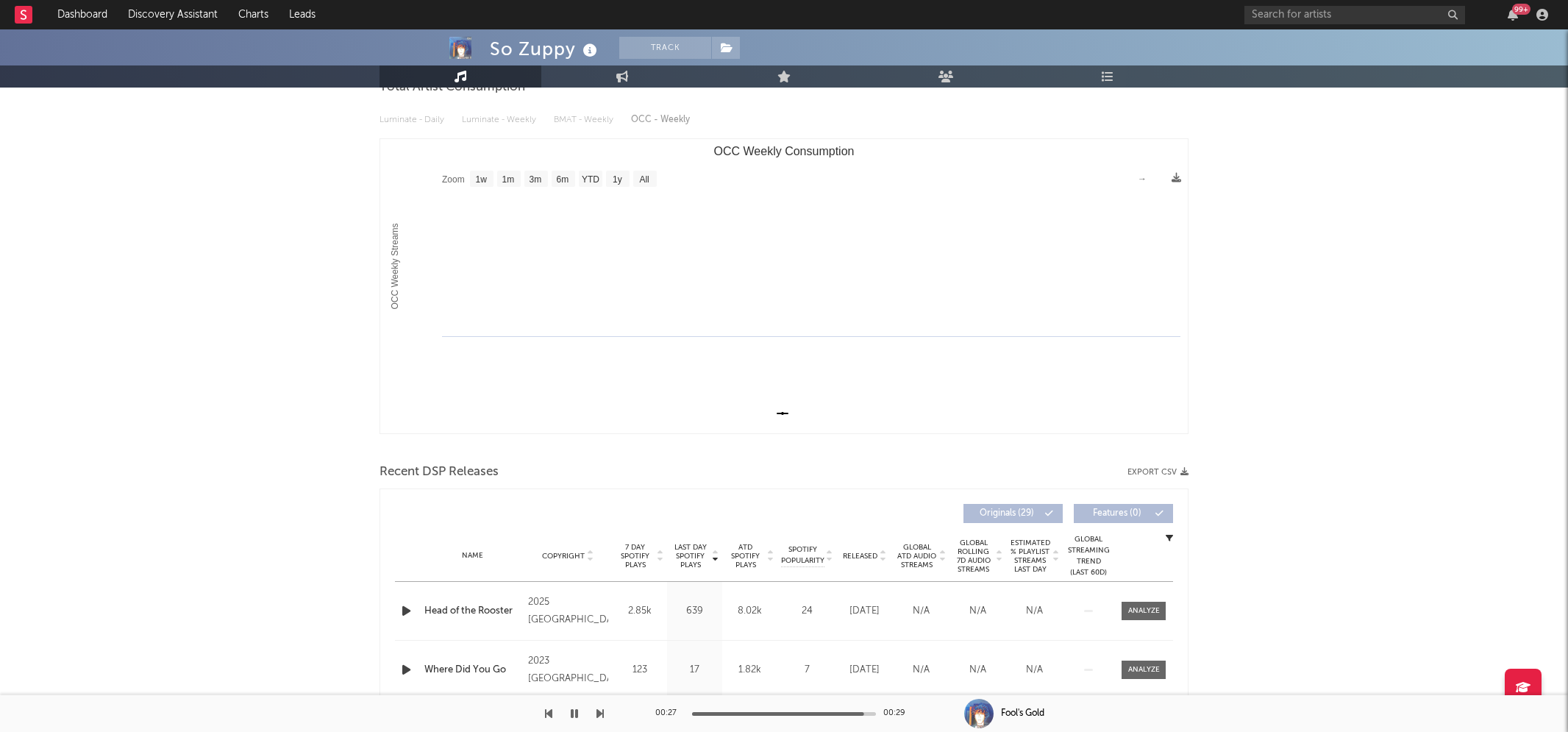
scroll to position [155, 0]
click at [570, 710] on button "button" at bounding box center [574, 714] width 15 height 37
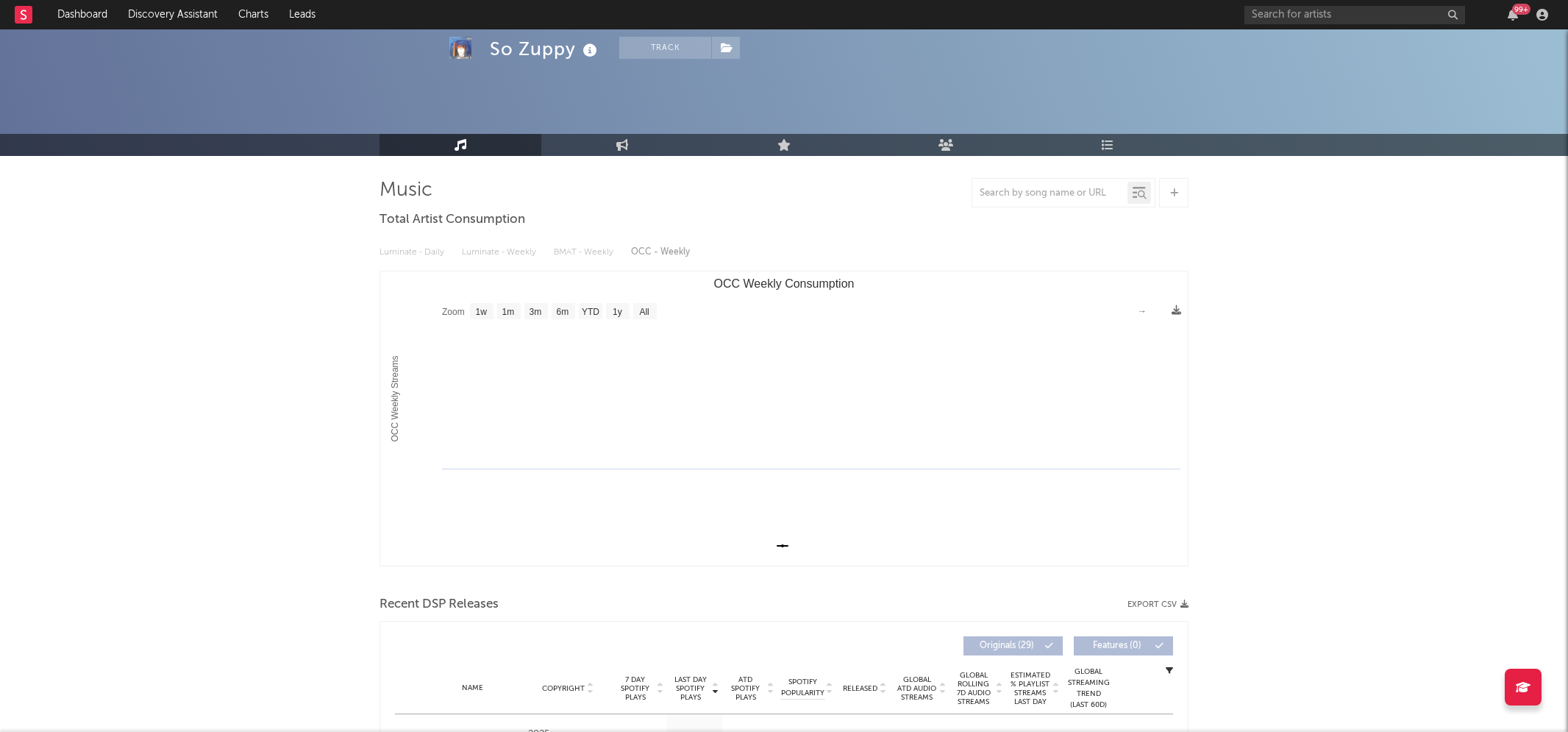
scroll to position [0, 0]
